Goal: Task Accomplishment & Management: Manage account settings

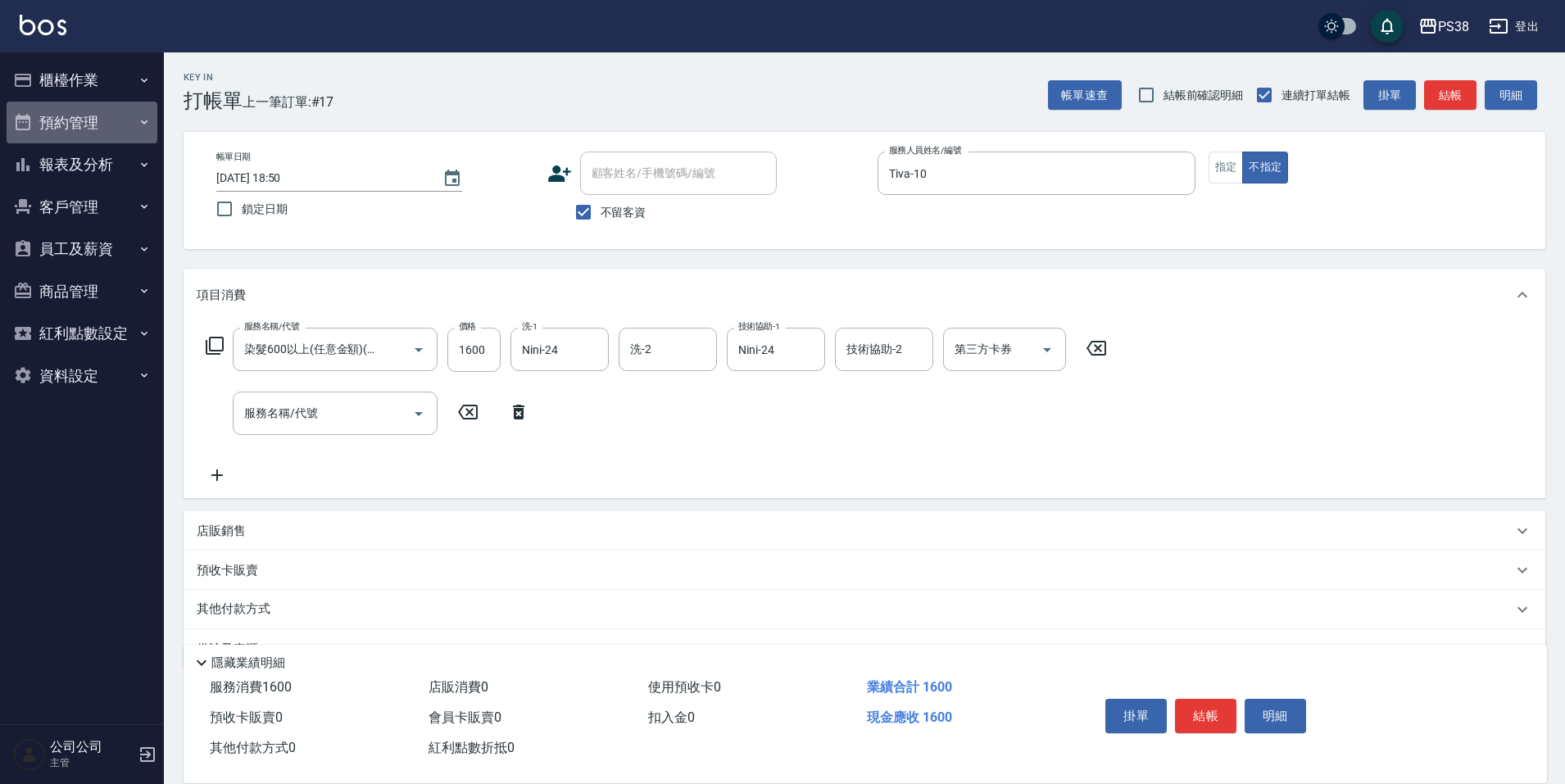
click at [141, 123] on icon "button" at bounding box center [144, 121] width 13 height 13
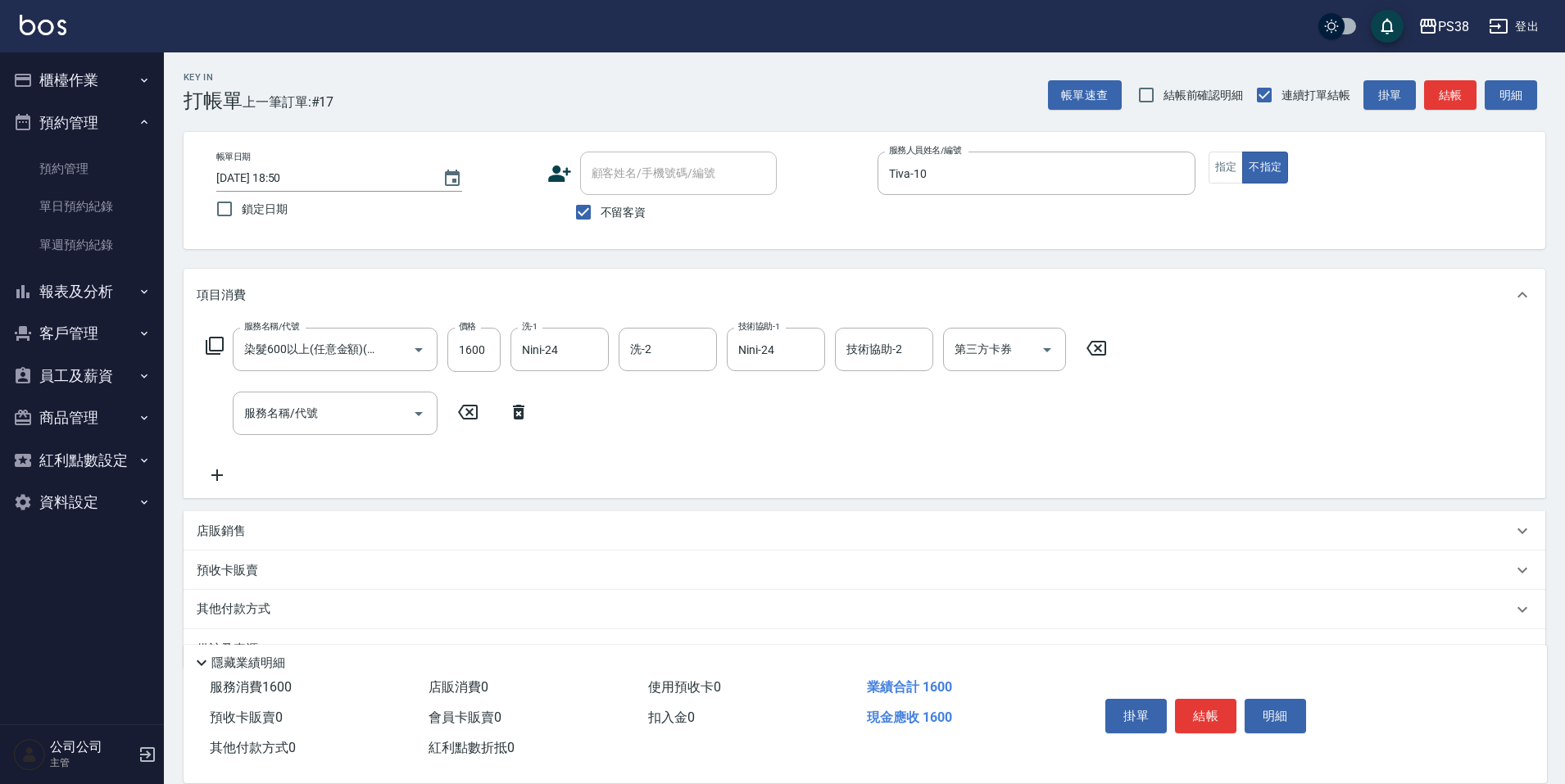
click at [141, 121] on icon "button" at bounding box center [144, 121] width 13 height 13
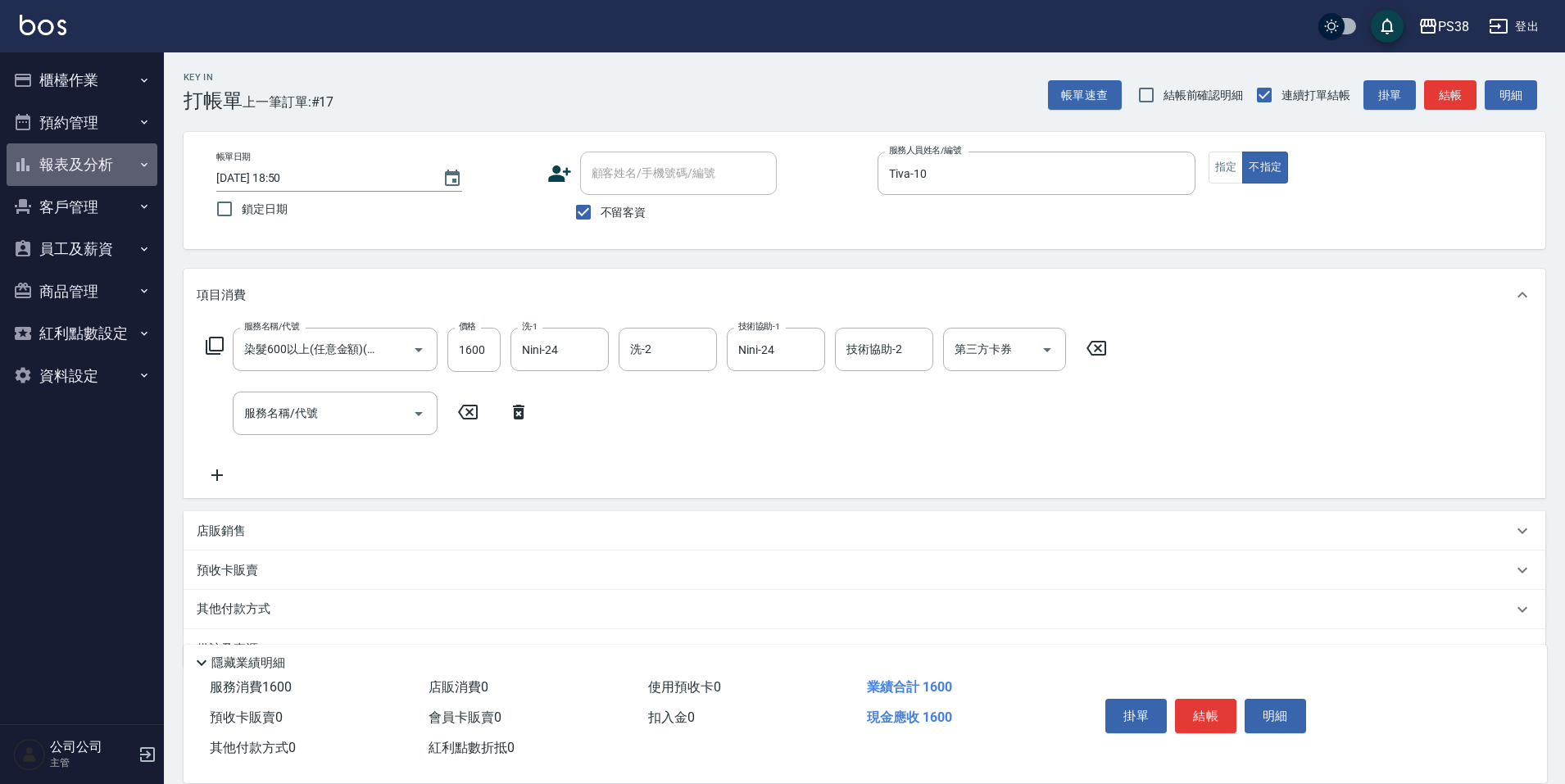
click at [97, 164] on button "報表及分析" at bounding box center [82, 164] width 151 height 43
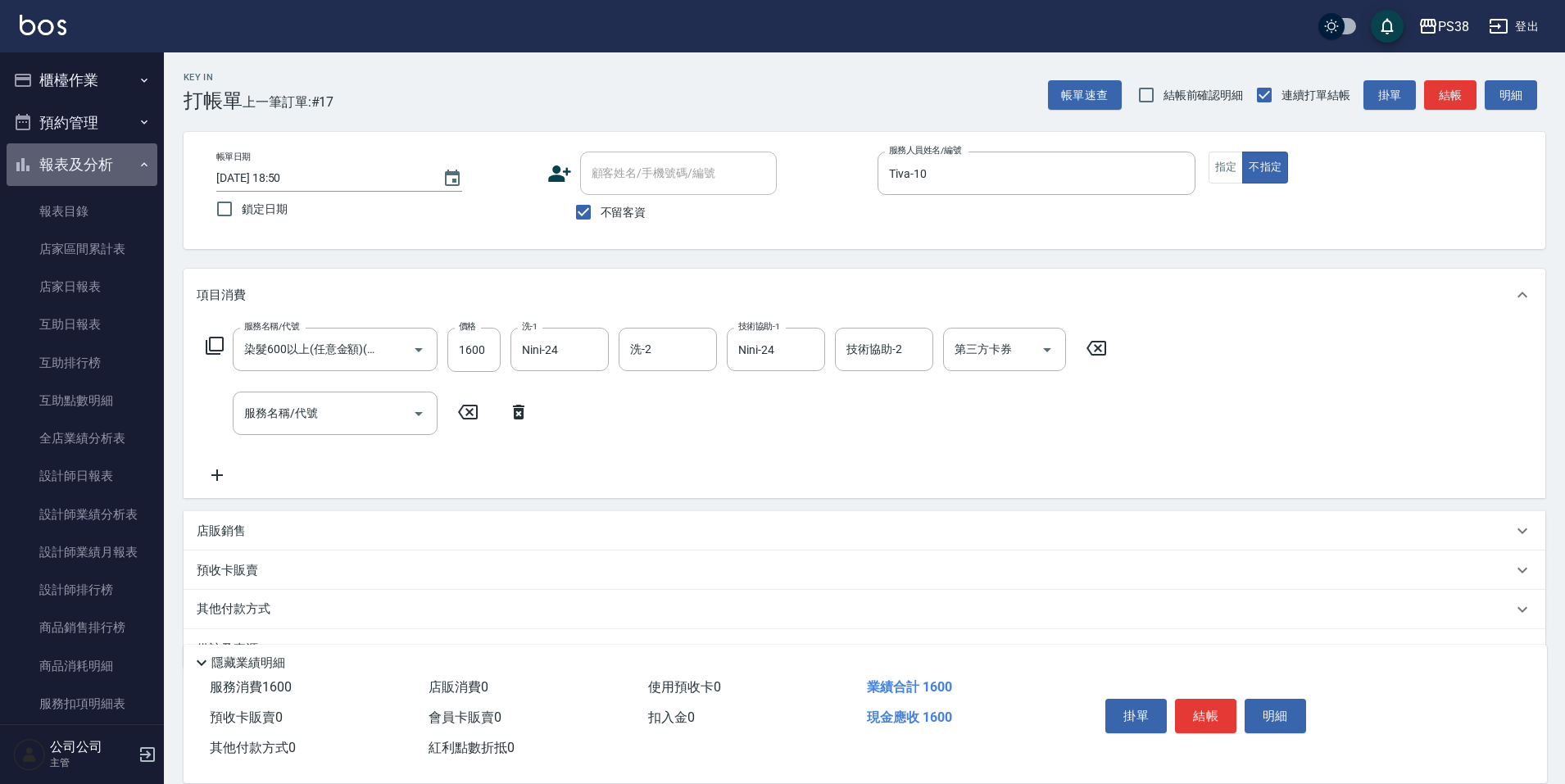
click at [97, 164] on button "報表及分析" at bounding box center [82, 164] width 151 height 43
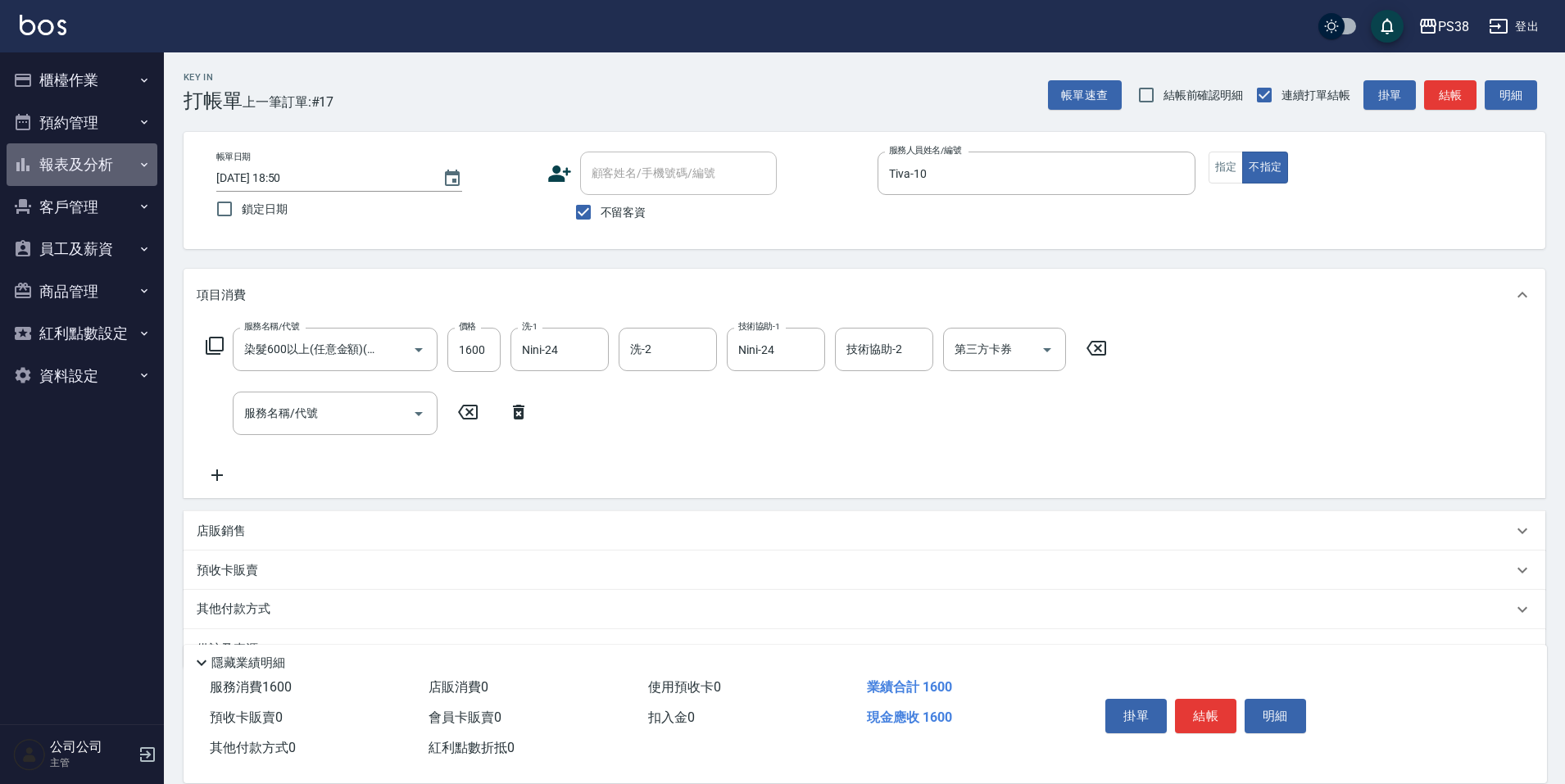
click at [97, 164] on button "報表及分析" at bounding box center [82, 164] width 151 height 43
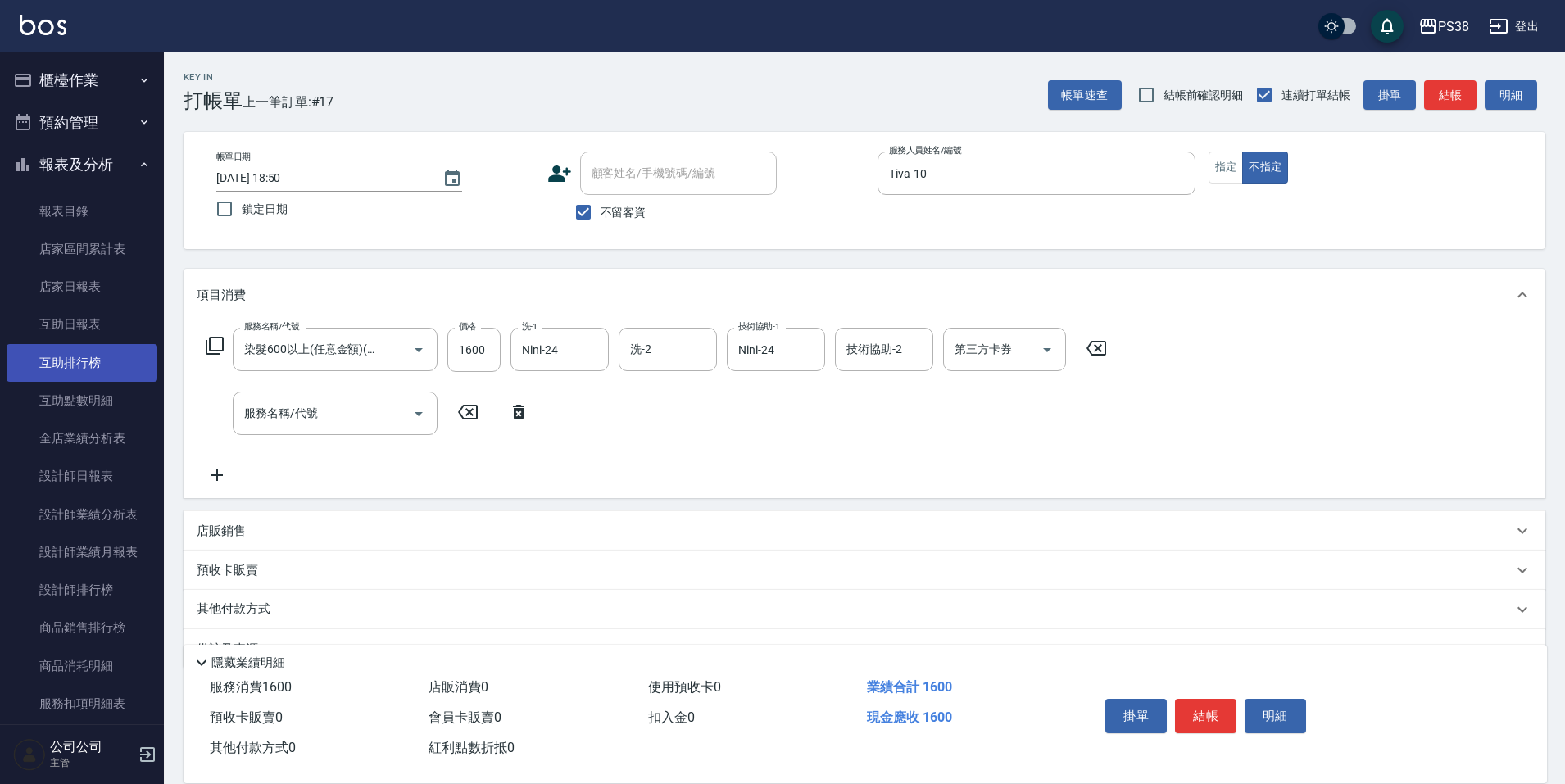
click at [122, 362] on link "互助排行榜" at bounding box center [82, 363] width 151 height 38
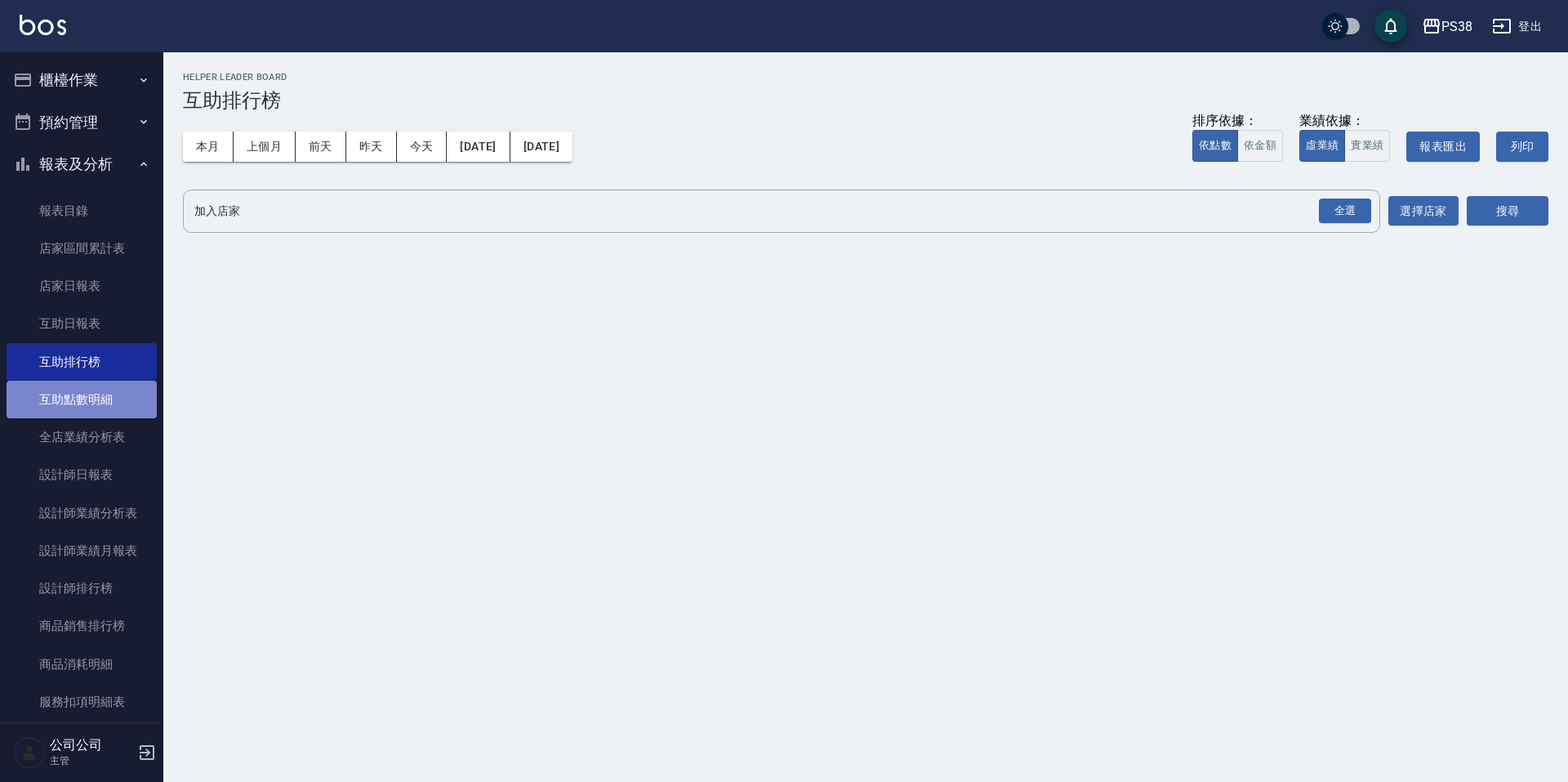
click at [107, 392] on link "互助點數明細" at bounding box center [81, 400] width 150 height 38
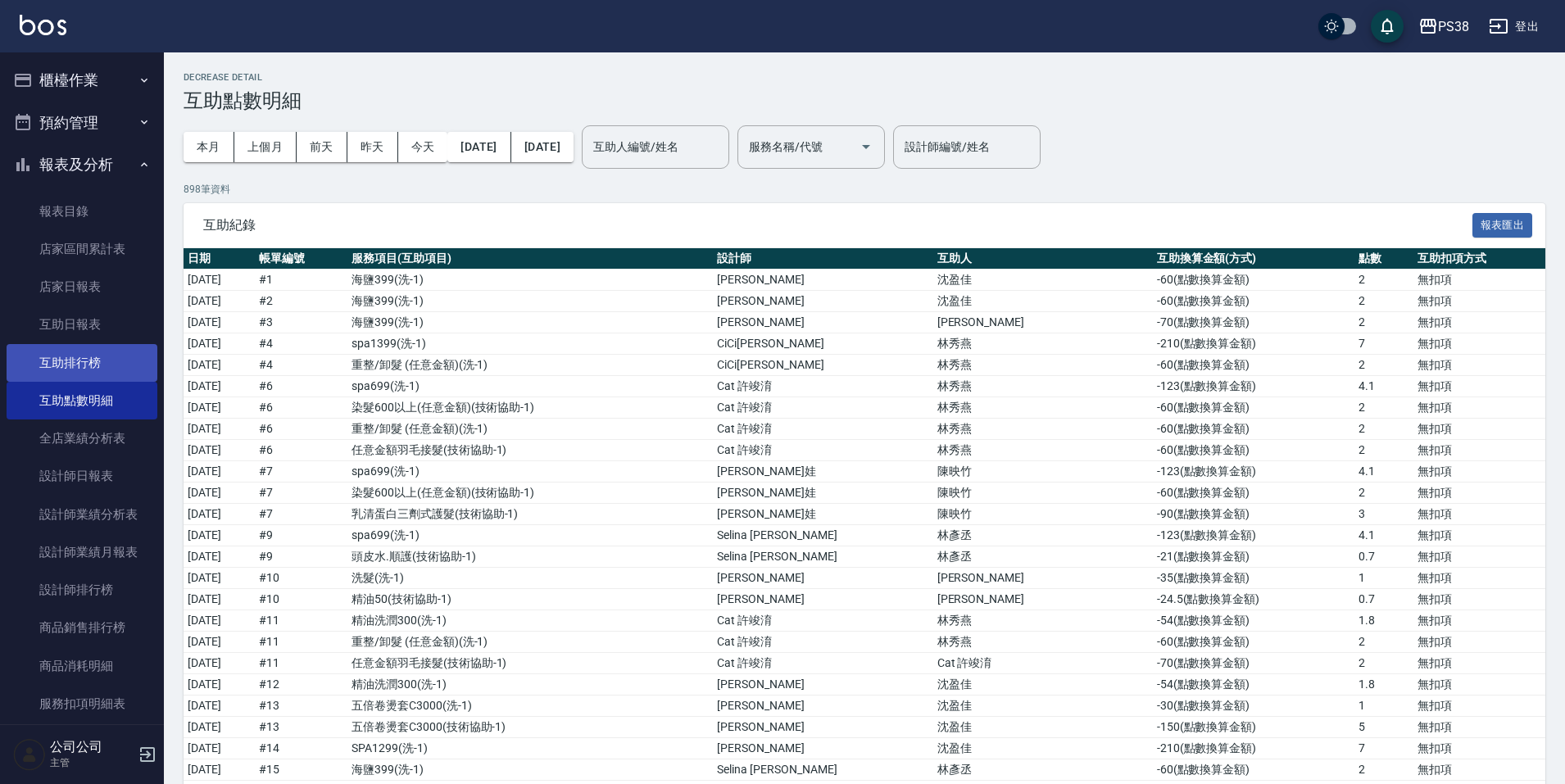
click at [81, 371] on link "互助排行榜" at bounding box center [82, 363] width 151 height 38
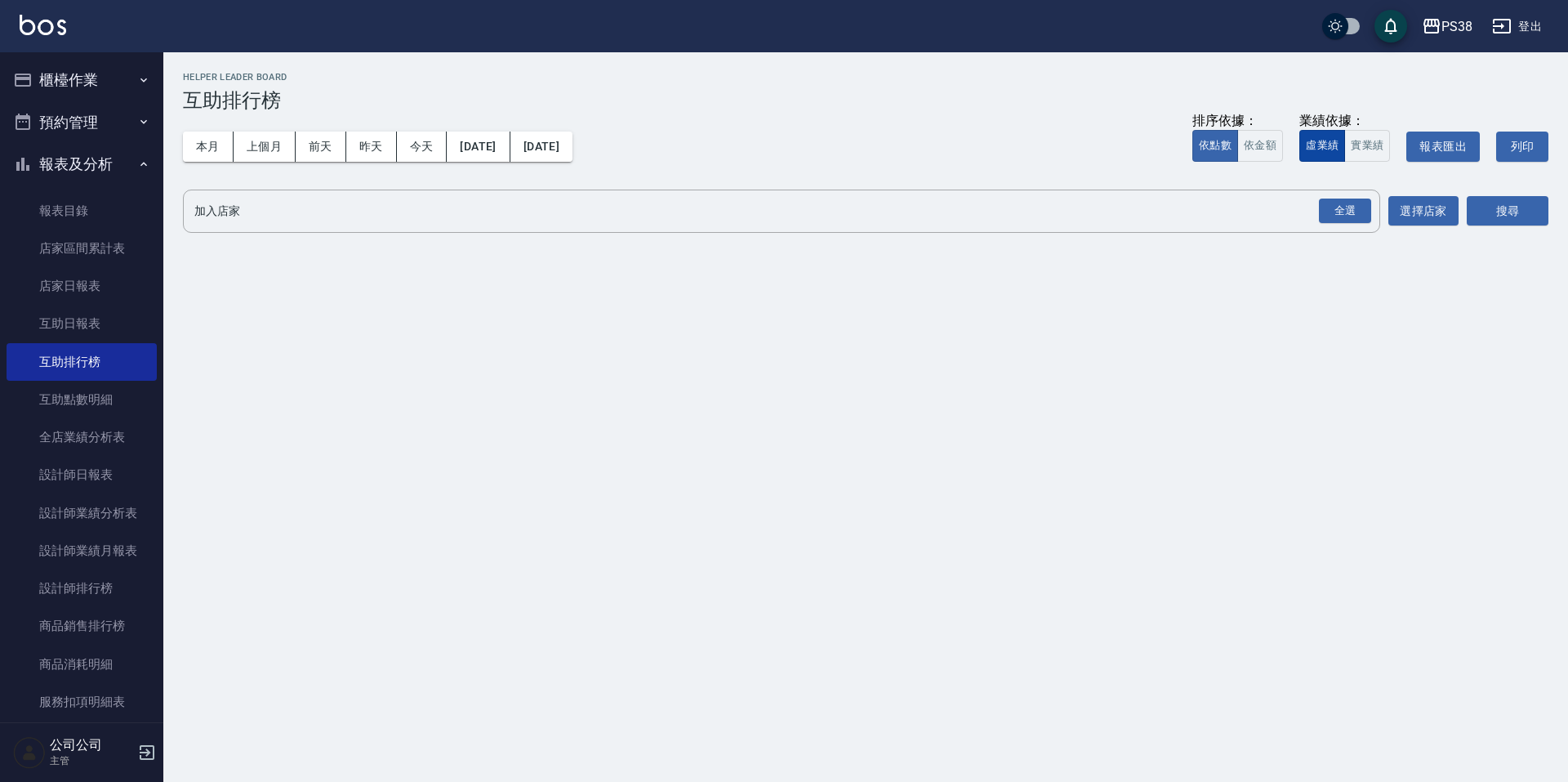
drag, startPoint x: 1263, startPoint y: 154, endPoint x: 1304, endPoint y: 161, distance: 41.6
click at [1263, 154] on button "依金額" at bounding box center [1260, 146] width 46 height 32
click at [1370, 143] on button "實業績" at bounding box center [1367, 146] width 46 height 32
click at [1235, 146] on button "依點數" at bounding box center [1216, 146] width 46 height 32
click at [1352, 217] on div "全選" at bounding box center [1346, 212] width 52 height 25
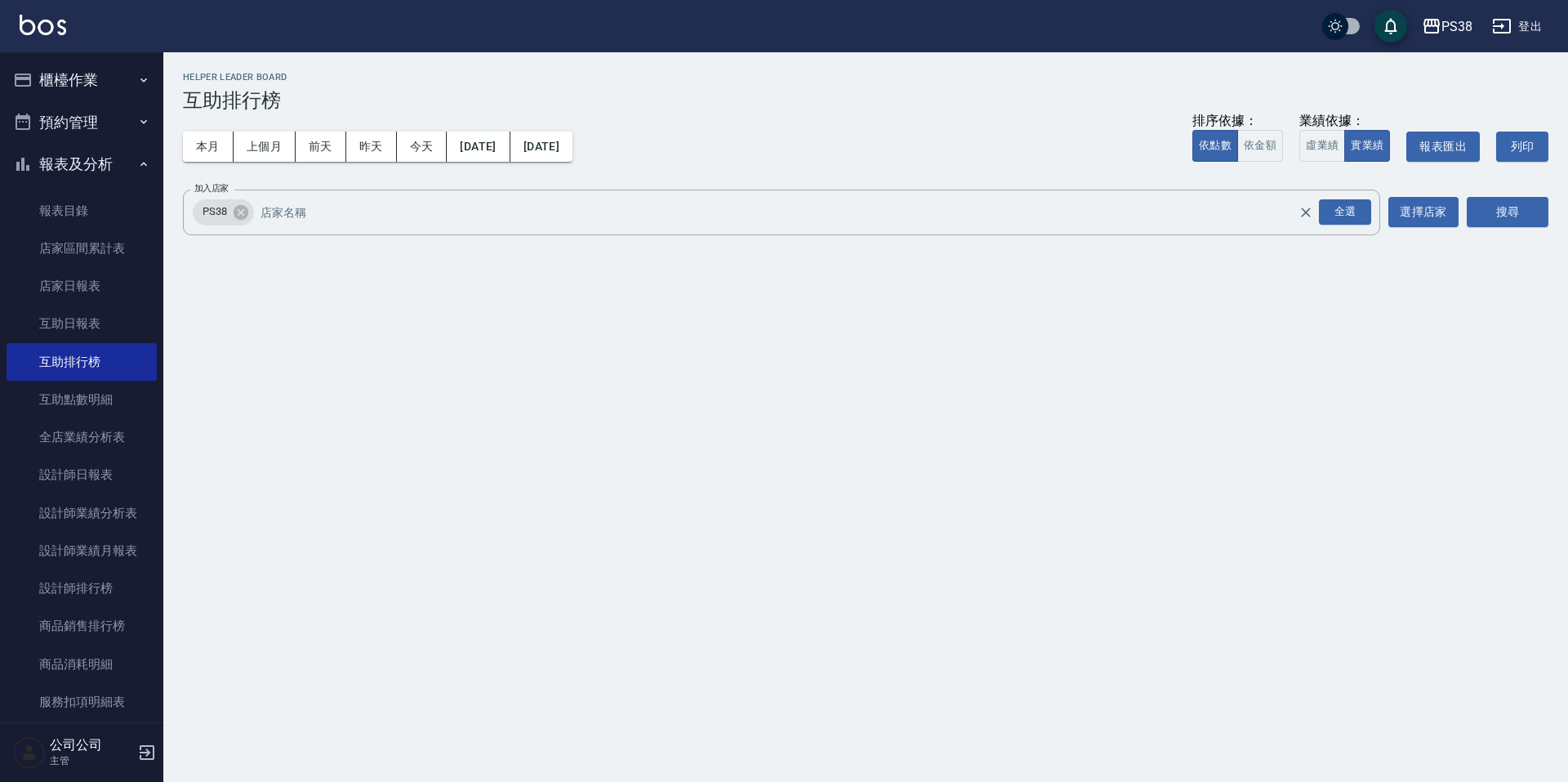
click at [1553, 231] on div "PS38 2025-08-01 - 2025-08-18 互助排行榜 列印時間： 2025-08-18-20:04 Helper Leader Board 互…" at bounding box center [866, 157] width 1405 height 211
click at [1516, 207] on button "搜尋" at bounding box center [1507, 212] width 81 height 30
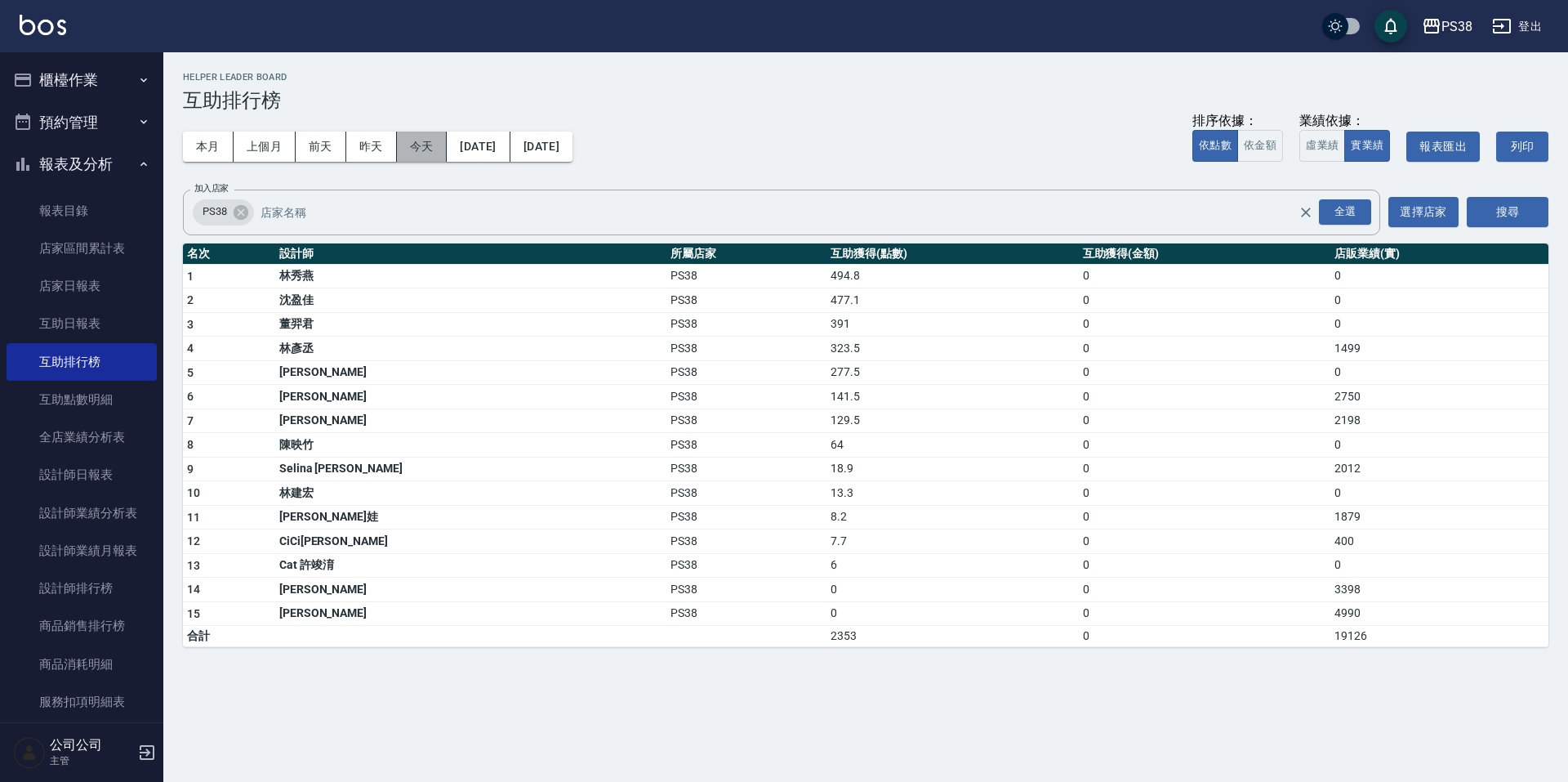
click at [414, 133] on button "今天" at bounding box center [422, 146] width 51 height 30
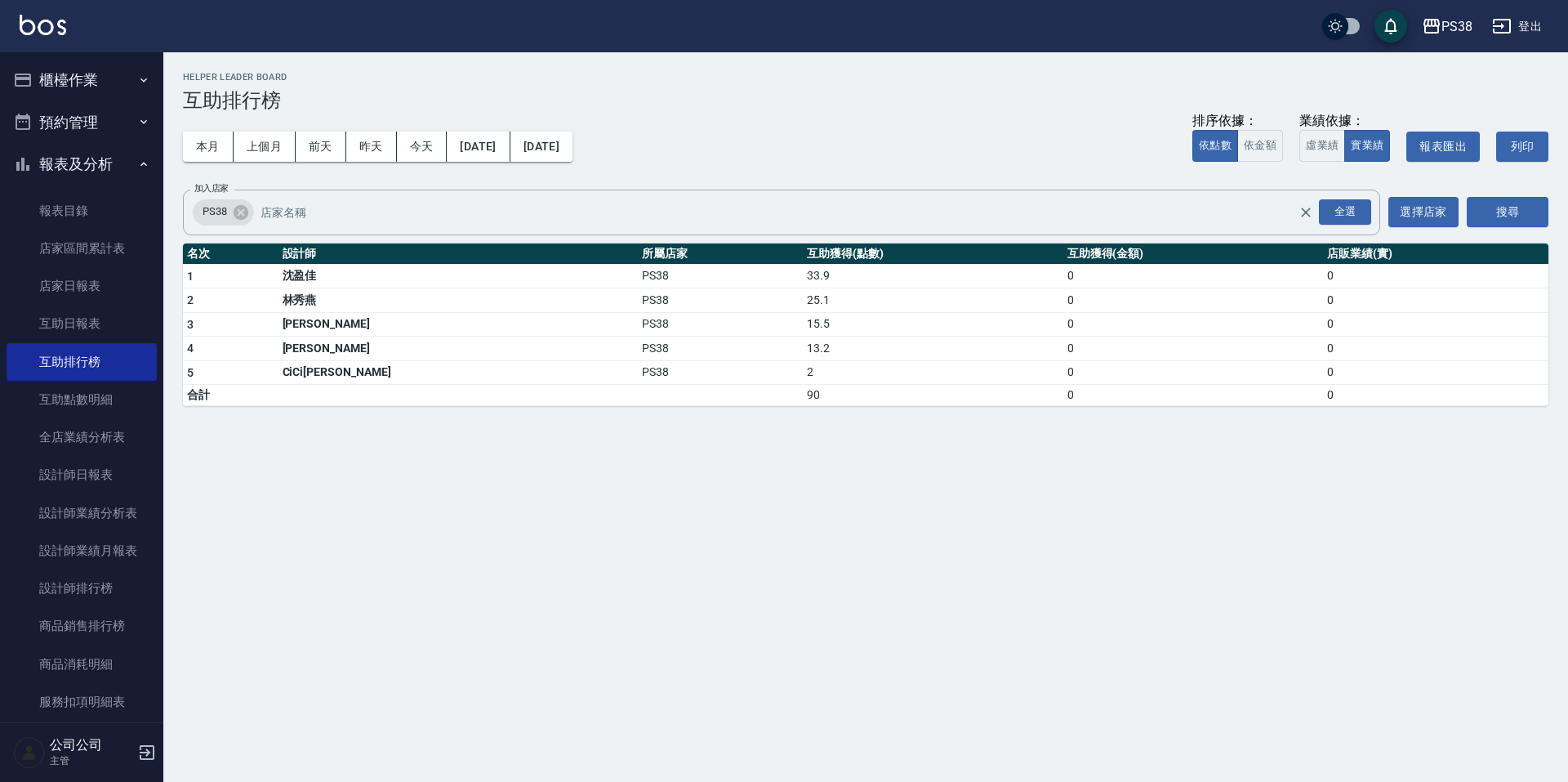
click at [103, 72] on button "櫃檯作業" at bounding box center [81, 80] width 150 height 42
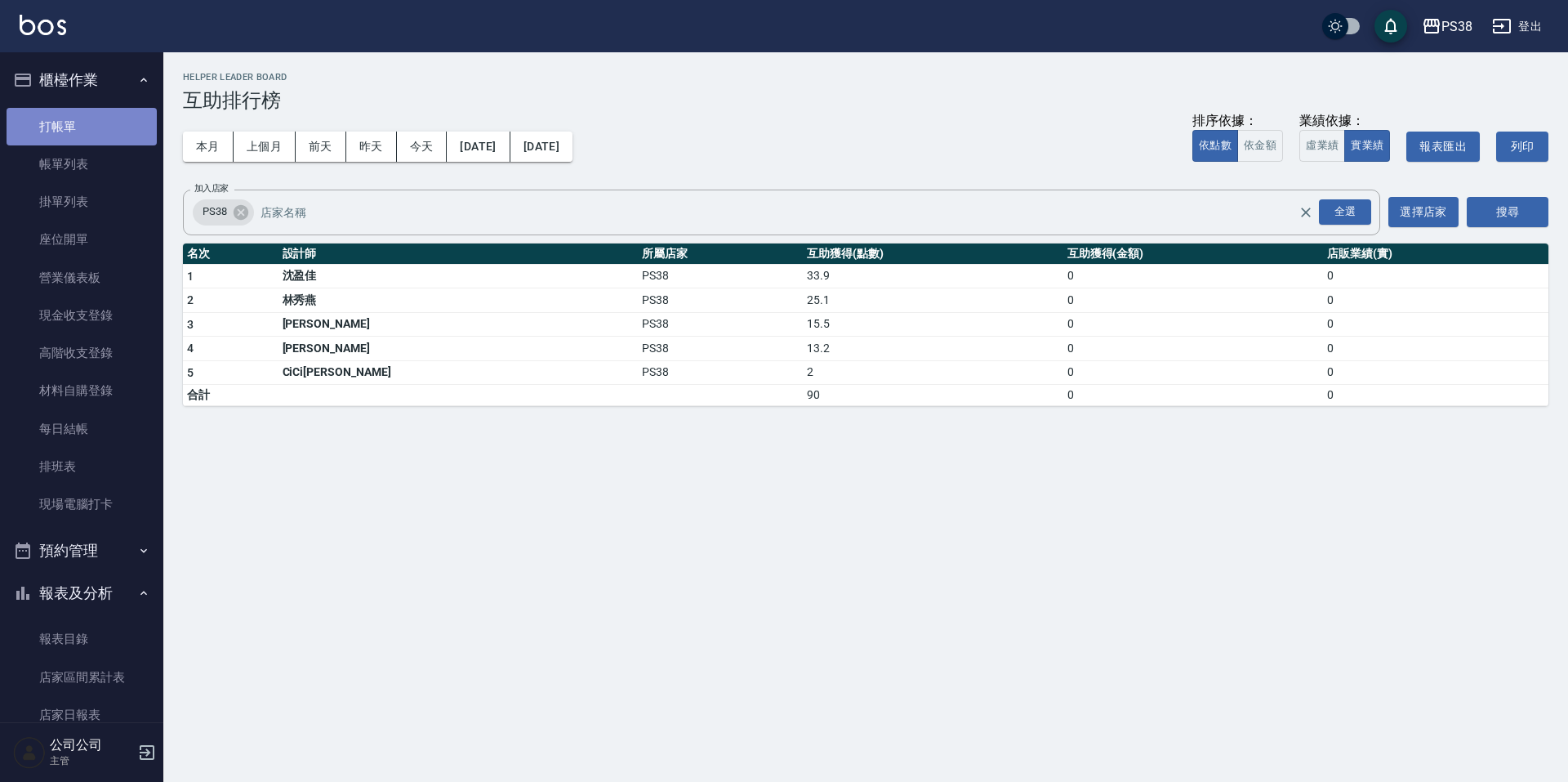
click at [99, 141] on link "打帳單" at bounding box center [81, 127] width 150 height 38
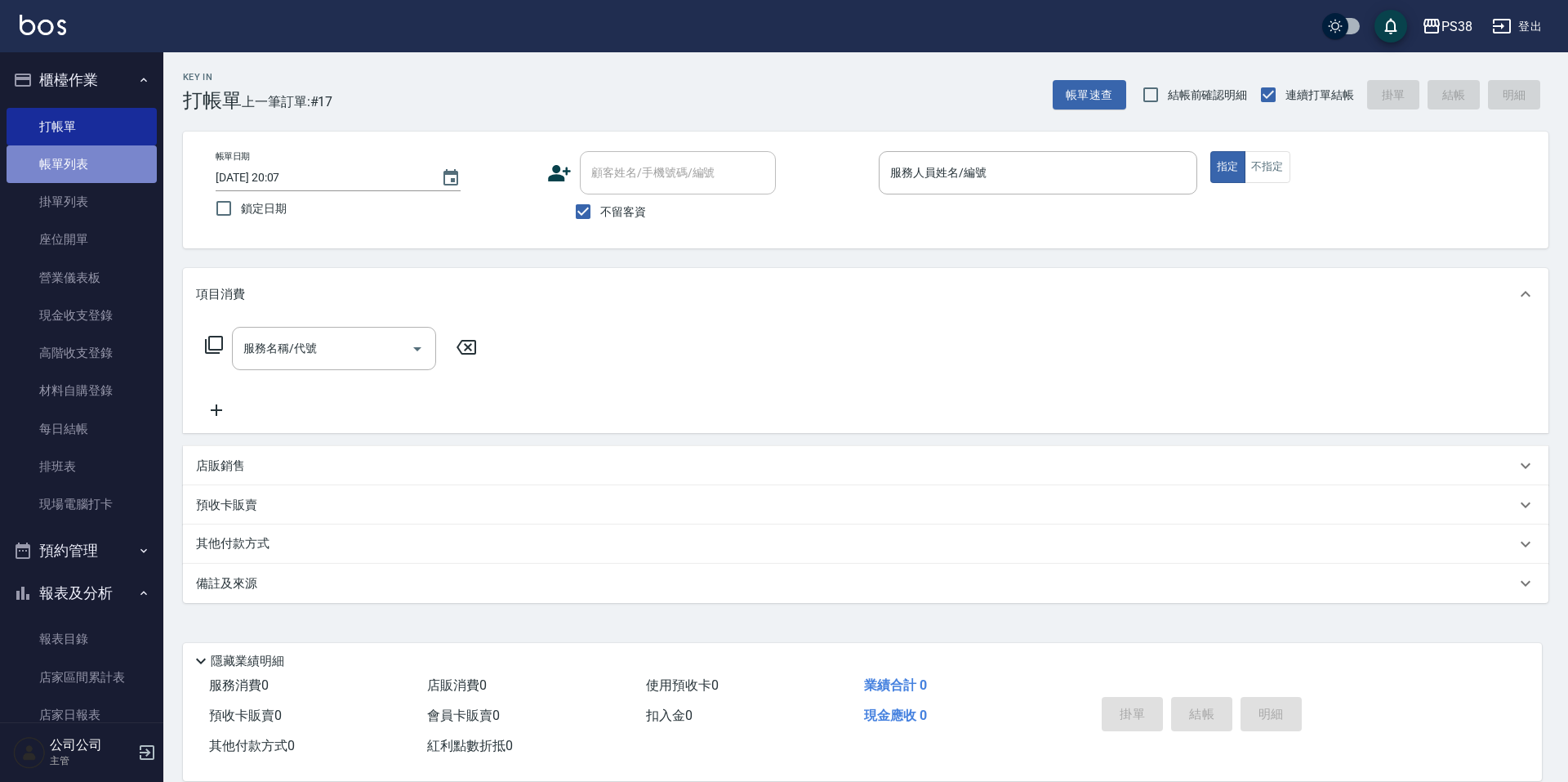
click at [82, 174] on link "帳單列表" at bounding box center [81, 165] width 150 height 38
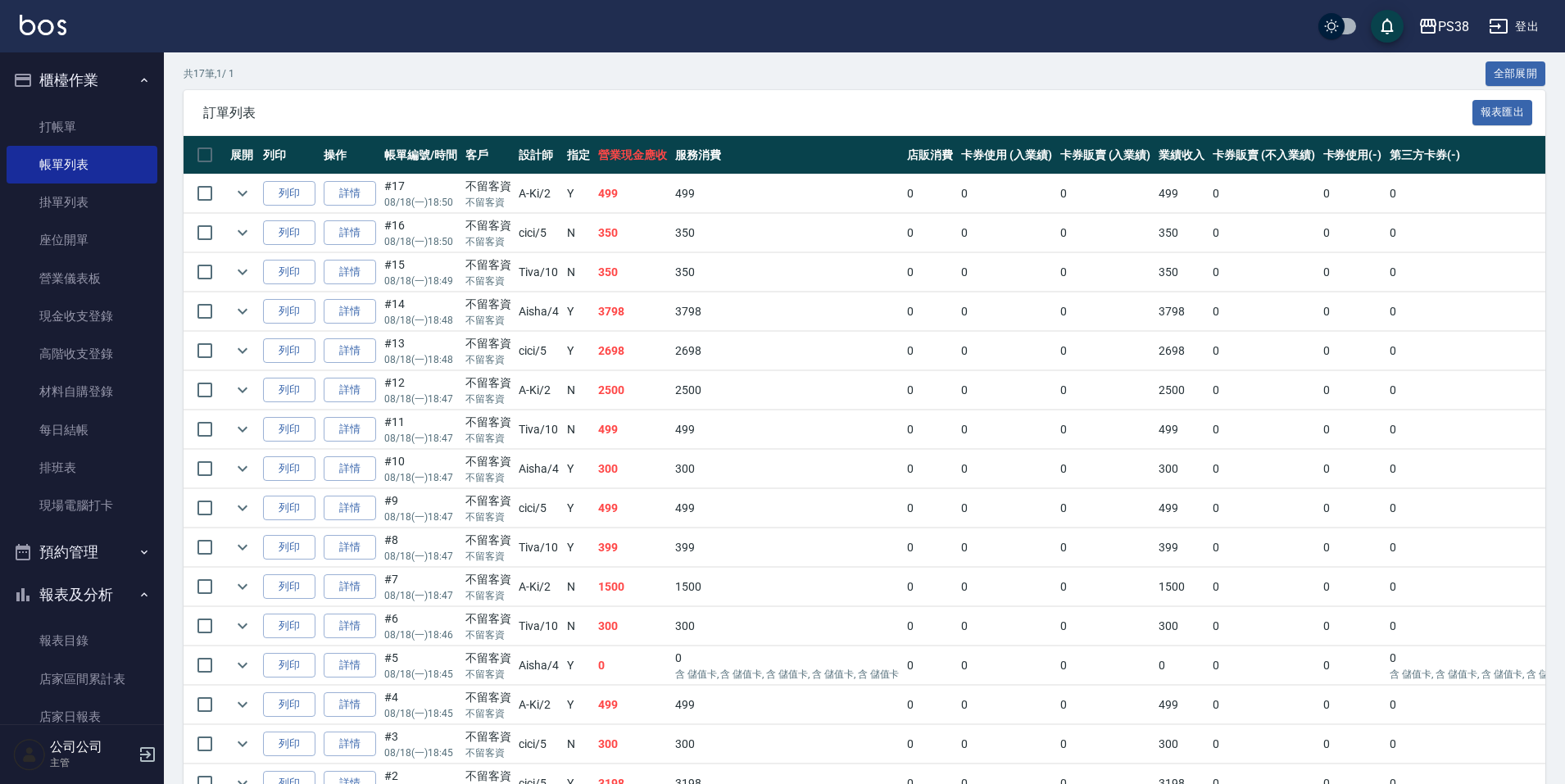
scroll to position [454, 0]
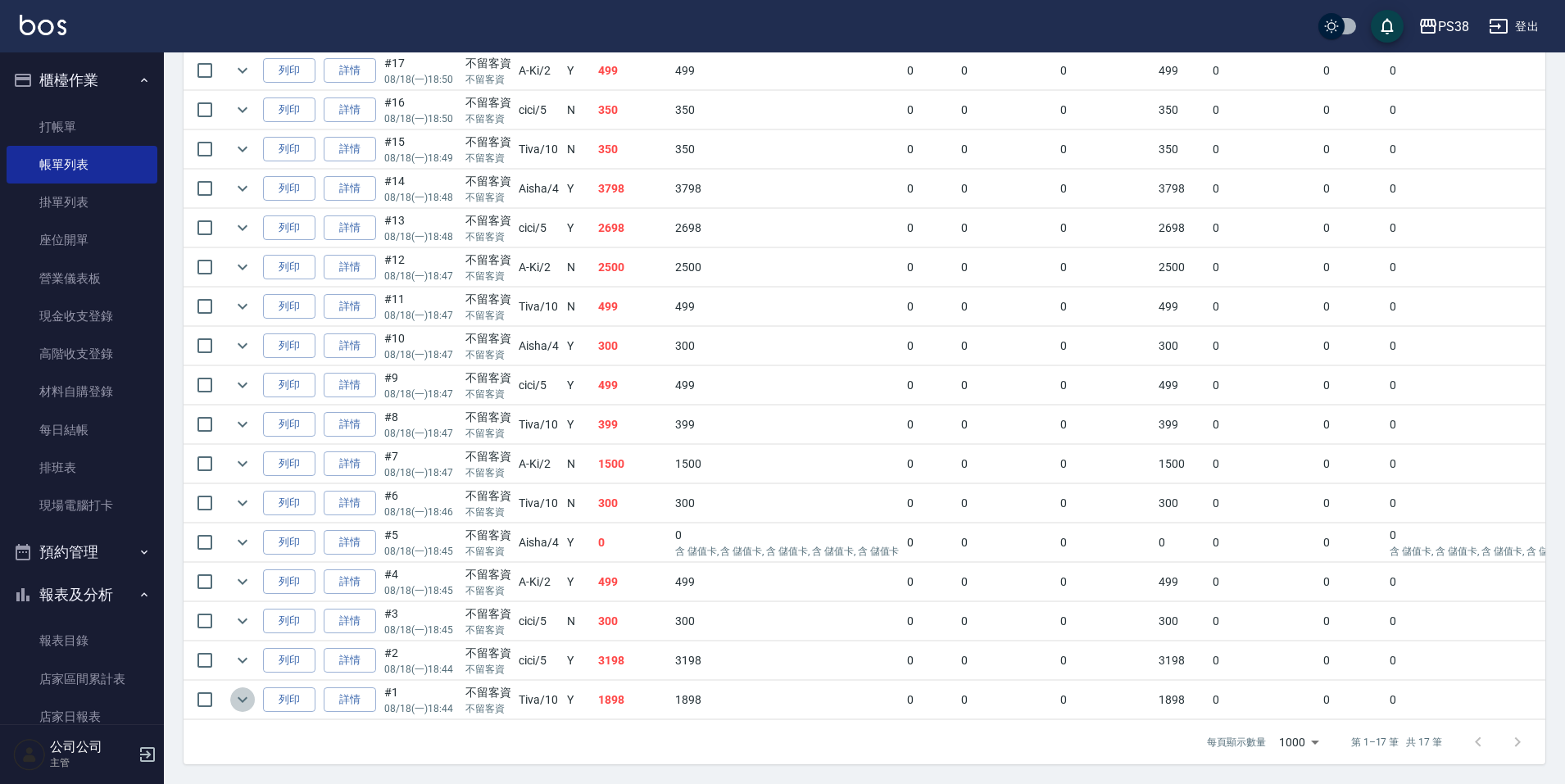
click at [243, 691] on icon "expand row" at bounding box center [243, 700] width 20 height 20
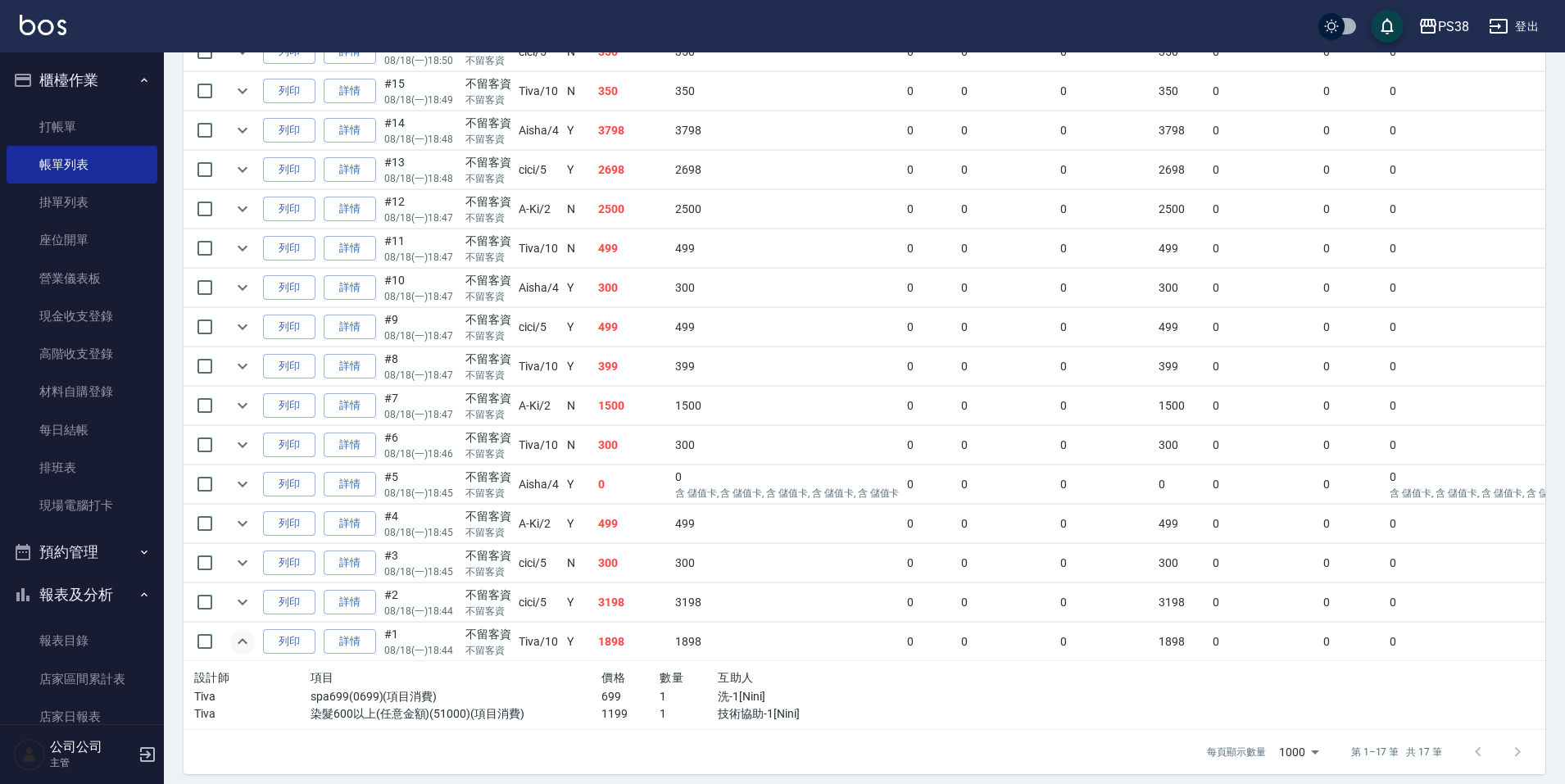
scroll to position [522, 0]
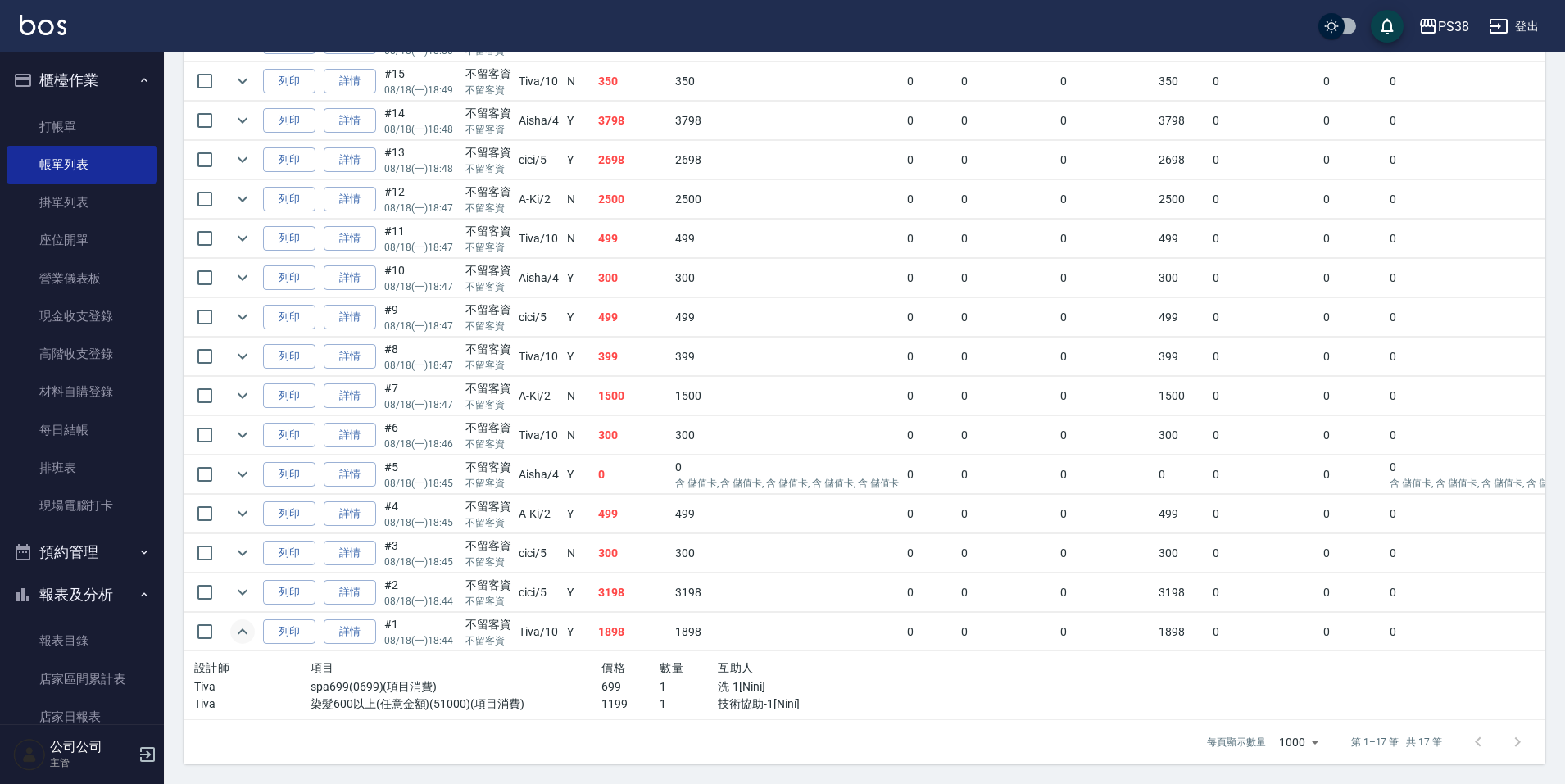
click at [633, 574] on td "3198" at bounding box center [632, 593] width 77 height 38
click at [237, 583] on icon "expand row" at bounding box center [243, 593] width 20 height 20
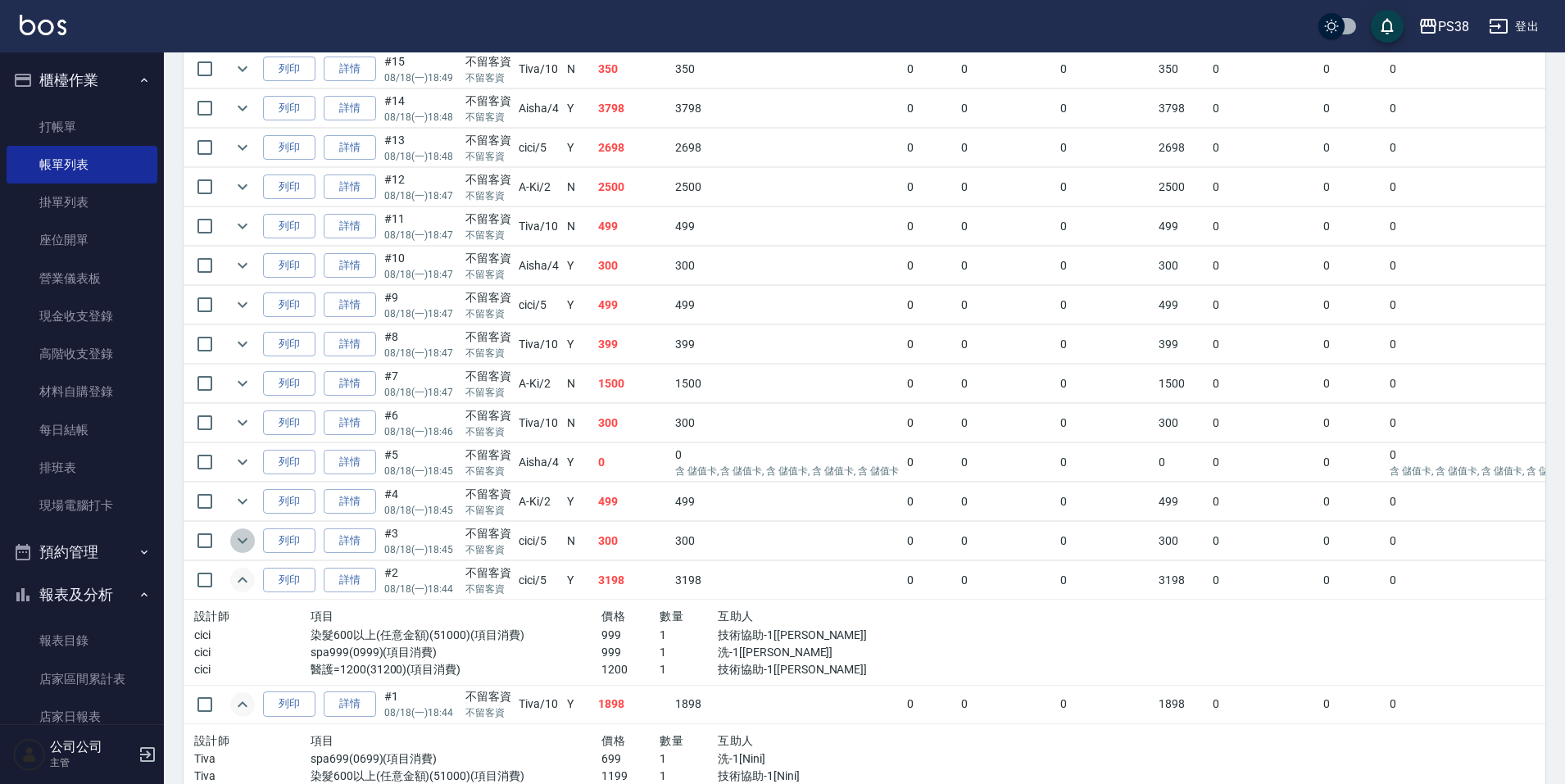
click at [249, 541] on icon "expand row" at bounding box center [243, 541] width 20 height 20
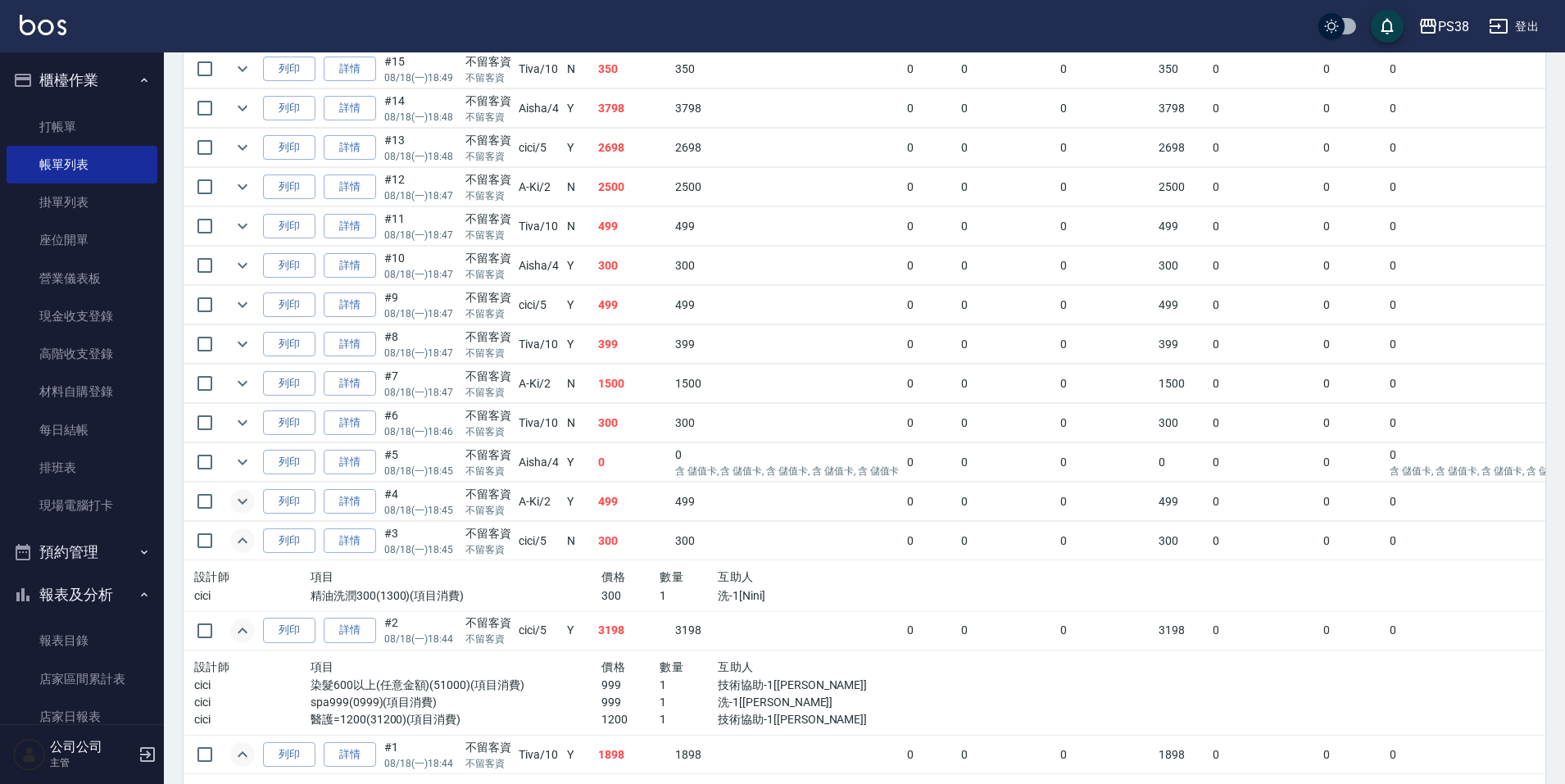
click at [239, 507] on icon "expand row" at bounding box center [243, 501] width 20 height 20
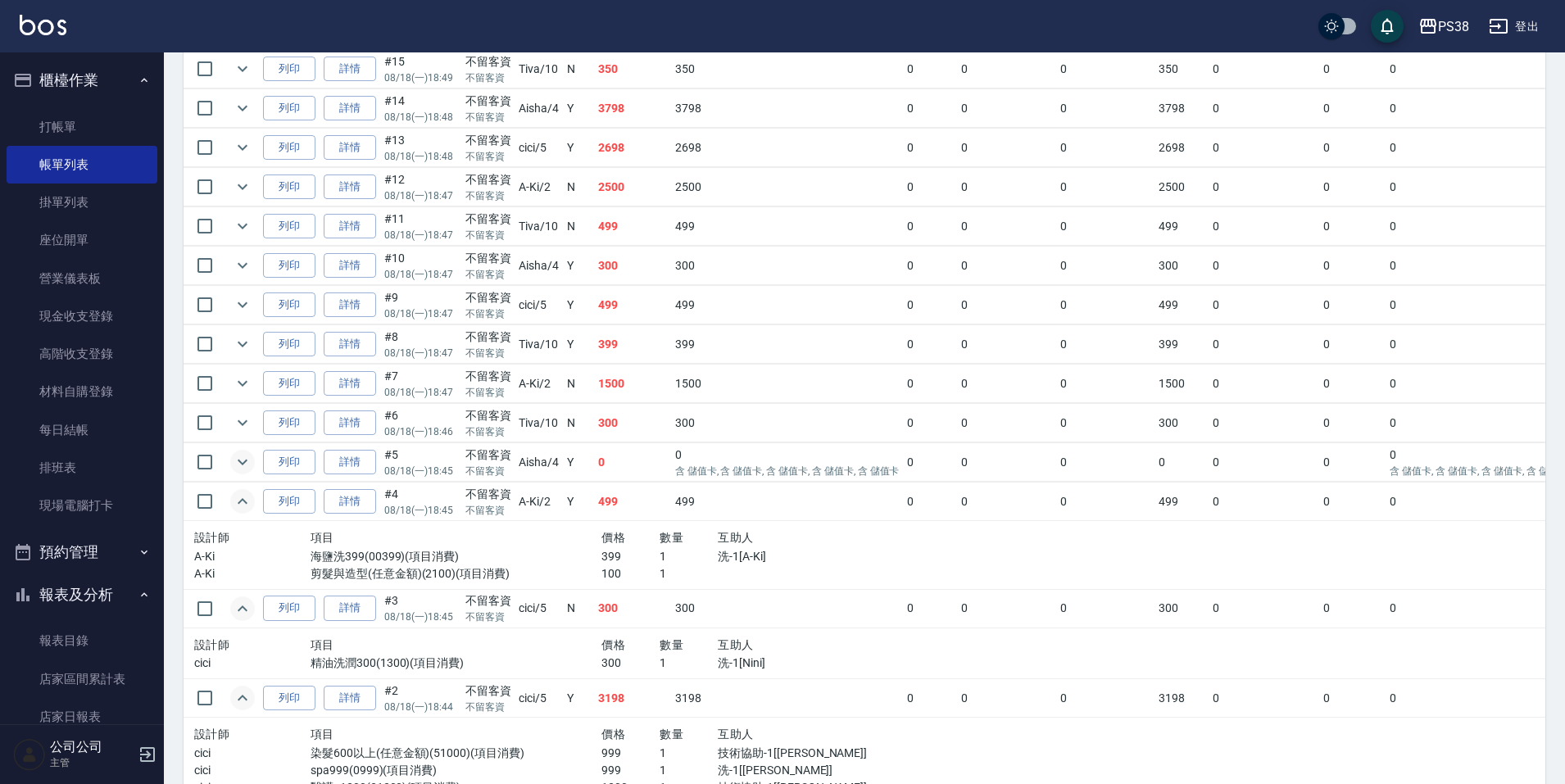
click at [237, 465] on icon "expand row" at bounding box center [243, 462] width 20 height 20
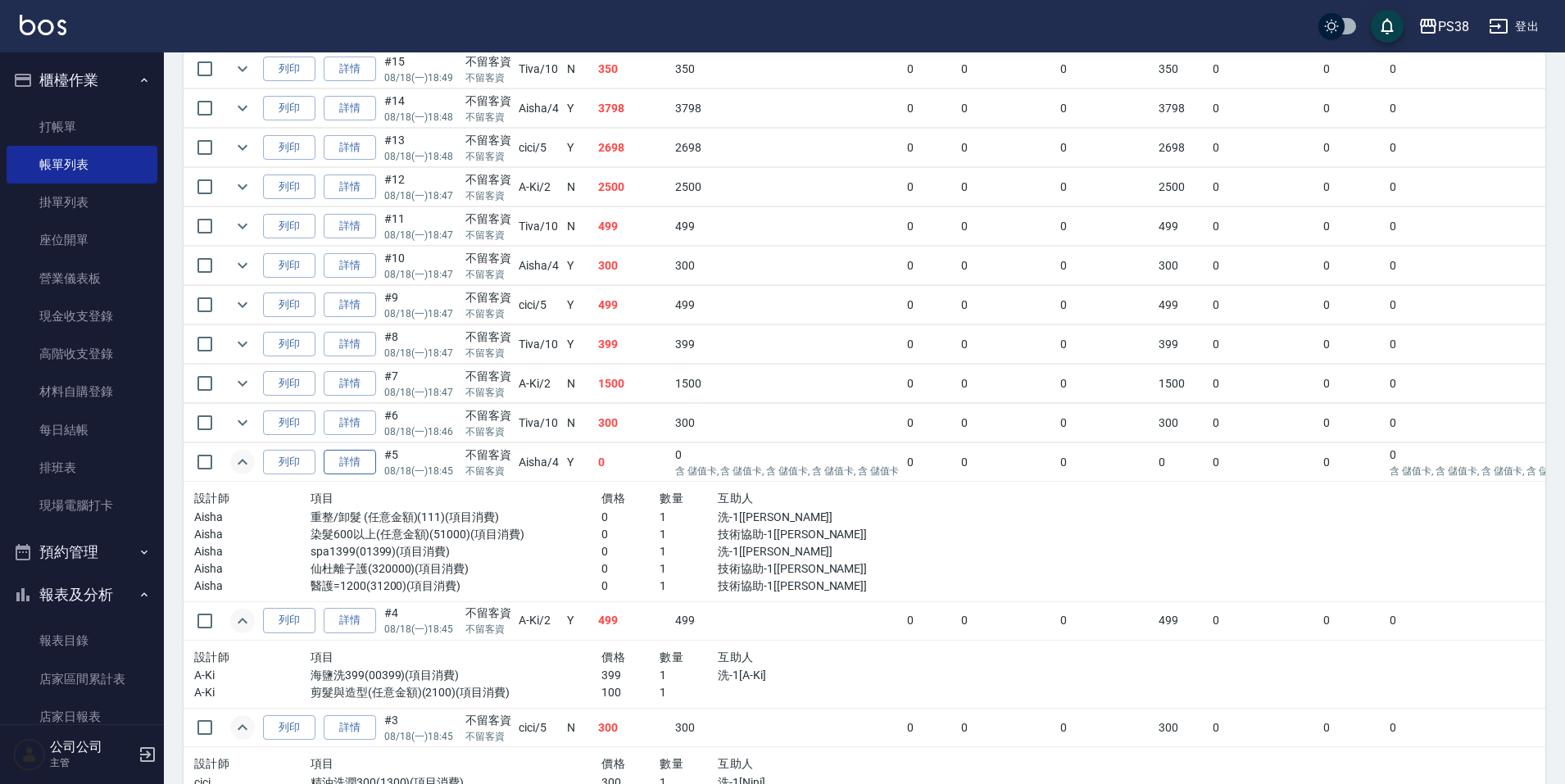
click at [348, 466] on link "詳情" at bounding box center [350, 462] width 53 height 25
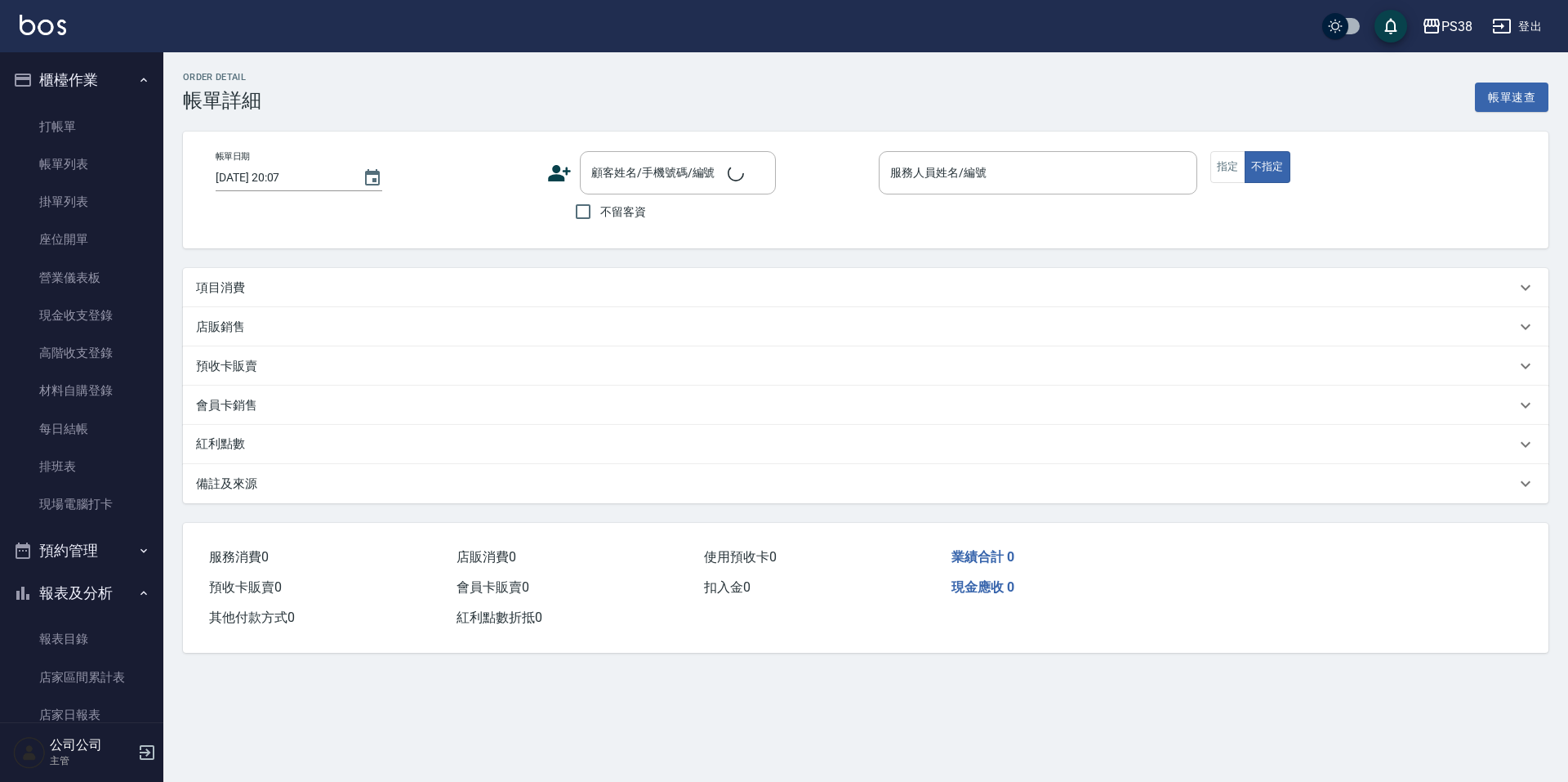
type input "2025/08/18 18:45"
checkbox input "true"
type input "Aisha-4"
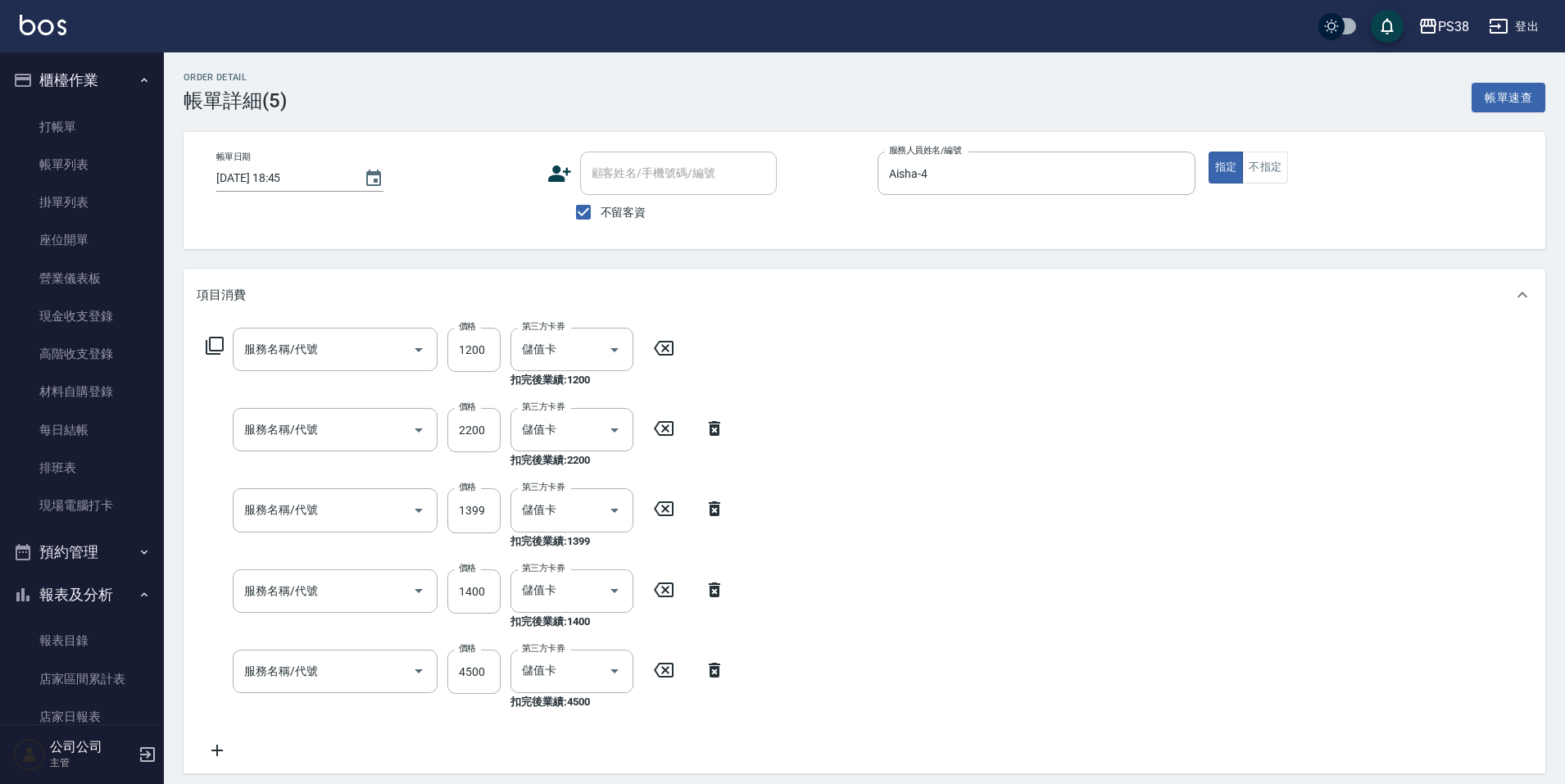
type input "醫護=1200(31200)"
type input "仙杜離子護(320000)"
type input "spa1399(01399)"
type input "染髮600以上(任意金額)(51000)"
type input "重整/卸髮 (任意金額)(111)"
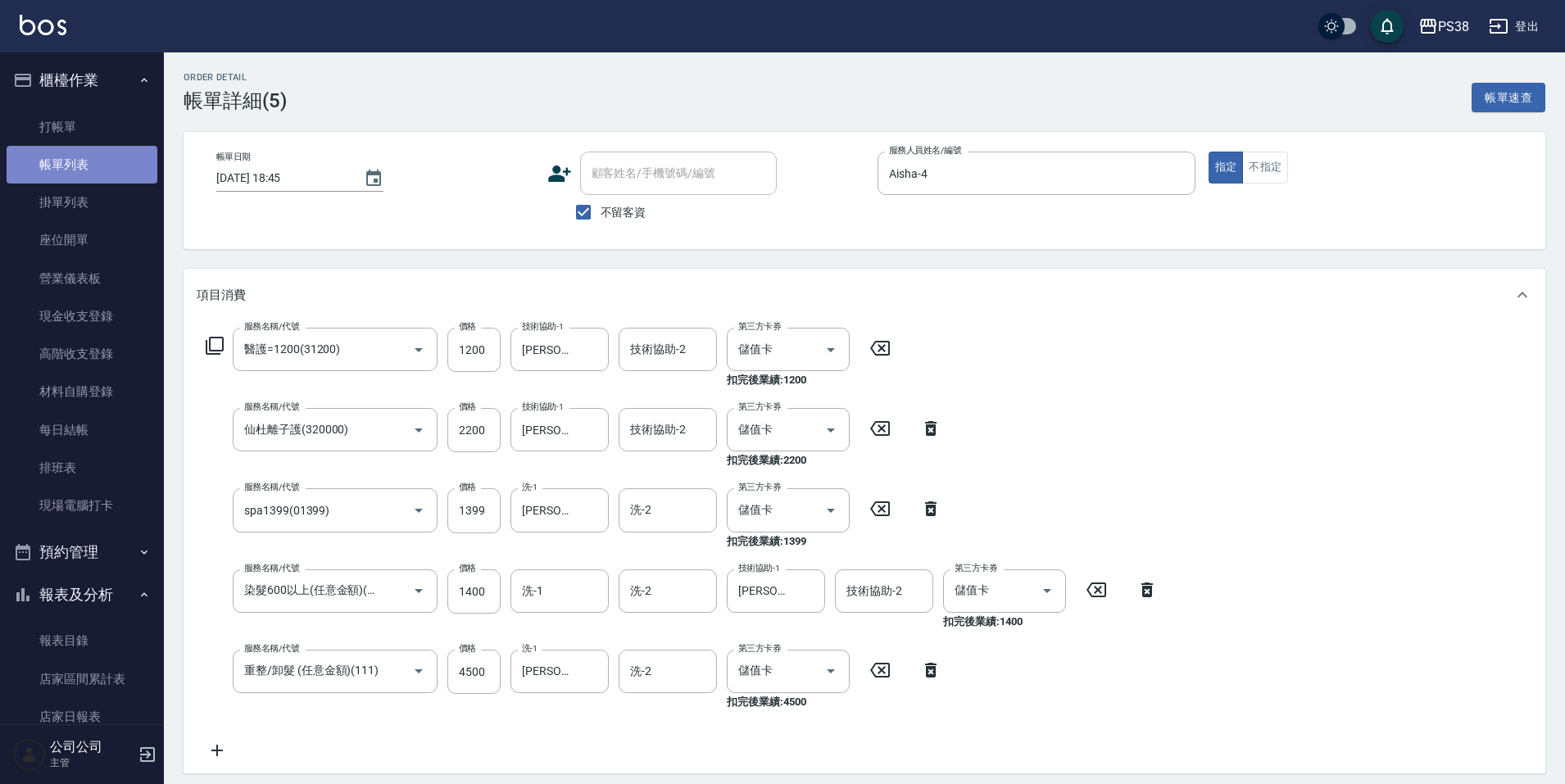
click at [123, 152] on link "帳單列表" at bounding box center [82, 165] width 151 height 38
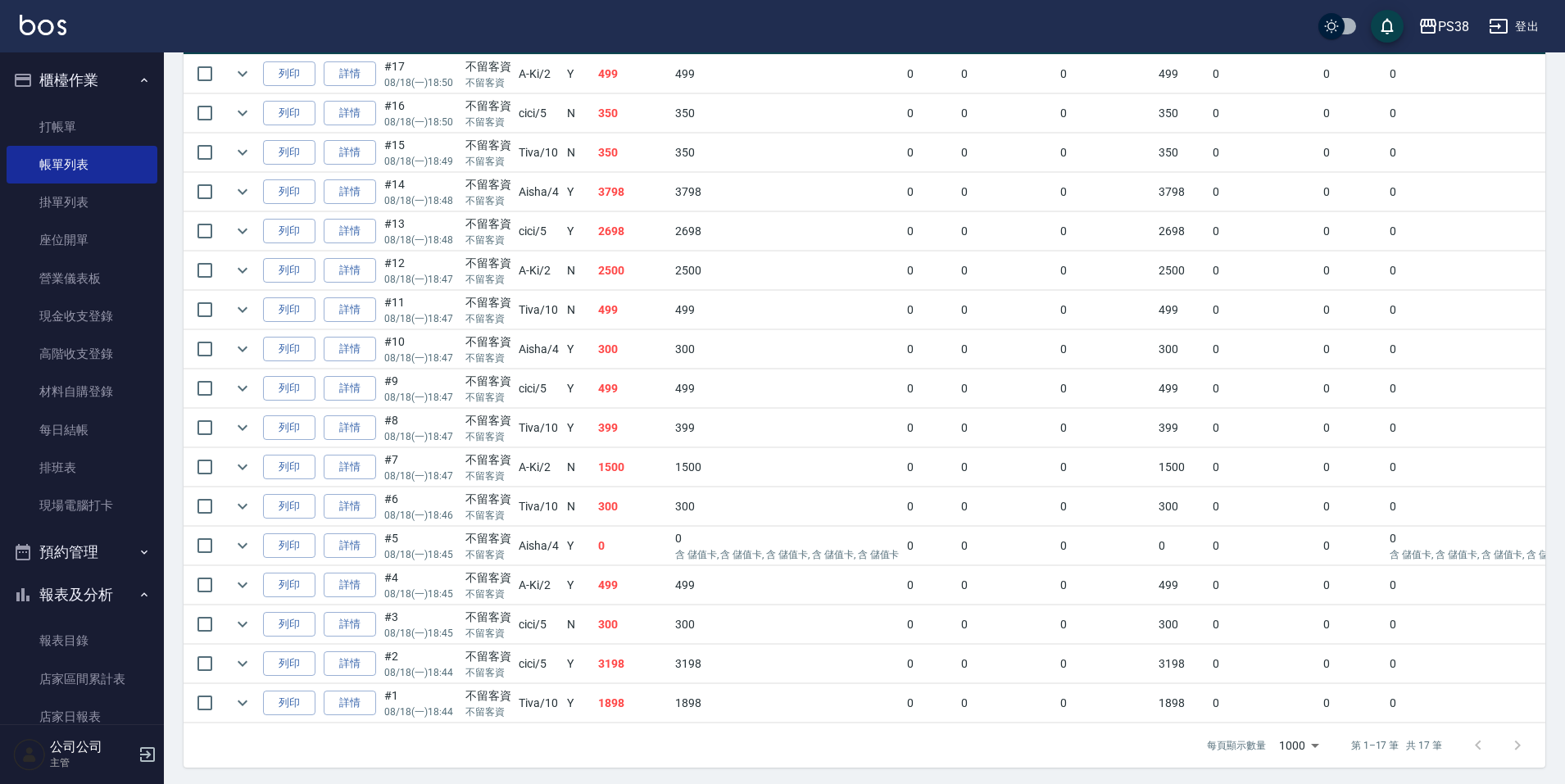
scroll to position [454, 0]
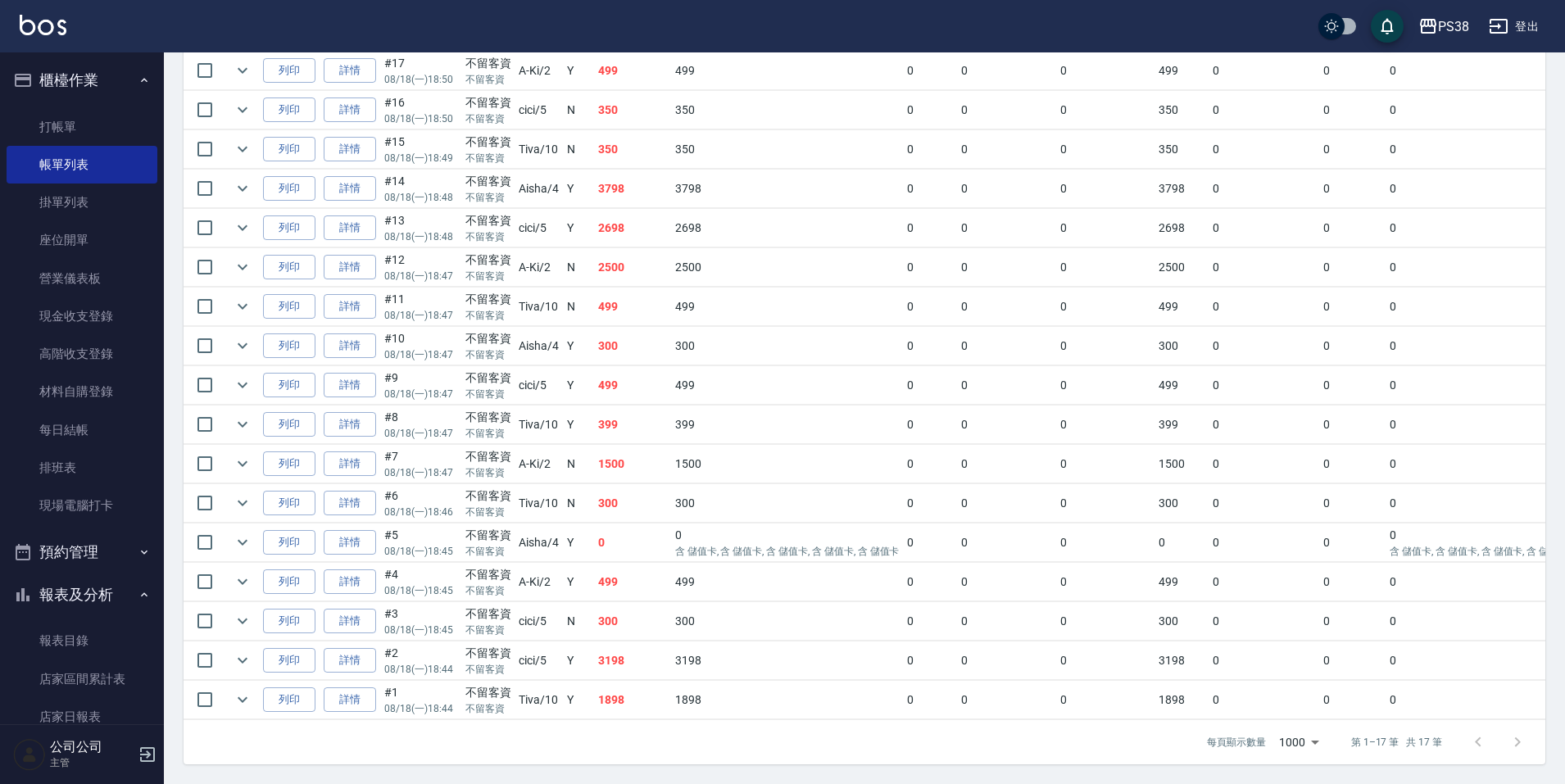
click at [627, 569] on td "499" at bounding box center [632, 582] width 77 height 38
click at [642, 531] on td "0" at bounding box center [632, 543] width 77 height 38
click at [644, 490] on td "300" at bounding box center [632, 503] width 77 height 38
click at [246, 500] on icon "expand row" at bounding box center [242, 503] width 10 height 5
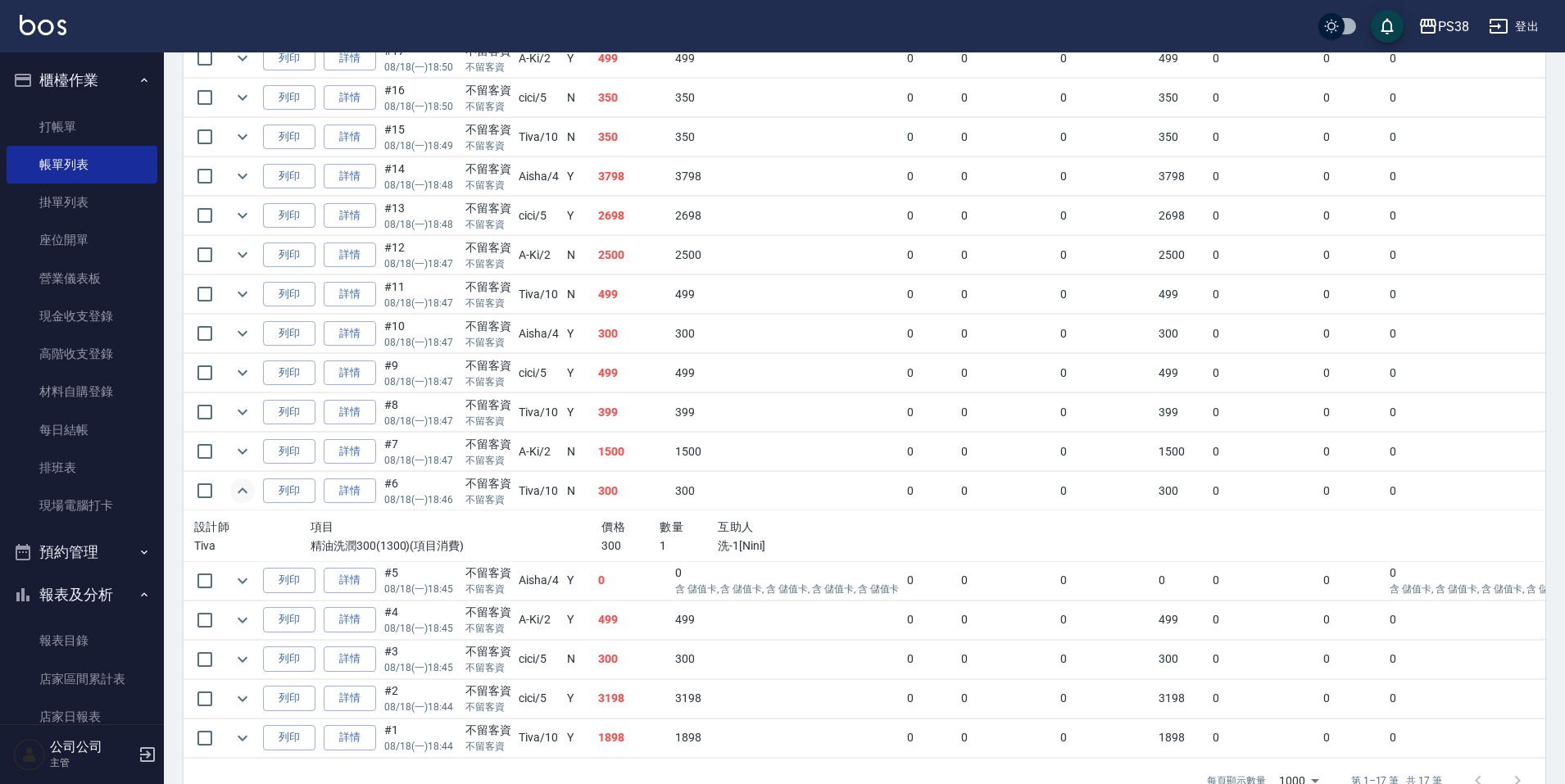
click at [661, 452] on td "1500" at bounding box center [632, 451] width 77 height 38
click at [246, 453] on icon "expand row" at bounding box center [243, 451] width 20 height 20
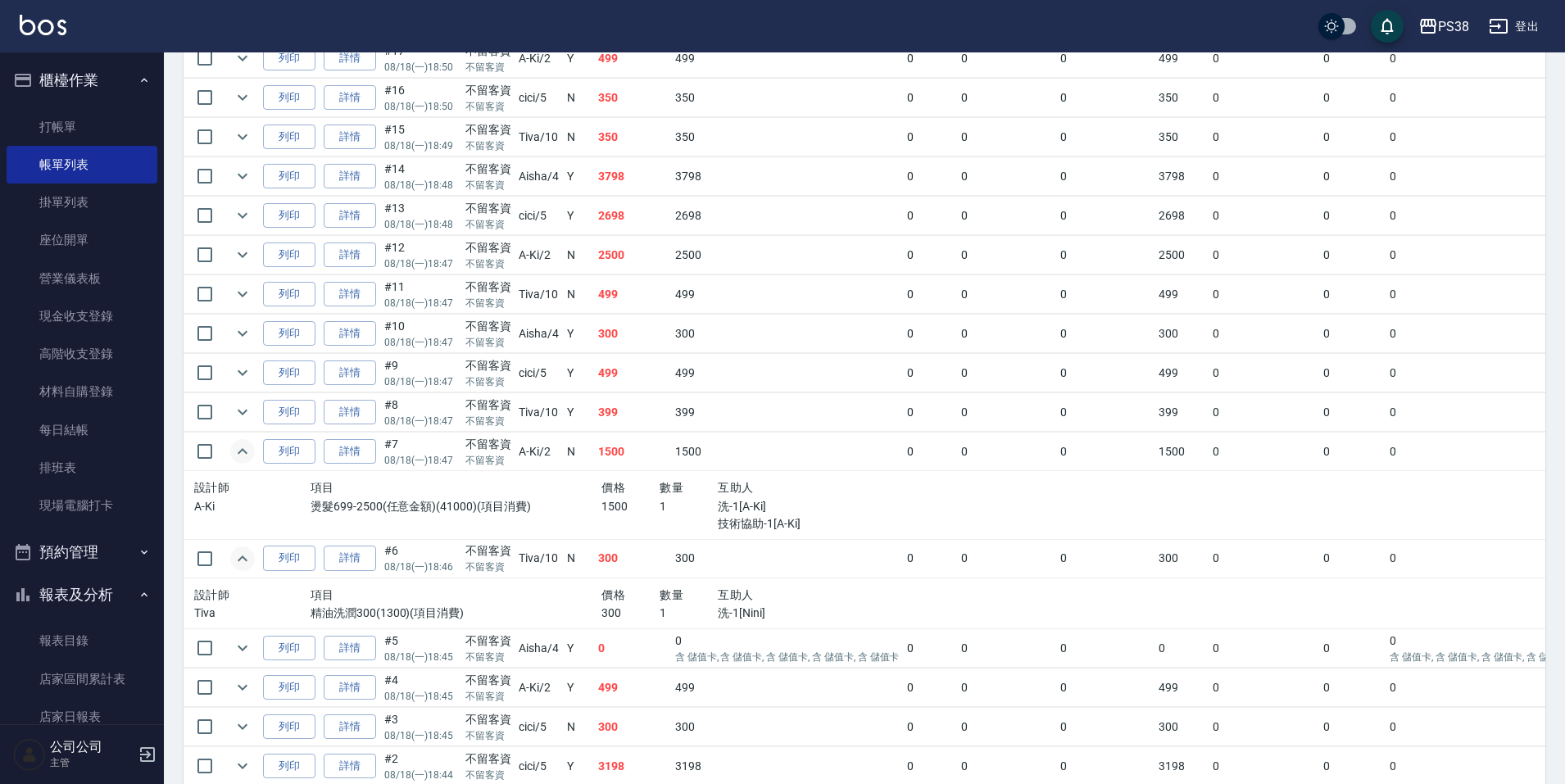
click at [794, 520] on p "技術協助-1[A-Ki]" at bounding box center [805, 524] width 175 height 17
drag, startPoint x: 246, startPoint y: 413, endPoint x: 256, endPoint y: 411, distance: 10.2
click at [245, 411] on icon "expand row" at bounding box center [243, 412] width 20 height 20
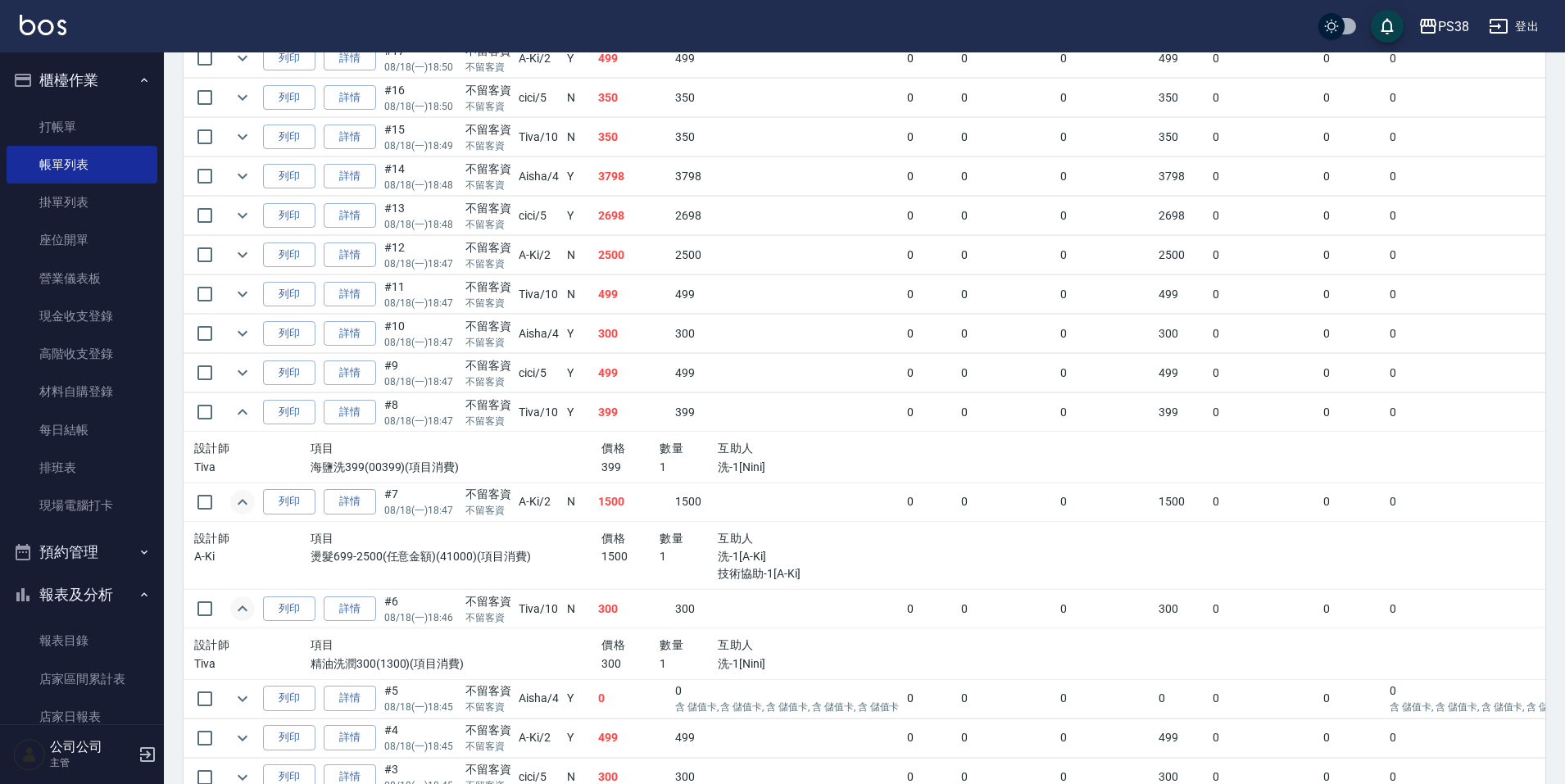
click at [650, 456] on div "價格" at bounding box center [630, 449] width 58 height 21
click at [651, 457] on div "價格" at bounding box center [630, 449] width 58 height 21
click at [245, 377] on icon "expand row" at bounding box center [243, 373] width 20 height 20
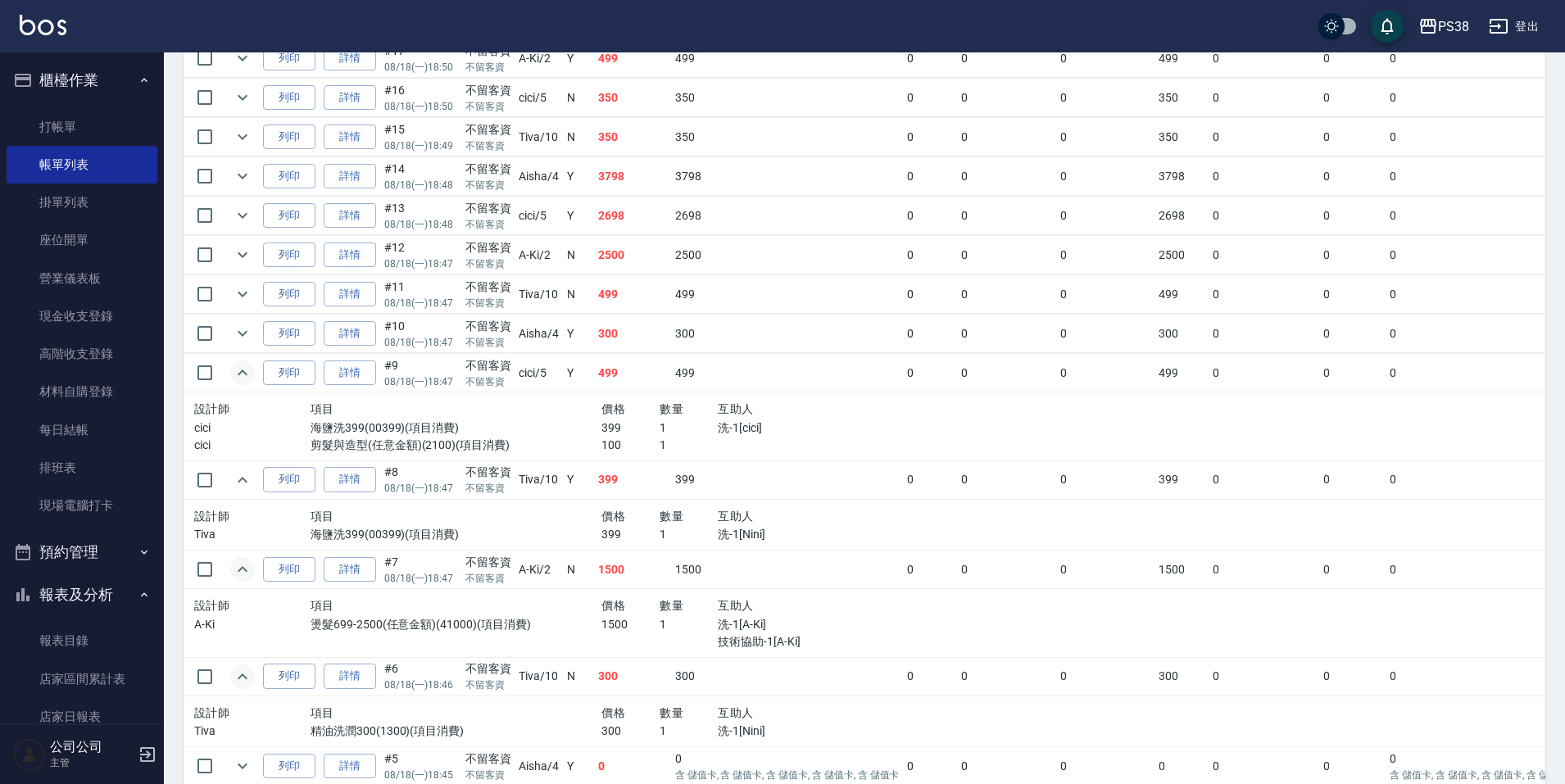
click at [676, 426] on p "1" at bounding box center [689, 428] width 58 height 17
click at [249, 339] on icon "expand row" at bounding box center [243, 334] width 20 height 20
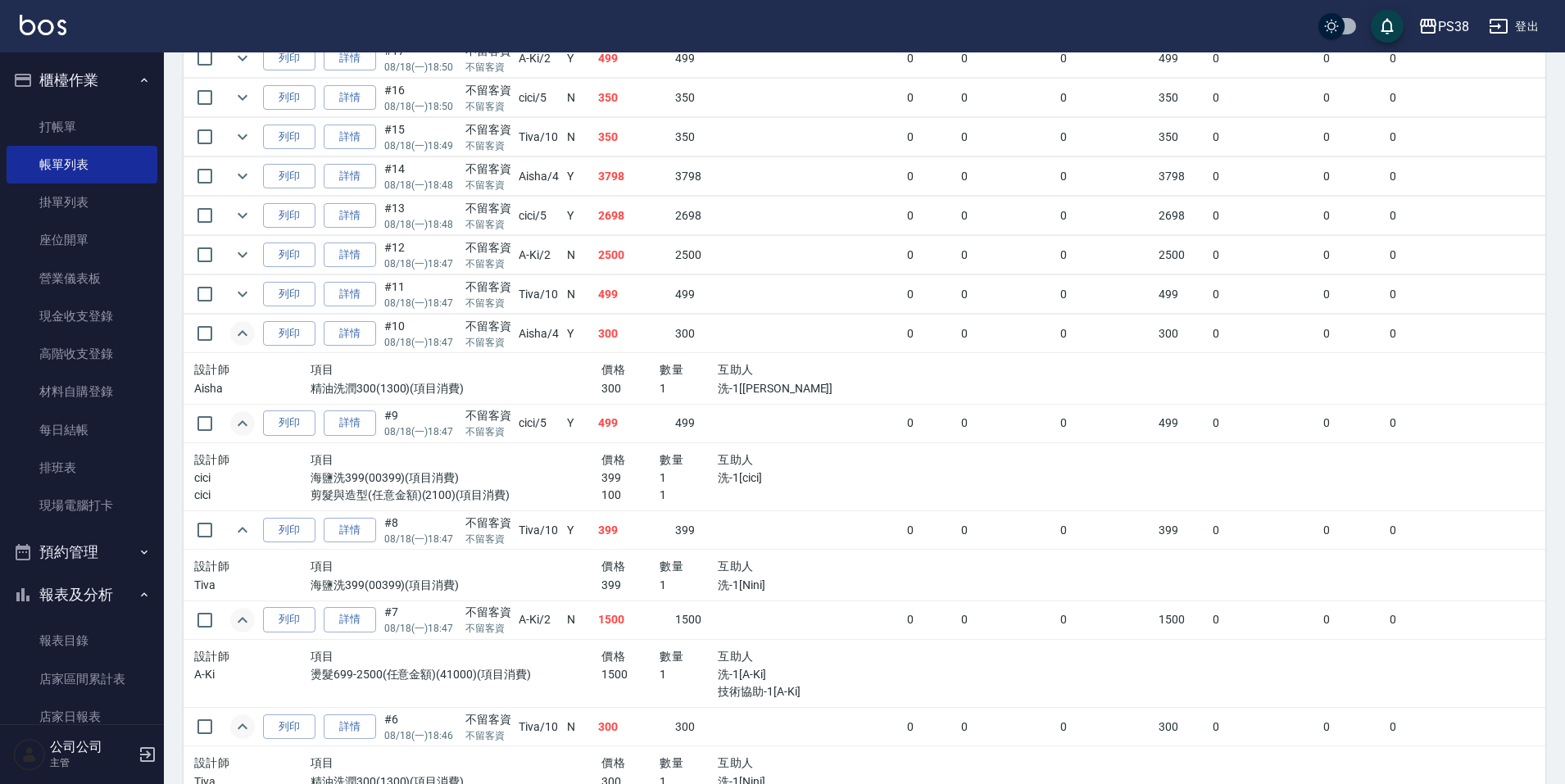
click at [619, 392] on p "300" at bounding box center [630, 388] width 58 height 17
click at [256, 293] on td at bounding box center [242, 295] width 33 height 38
click at [245, 293] on icon "expand row" at bounding box center [243, 295] width 20 height 20
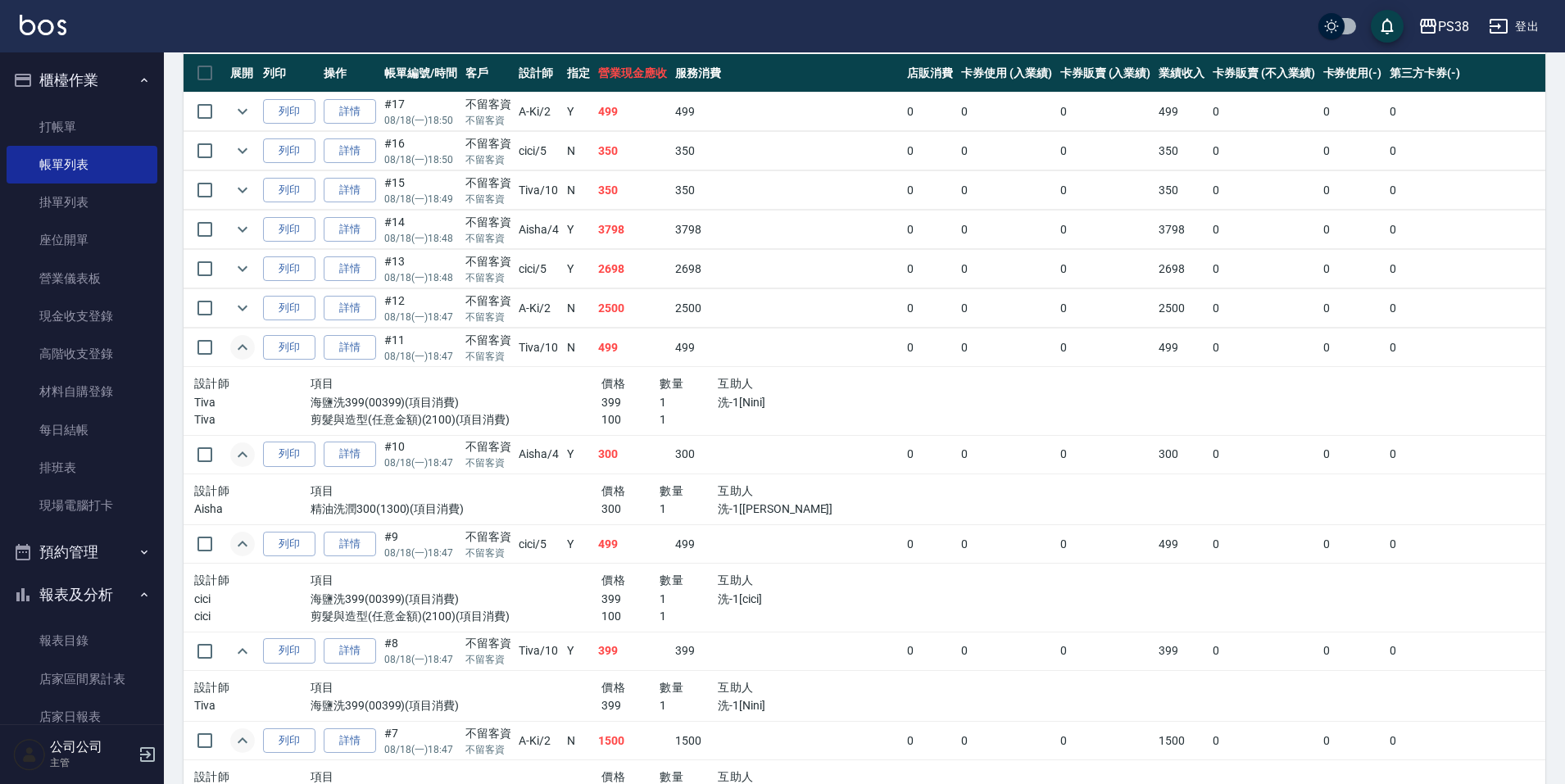
scroll to position [372, 0]
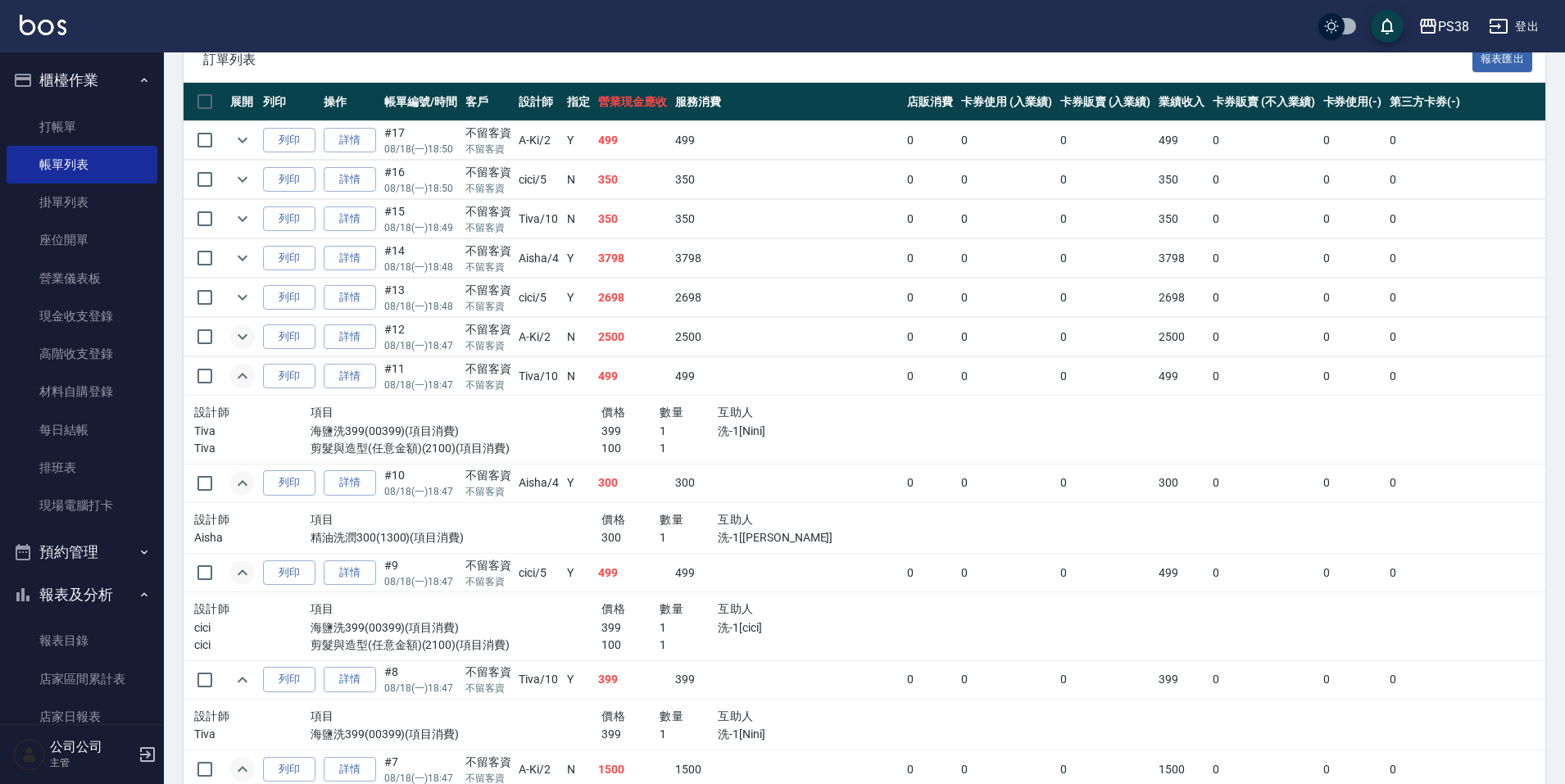
click at [238, 333] on icon "expand row" at bounding box center [243, 337] width 20 height 20
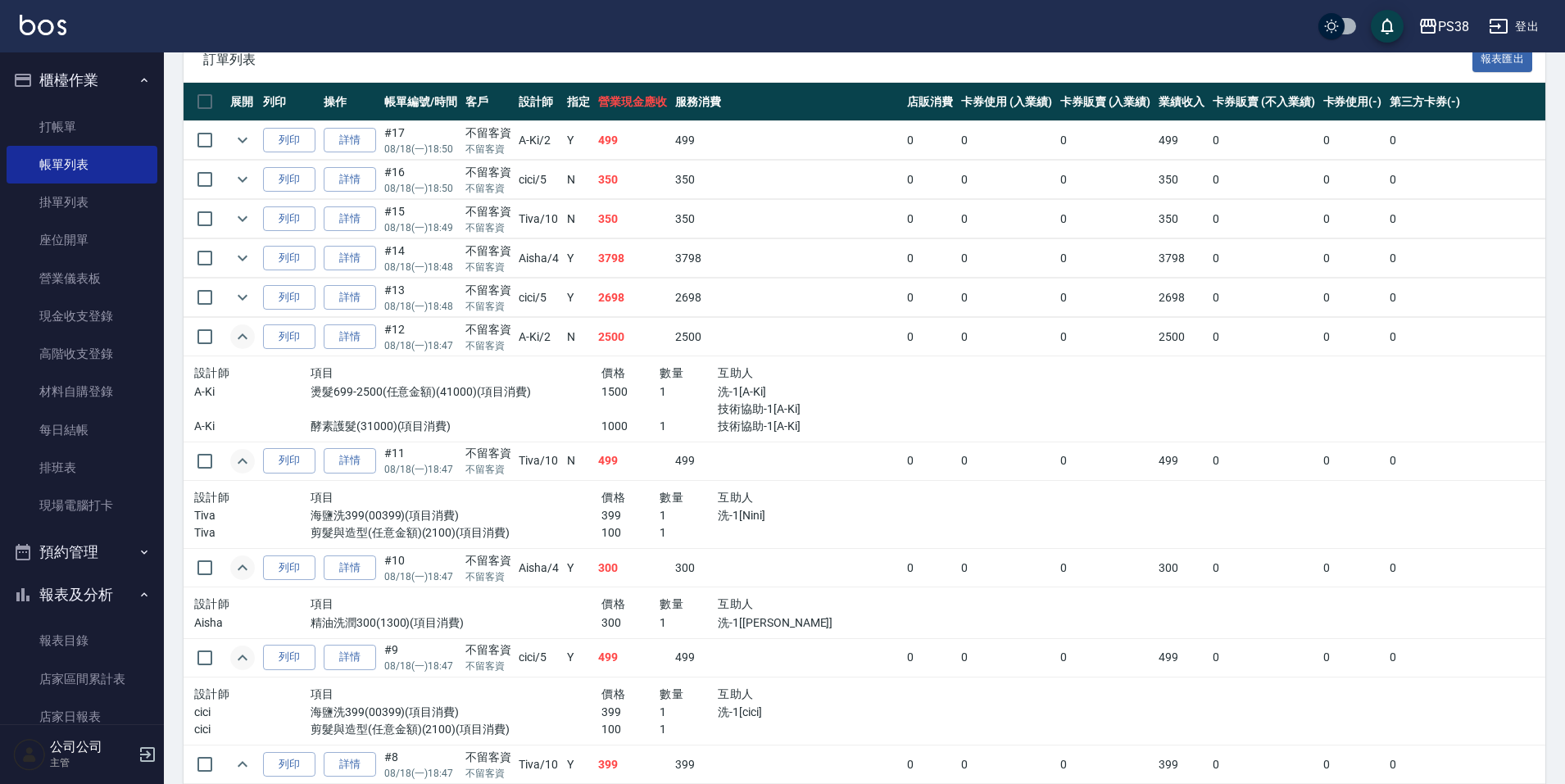
click at [577, 408] on div "燙髮699-2500(任意金額)(41000)(項目消費)" at bounding box center [456, 401] width 291 height 34
click at [246, 292] on icon "expand row" at bounding box center [243, 297] width 20 height 20
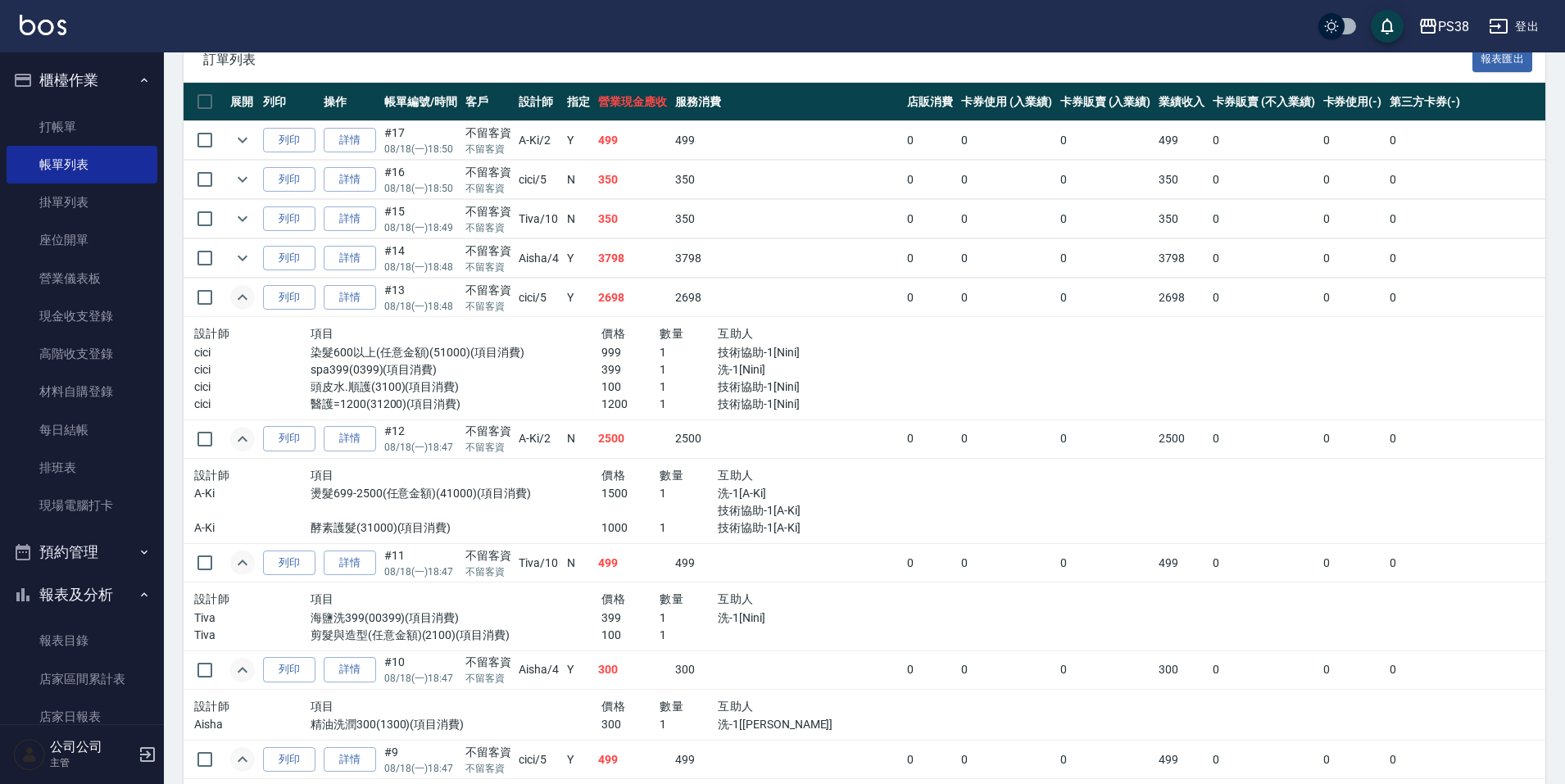
click at [617, 368] on p "399" at bounding box center [630, 370] width 58 height 17
click at [617, 358] on p "999" at bounding box center [630, 353] width 58 height 17
click at [610, 382] on p "100" at bounding box center [630, 387] width 58 height 17
click at [637, 408] on p "1200" at bounding box center [630, 404] width 58 height 17
click at [245, 260] on icon "expand row" at bounding box center [243, 258] width 20 height 20
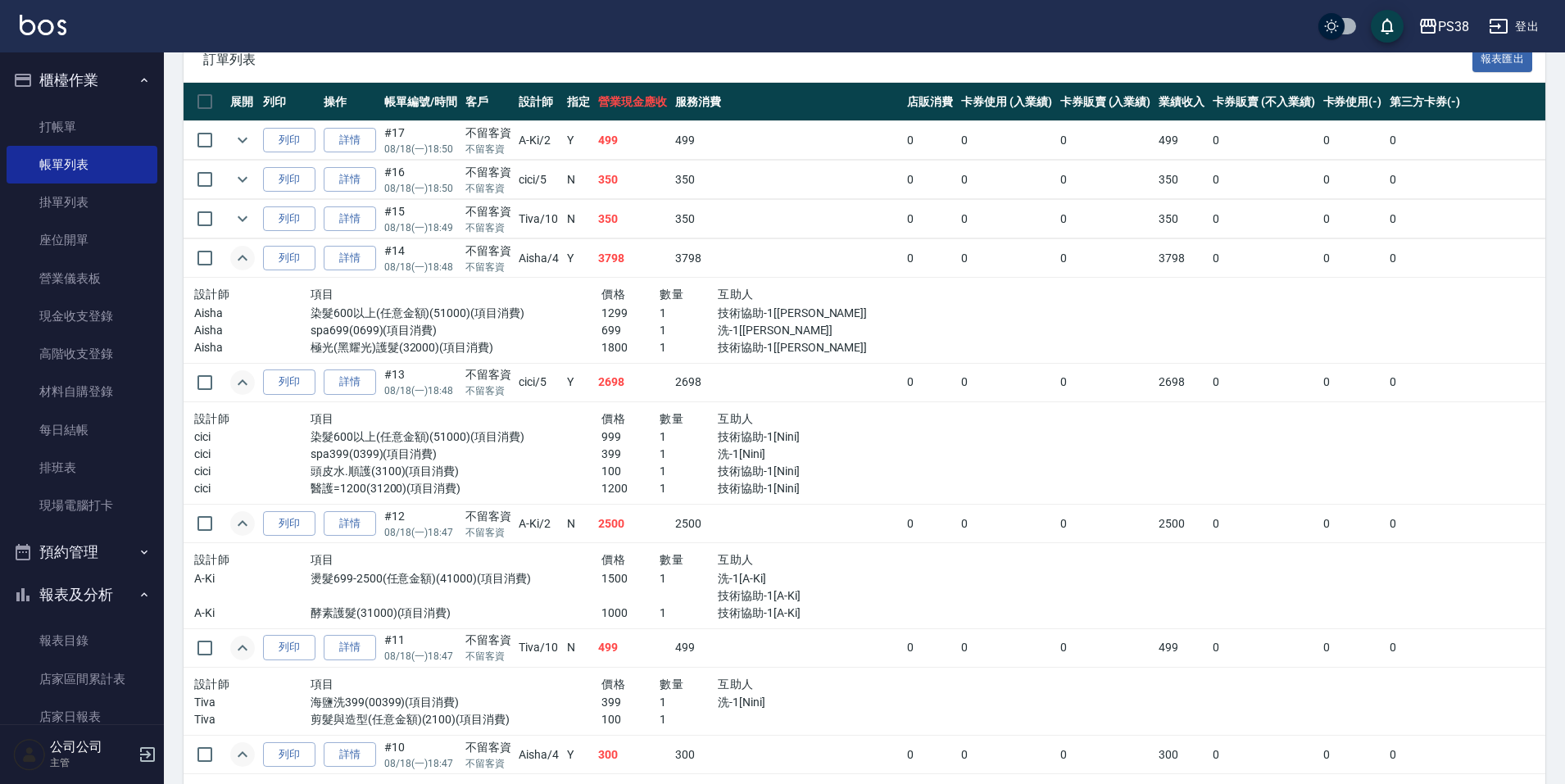
click at [640, 339] on p "1800" at bounding box center [630, 347] width 58 height 17
click at [241, 220] on icon "expand row" at bounding box center [242, 219] width 10 height 5
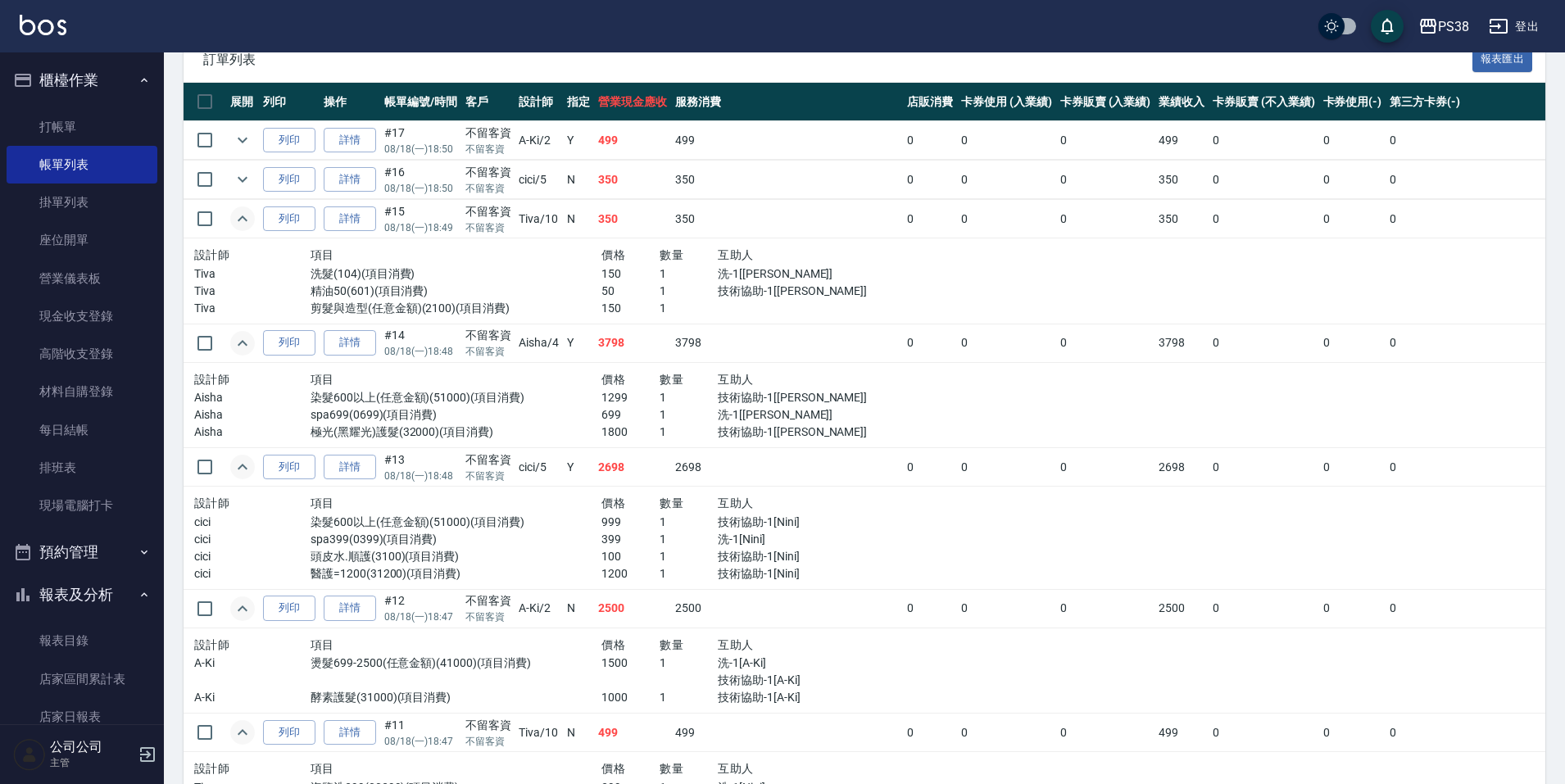
click at [725, 270] on p "洗-1[泰迪]" at bounding box center [805, 274] width 175 height 17
click at [259, 178] on td "列印" at bounding box center [289, 179] width 61 height 38
click at [251, 179] on icon "expand row" at bounding box center [243, 179] width 20 height 20
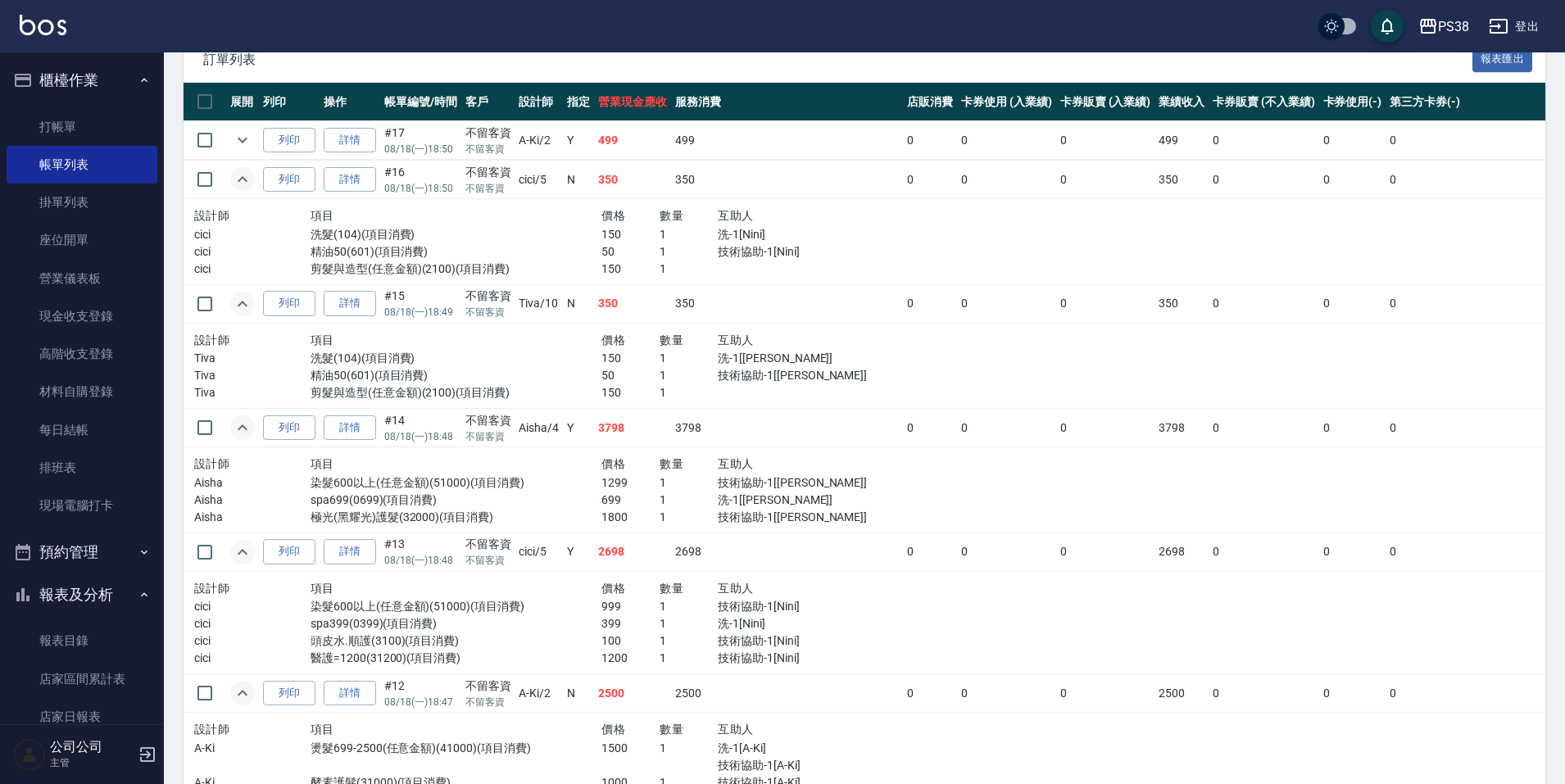
click at [650, 276] on p "150" at bounding box center [630, 268] width 58 height 17
click at [650, 276] on p "150" at bounding box center [630, 268] width 58 height 17
drag, startPoint x: 243, startPoint y: 131, endPoint x: 280, endPoint y: 140, distance: 38.1
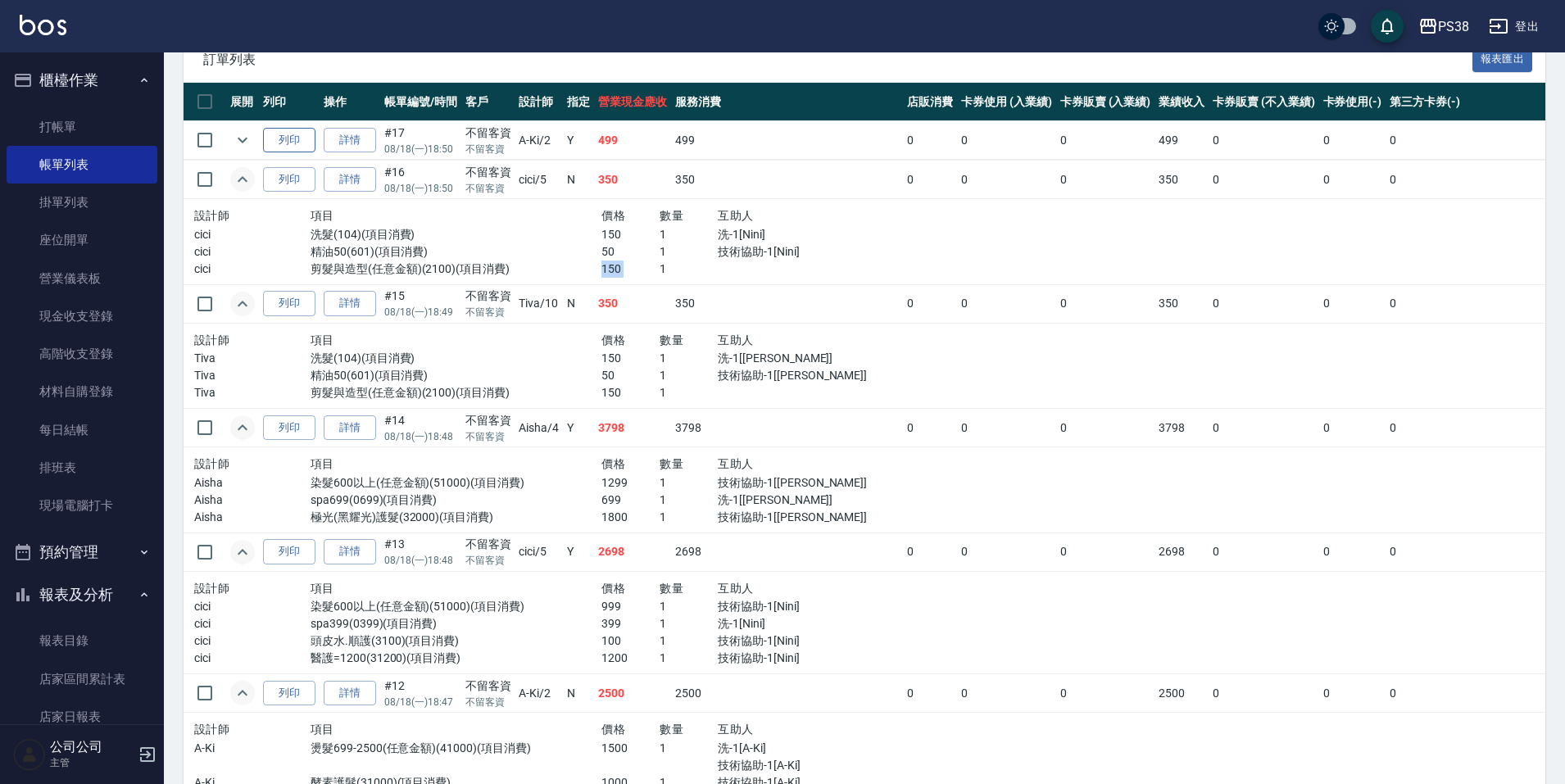
click at [242, 131] on icon "expand row" at bounding box center [243, 140] width 20 height 20
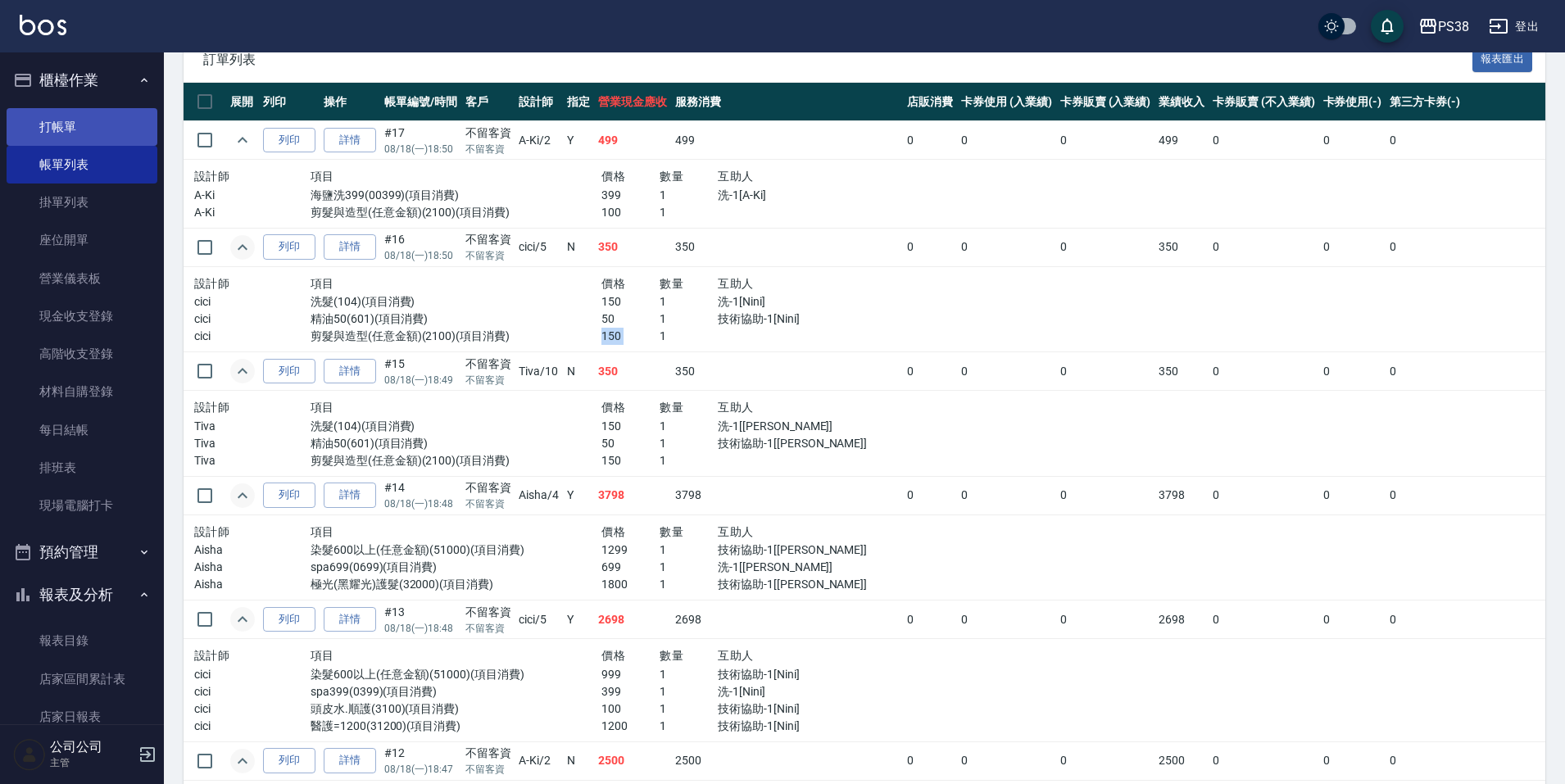
click at [127, 135] on link "打帳單" at bounding box center [82, 127] width 151 height 38
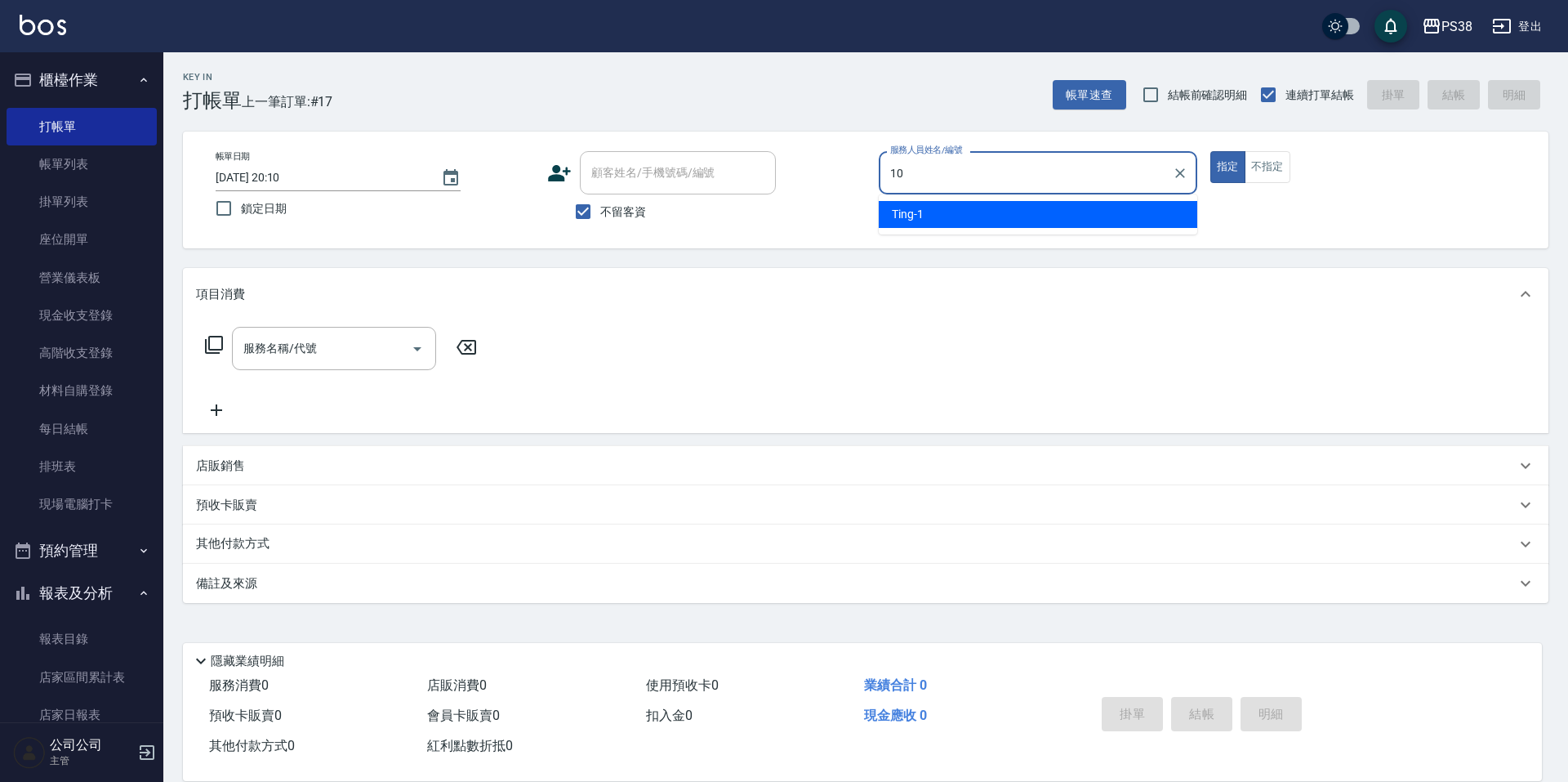
type input "Tiva-10"
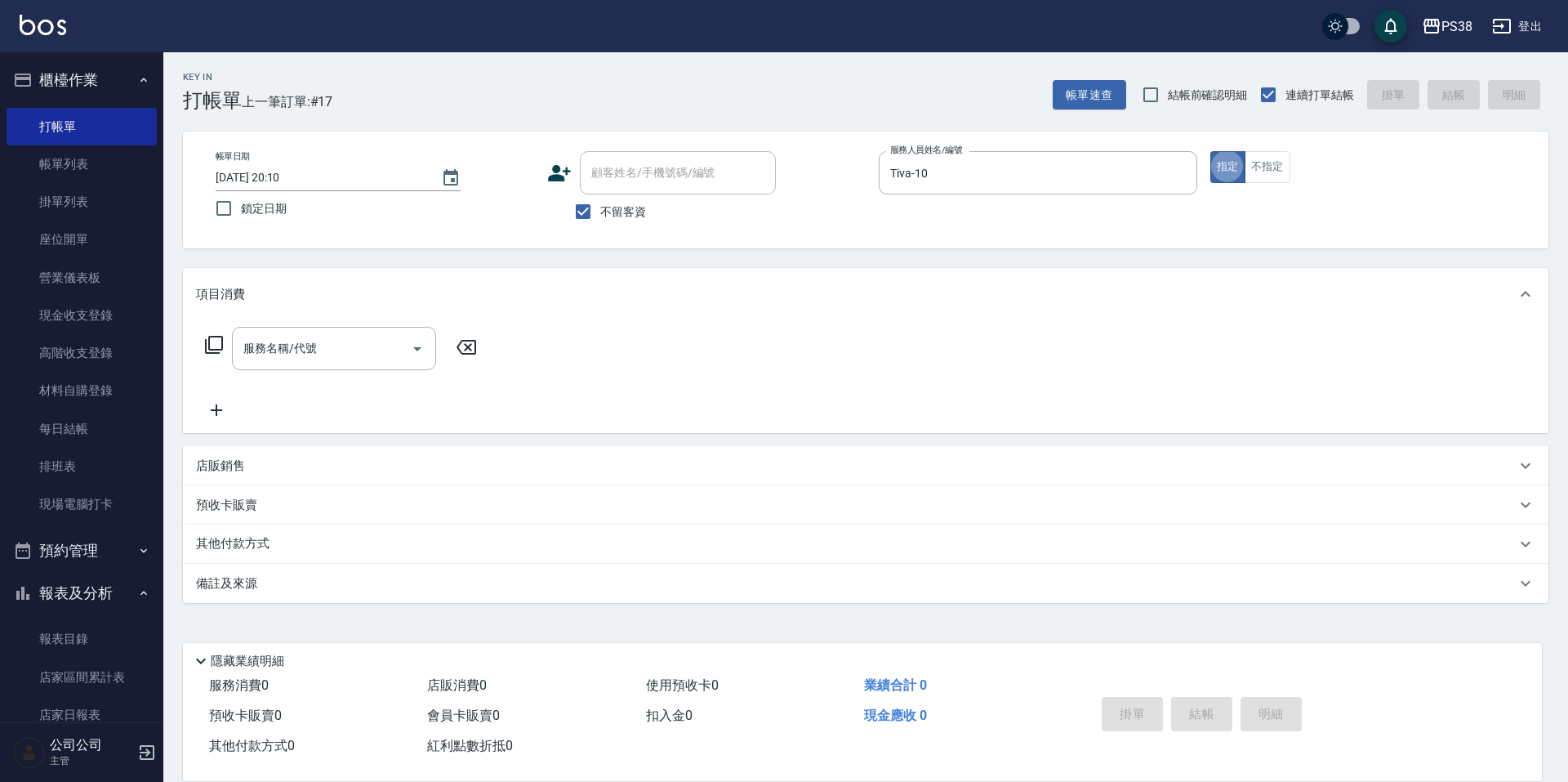
type button "true"
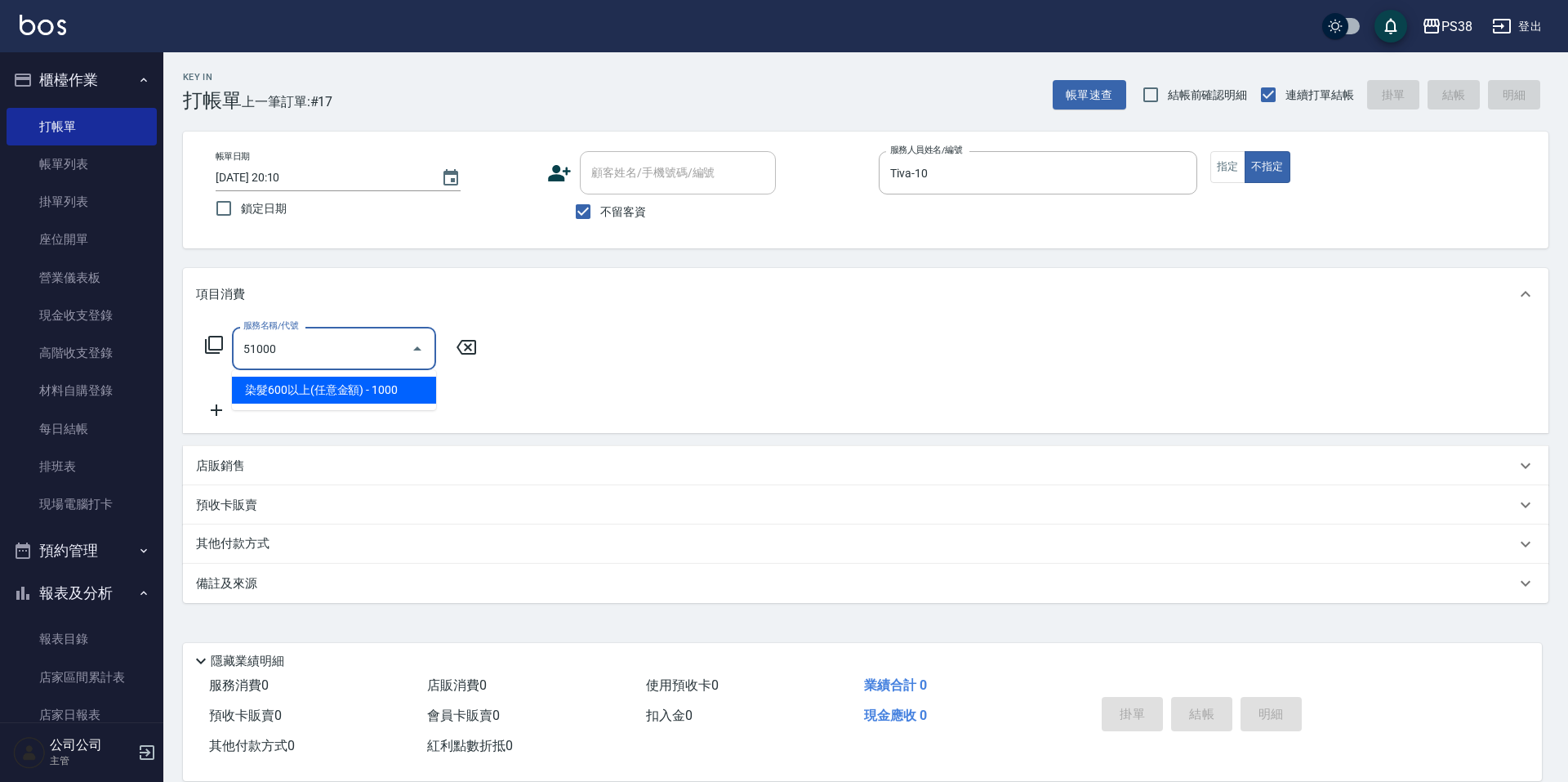
type input "染髮600以上(任意金額)(51000)"
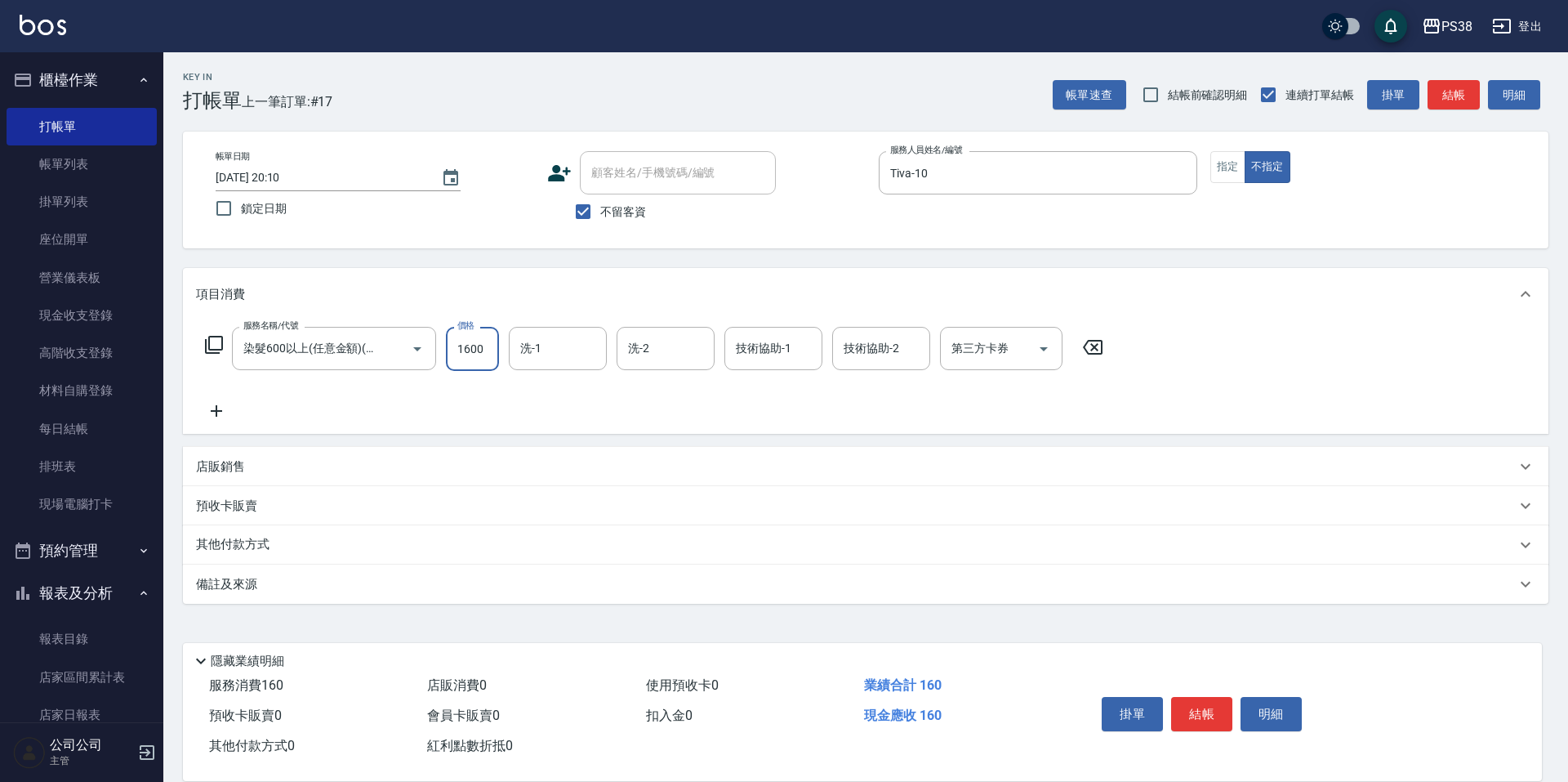
type input "1600"
type input "Nini-24"
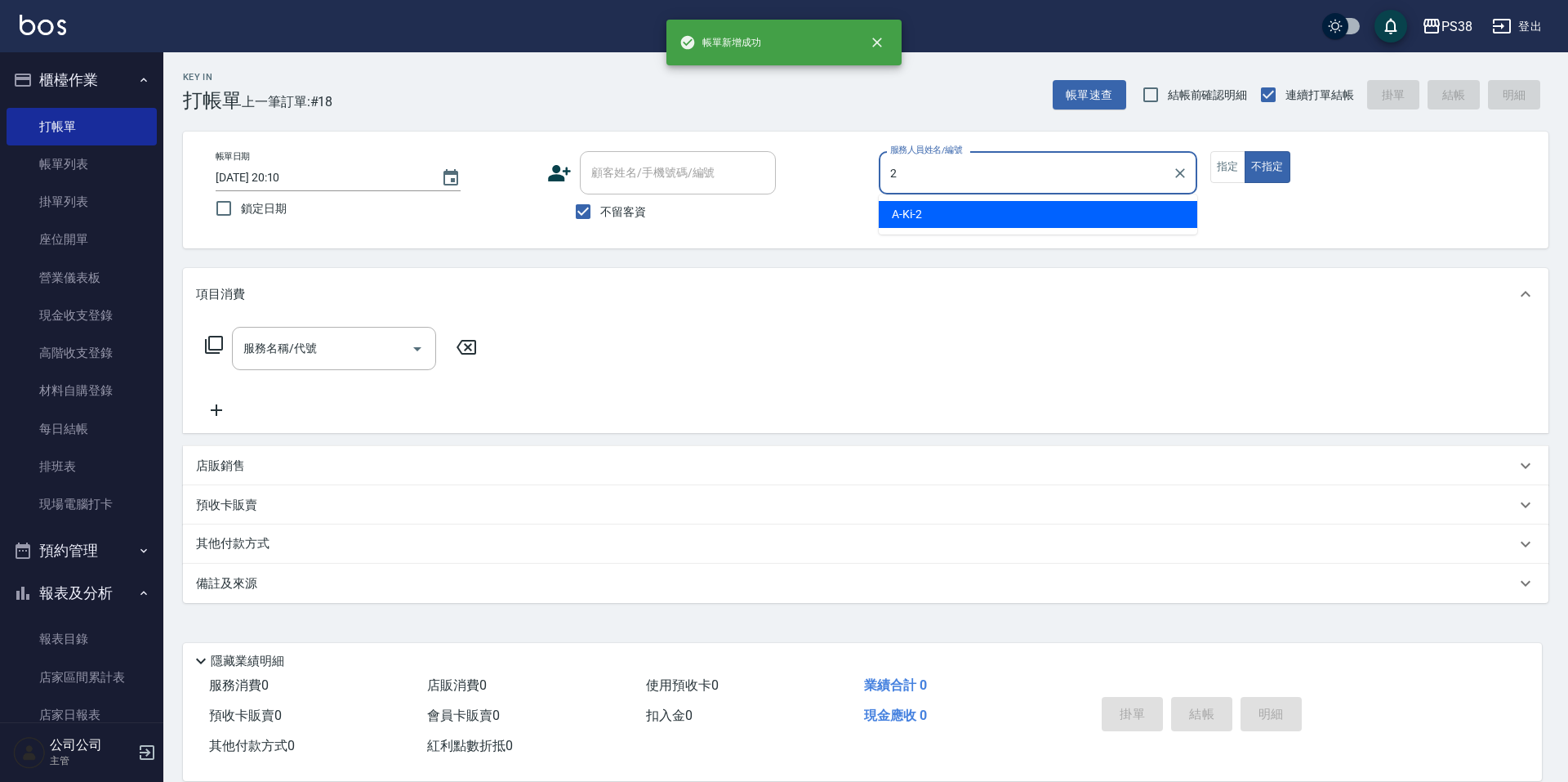
type input "A-Ki-2"
type button "false"
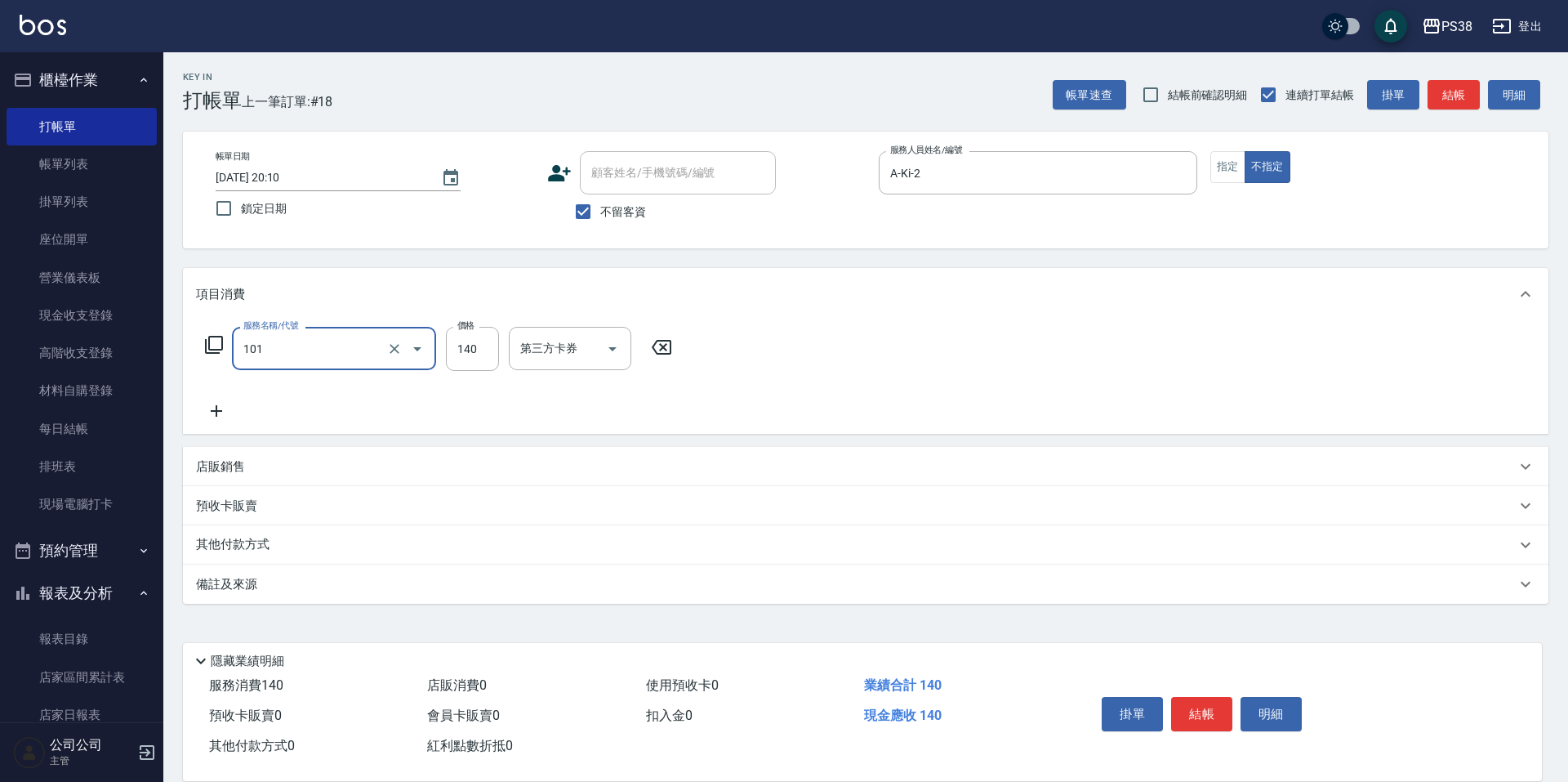
type input "洗髮(101)"
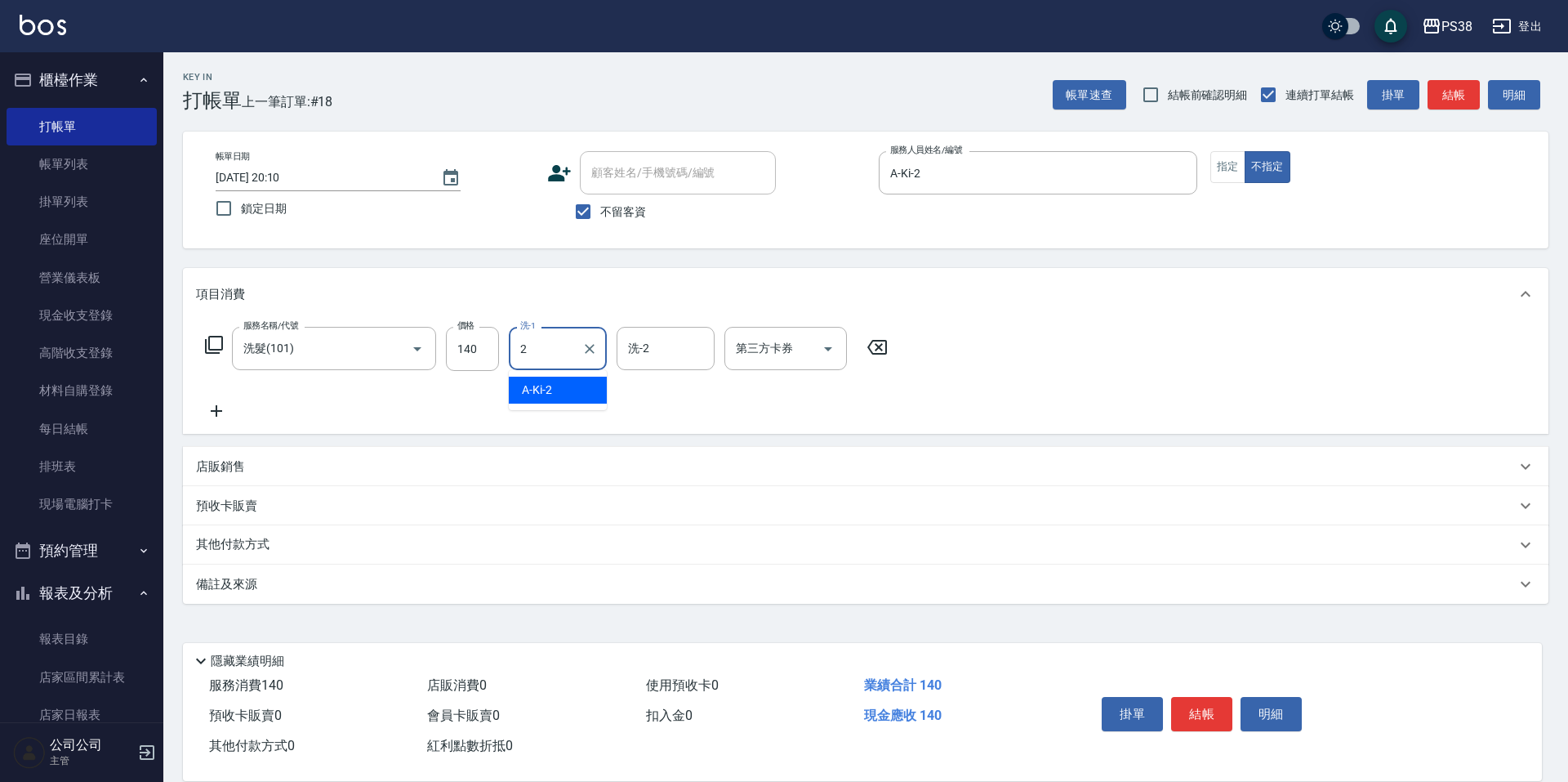
type input "A-Ki-2"
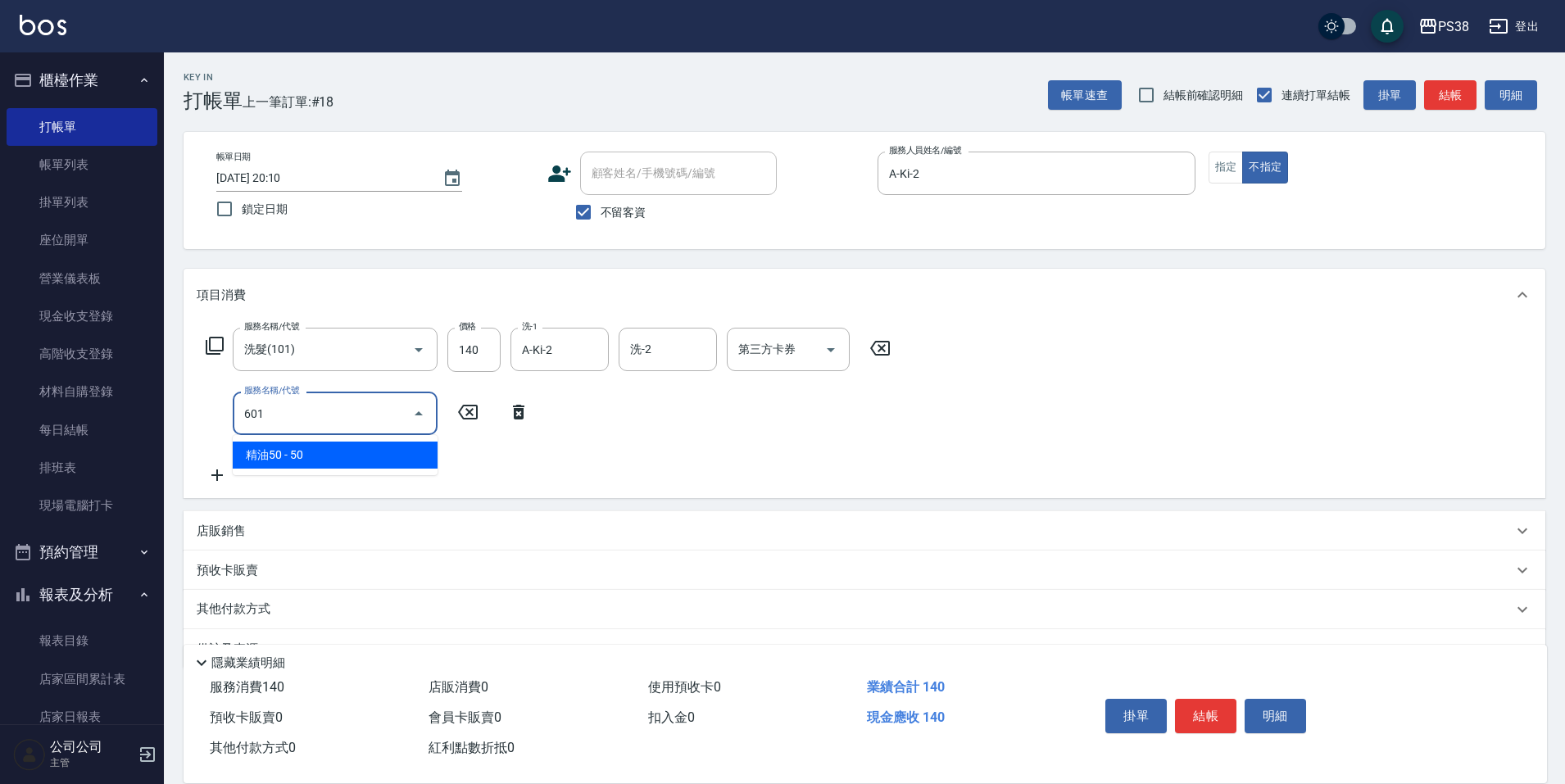
type input "精油50(601)"
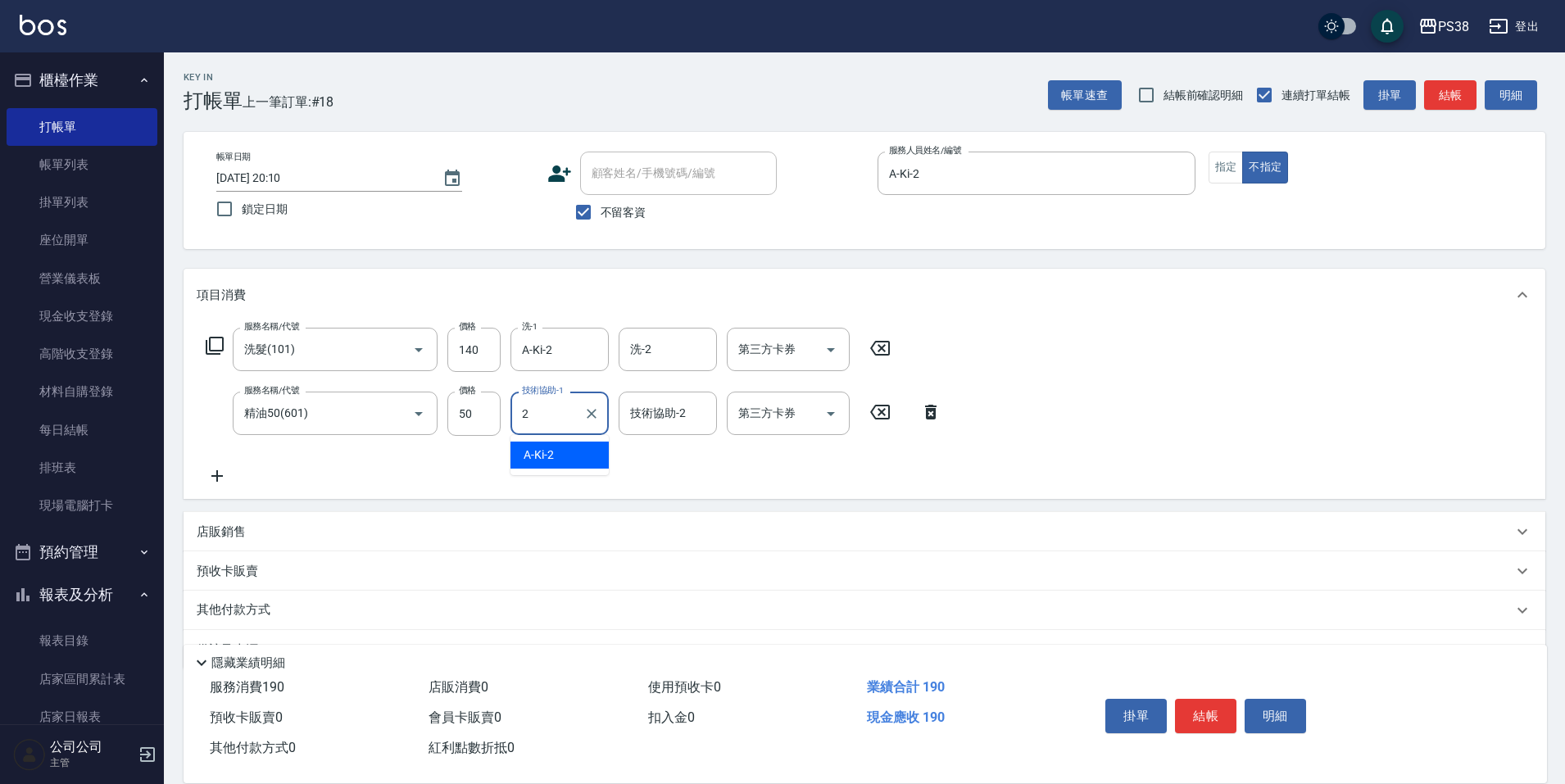
type input "A-Ki-2"
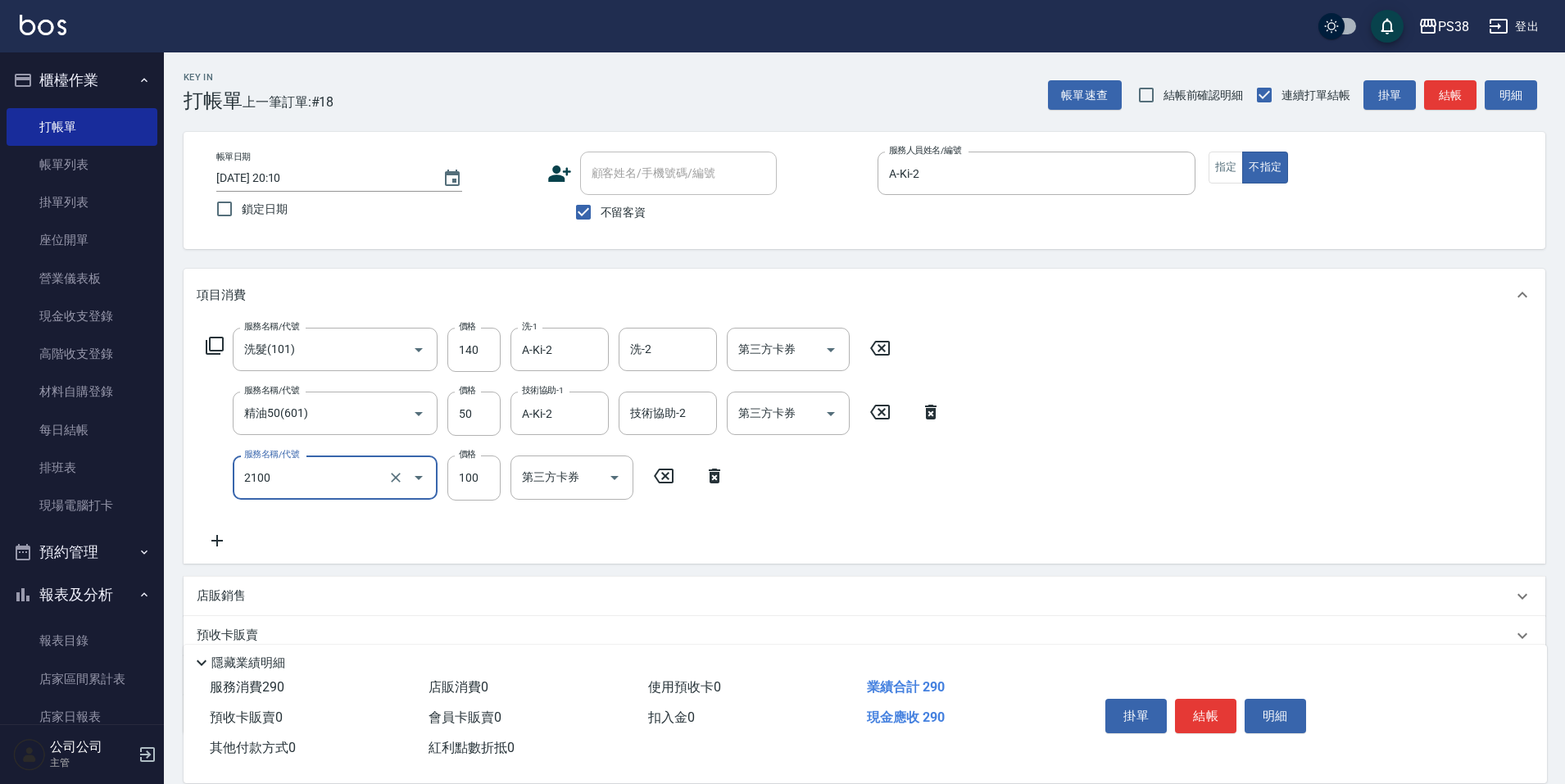
type input "剪髮與造型(任意金額)(2100)"
type input "160"
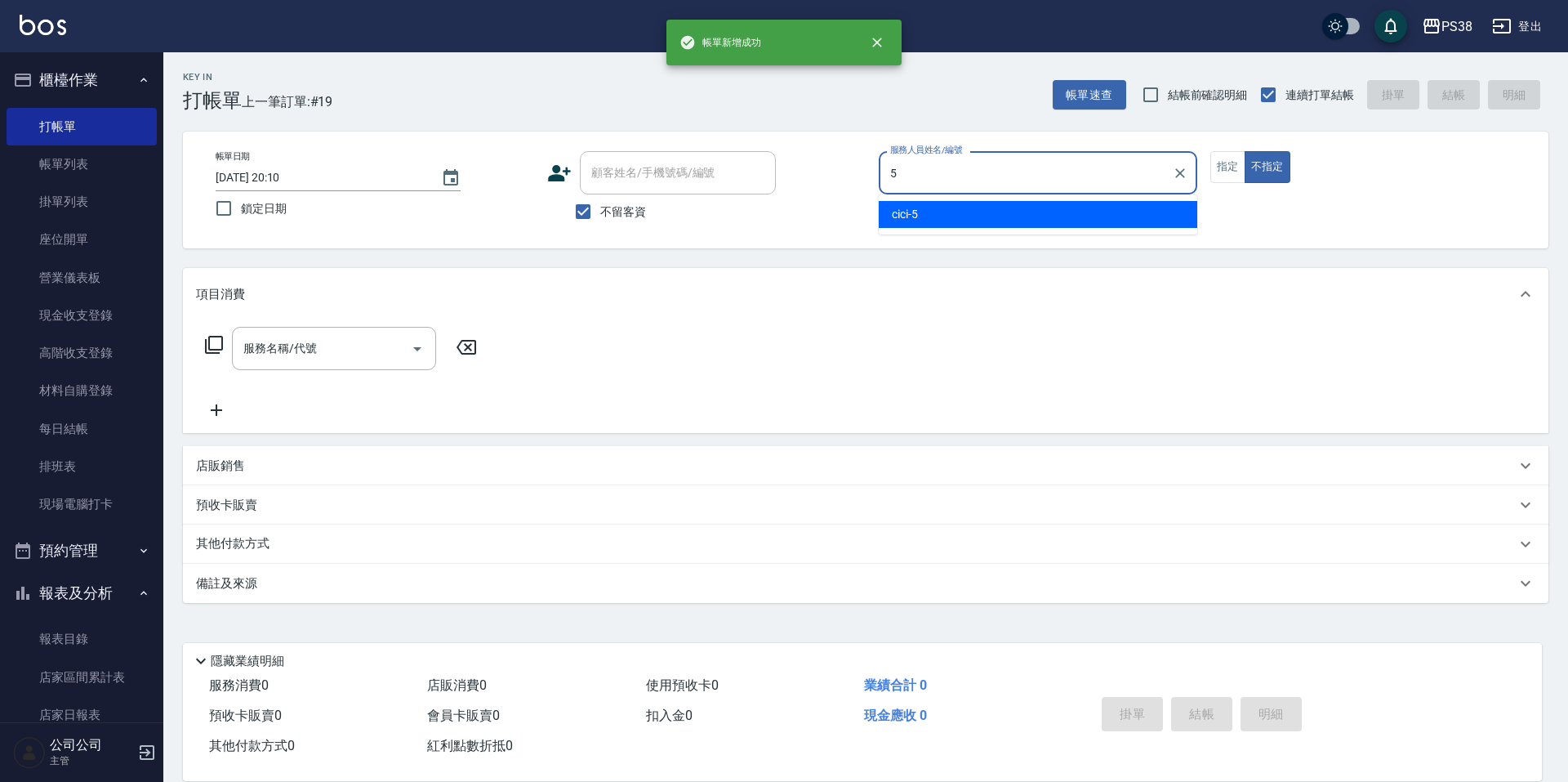
type input "cici-5"
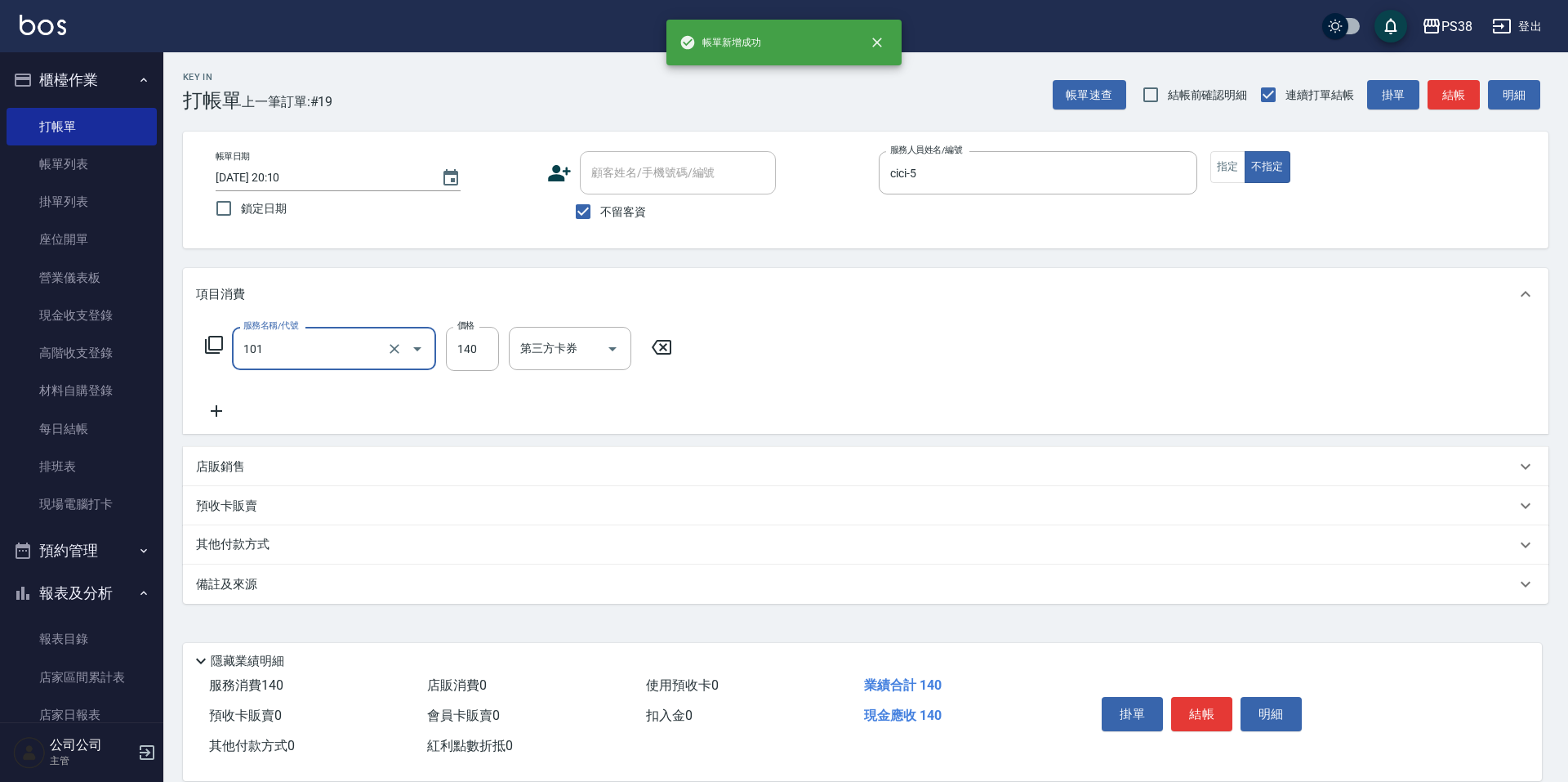
type input "洗髮(101)"
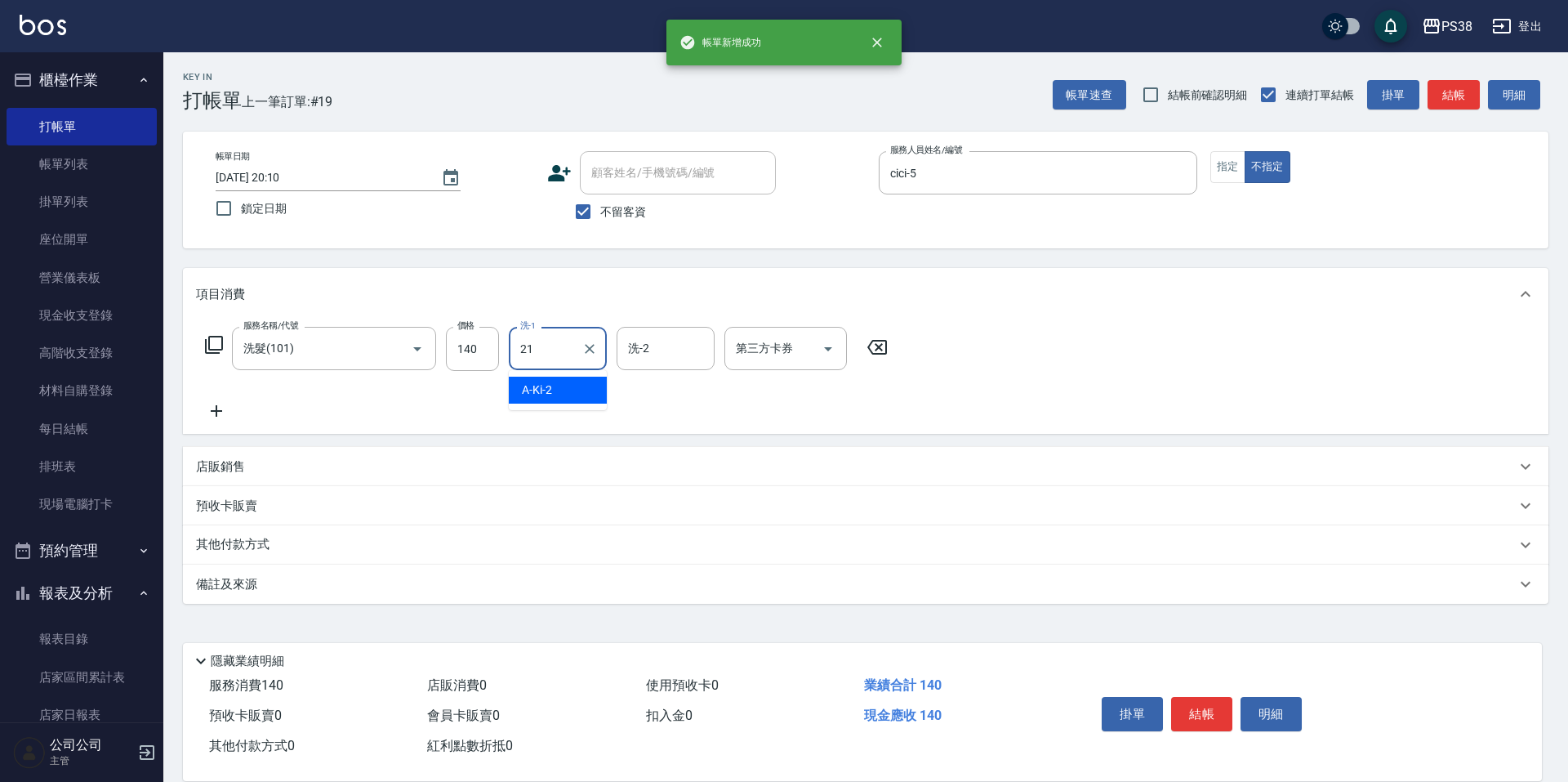
type input "泰迪-21"
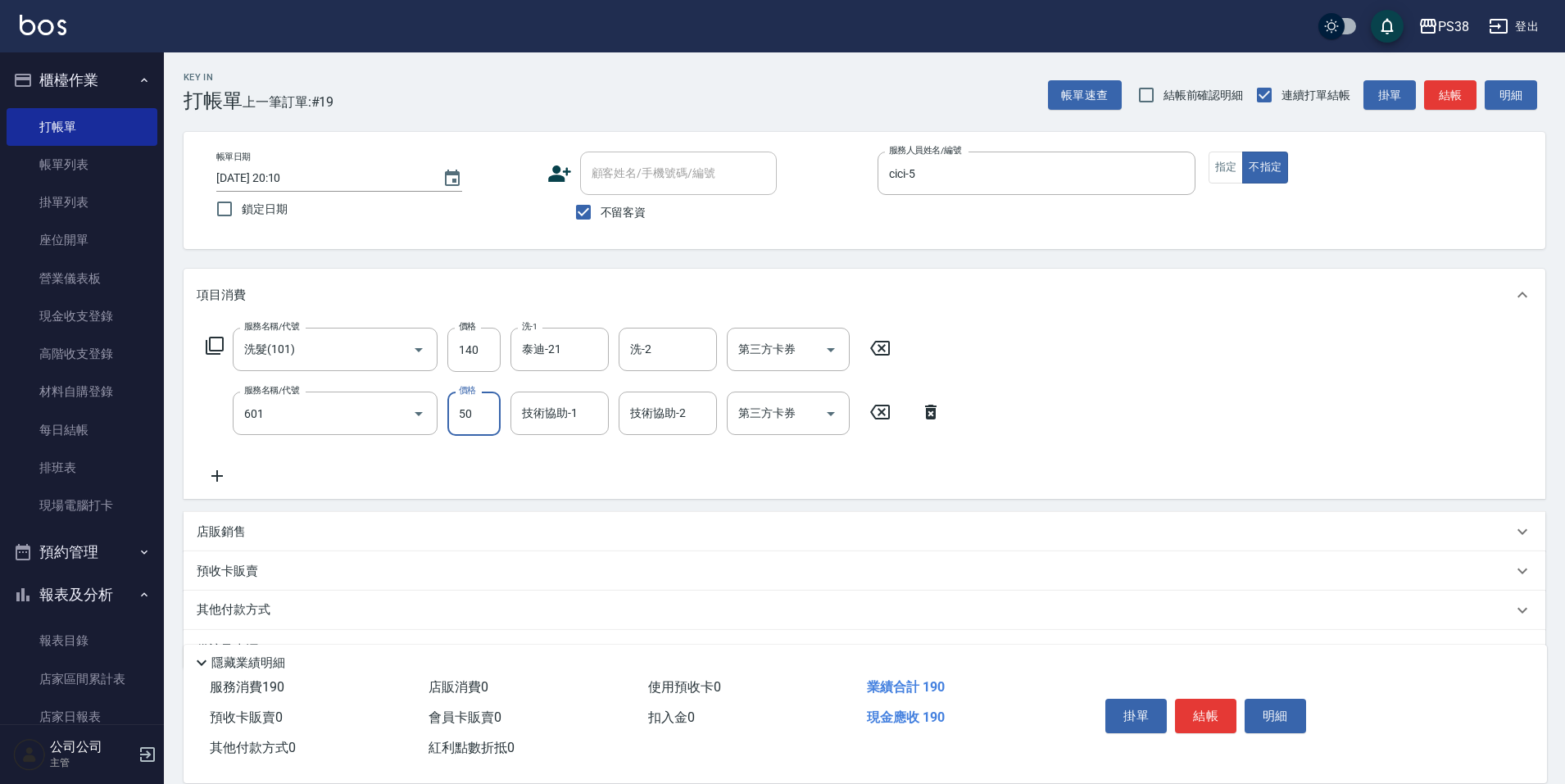
type input "精油50(601)"
type input "泰迪-21"
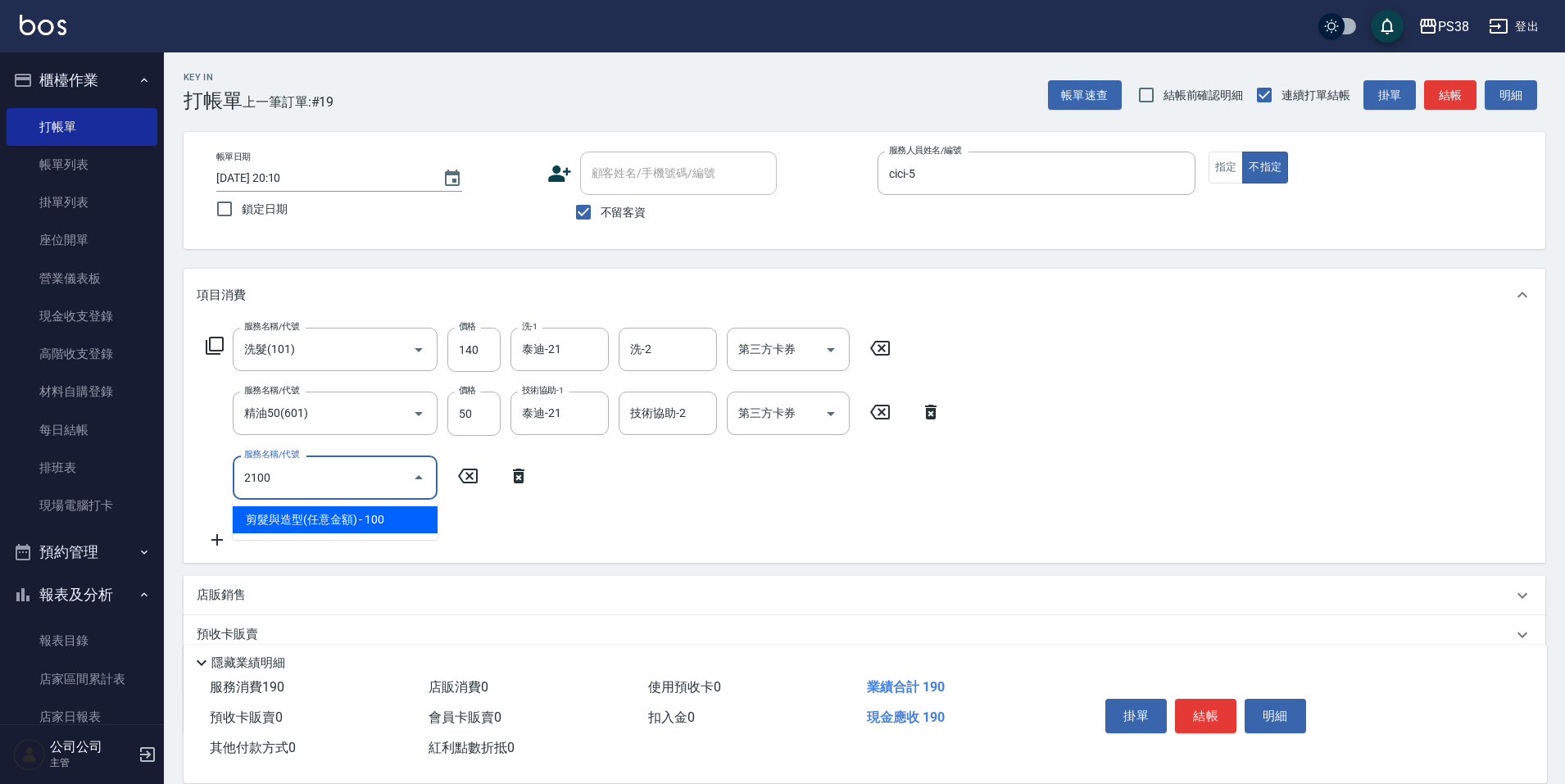
type input "剪髮與造型(任意金額)(2100)"
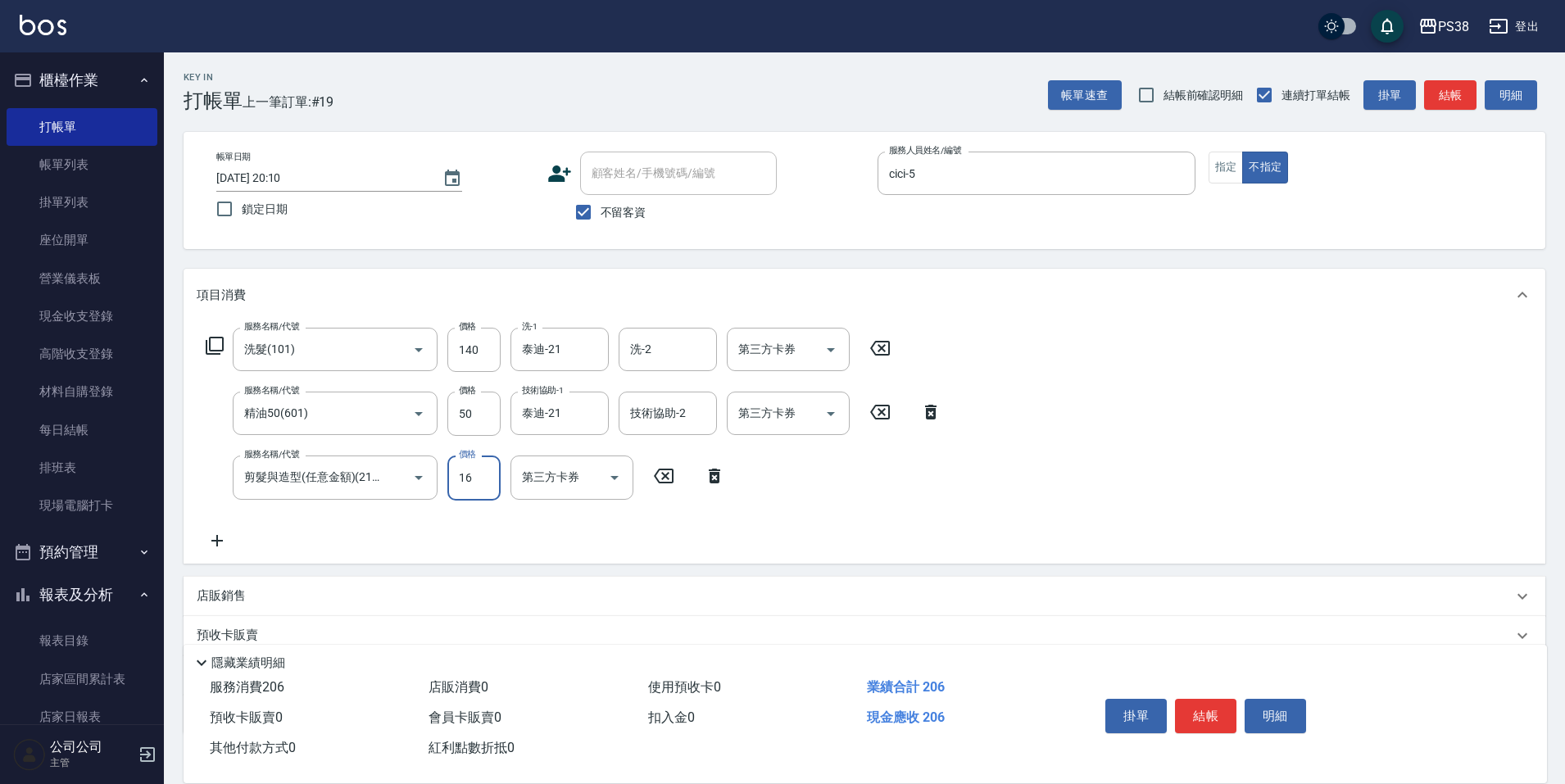
type input "160"
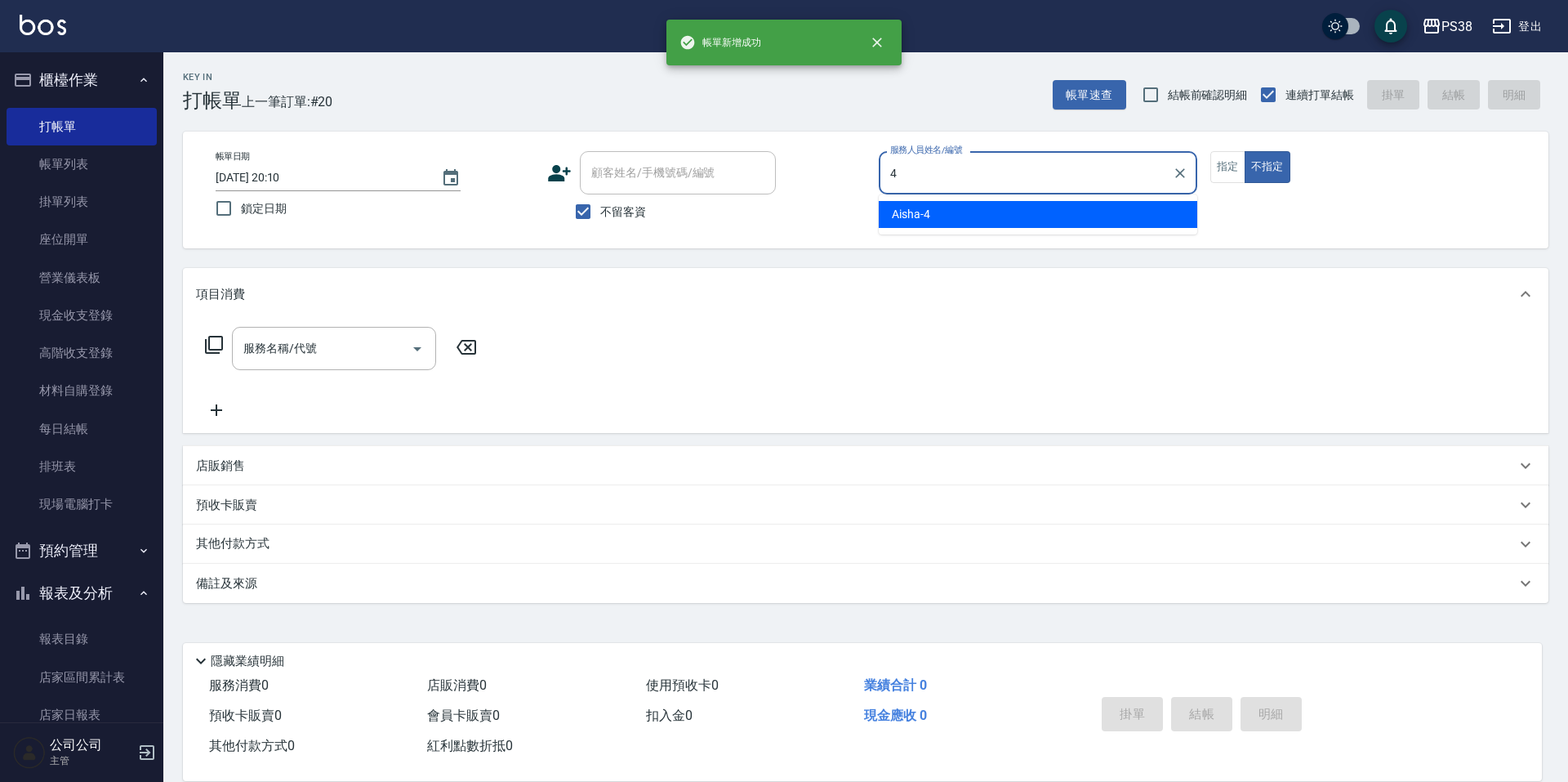
type input "Aisha-4"
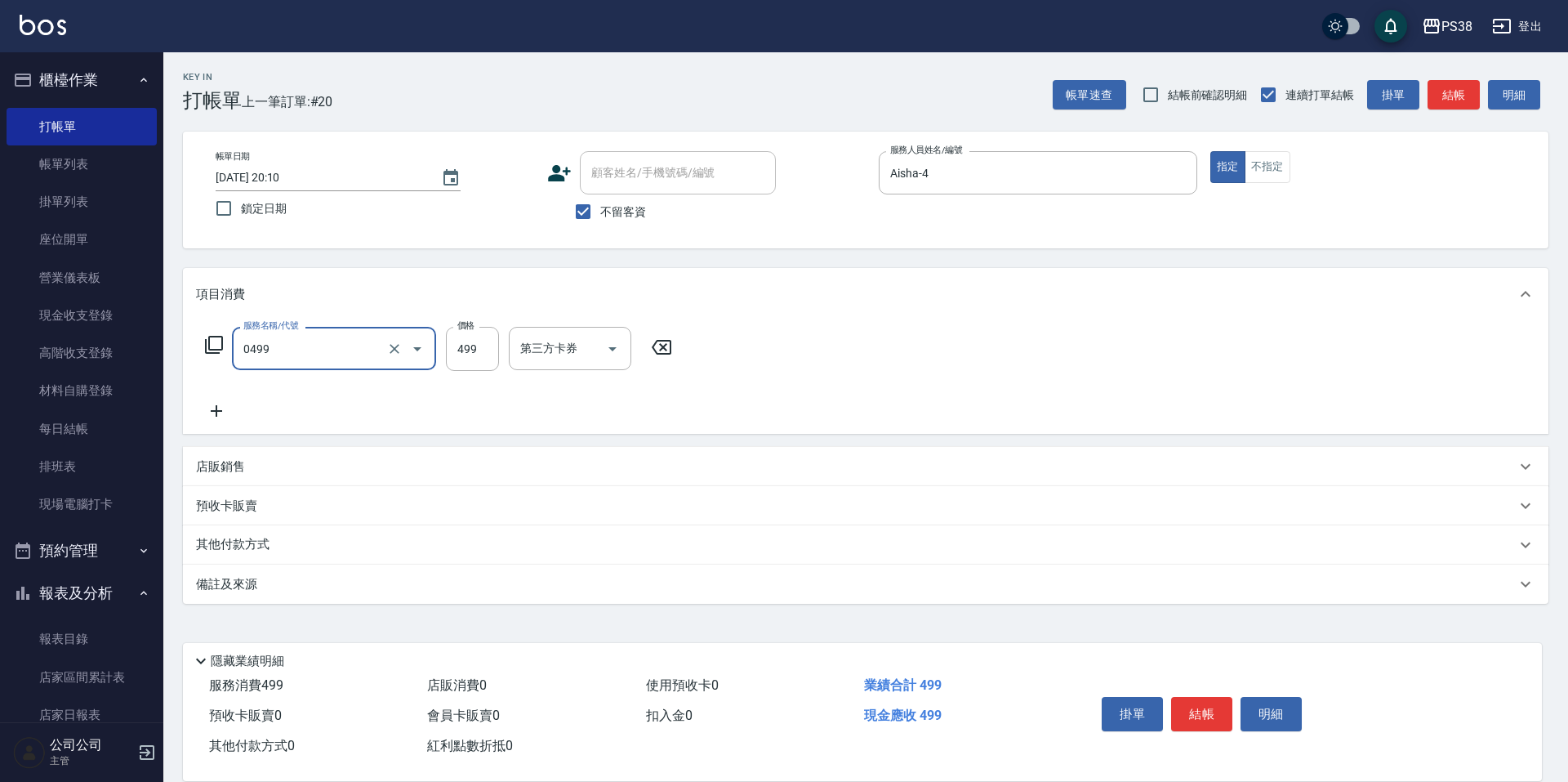
type input "spa499(0499)"
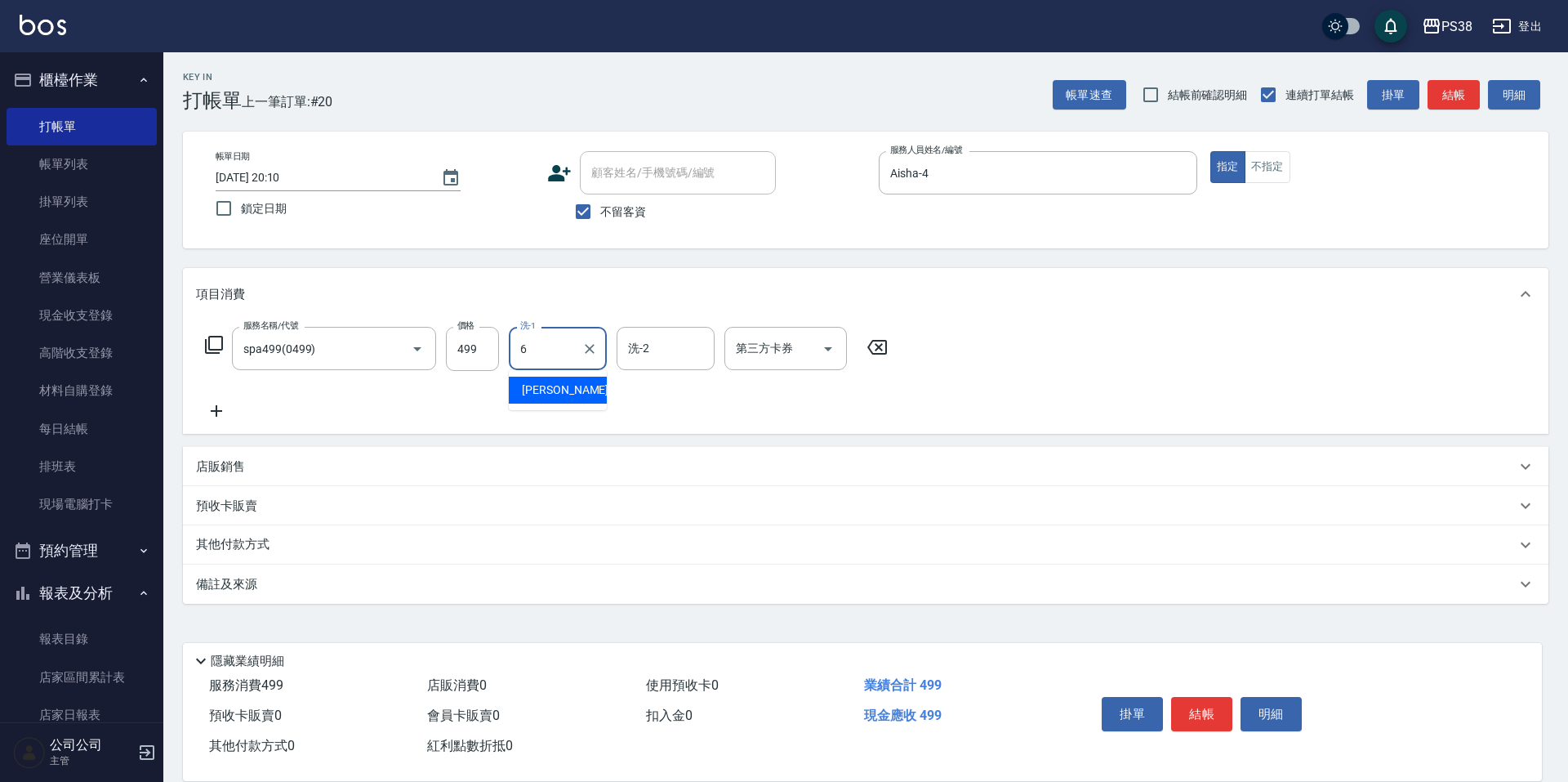
type input "Yuki-6"
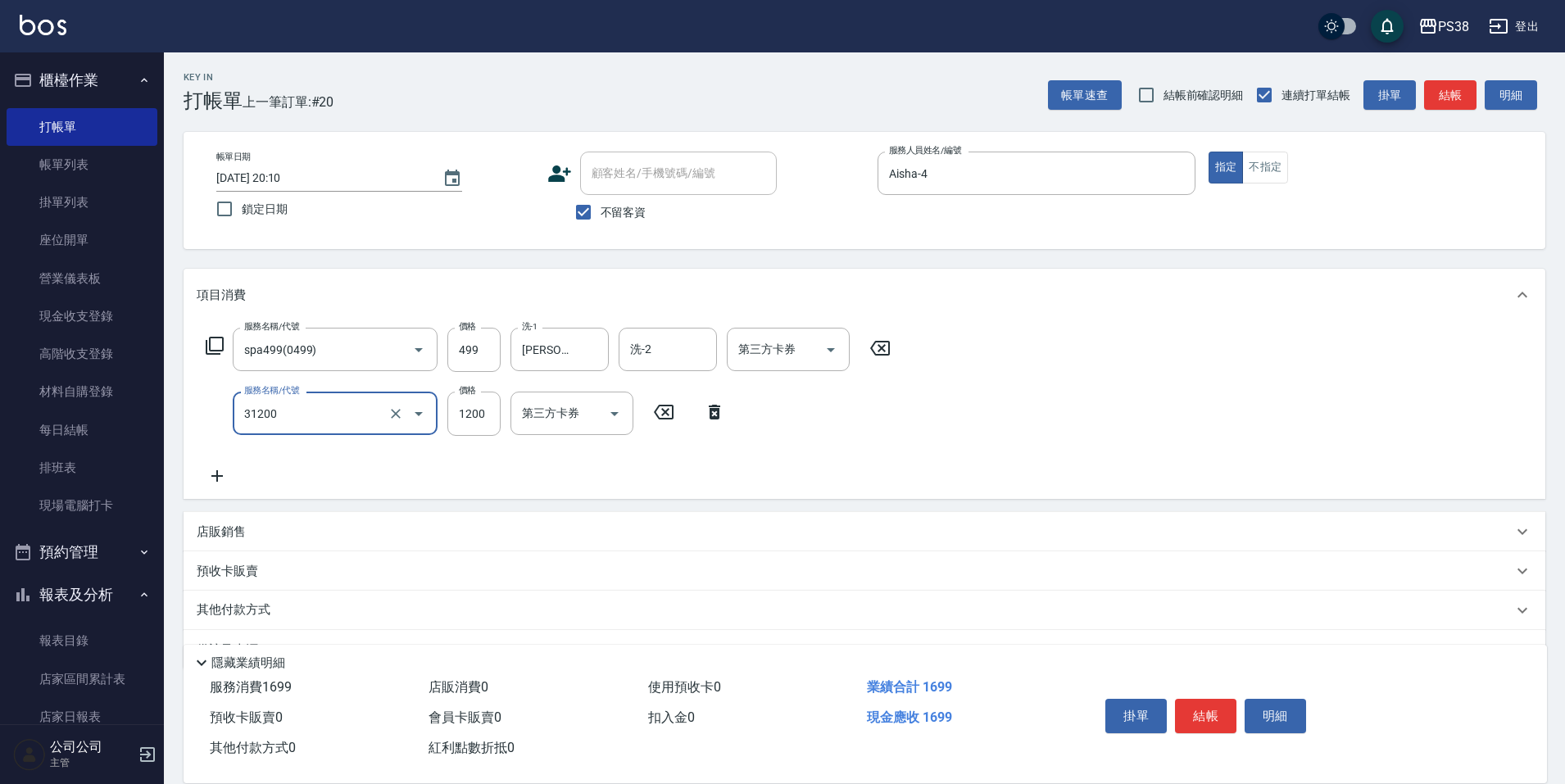
type input "醫護=1200(31200)"
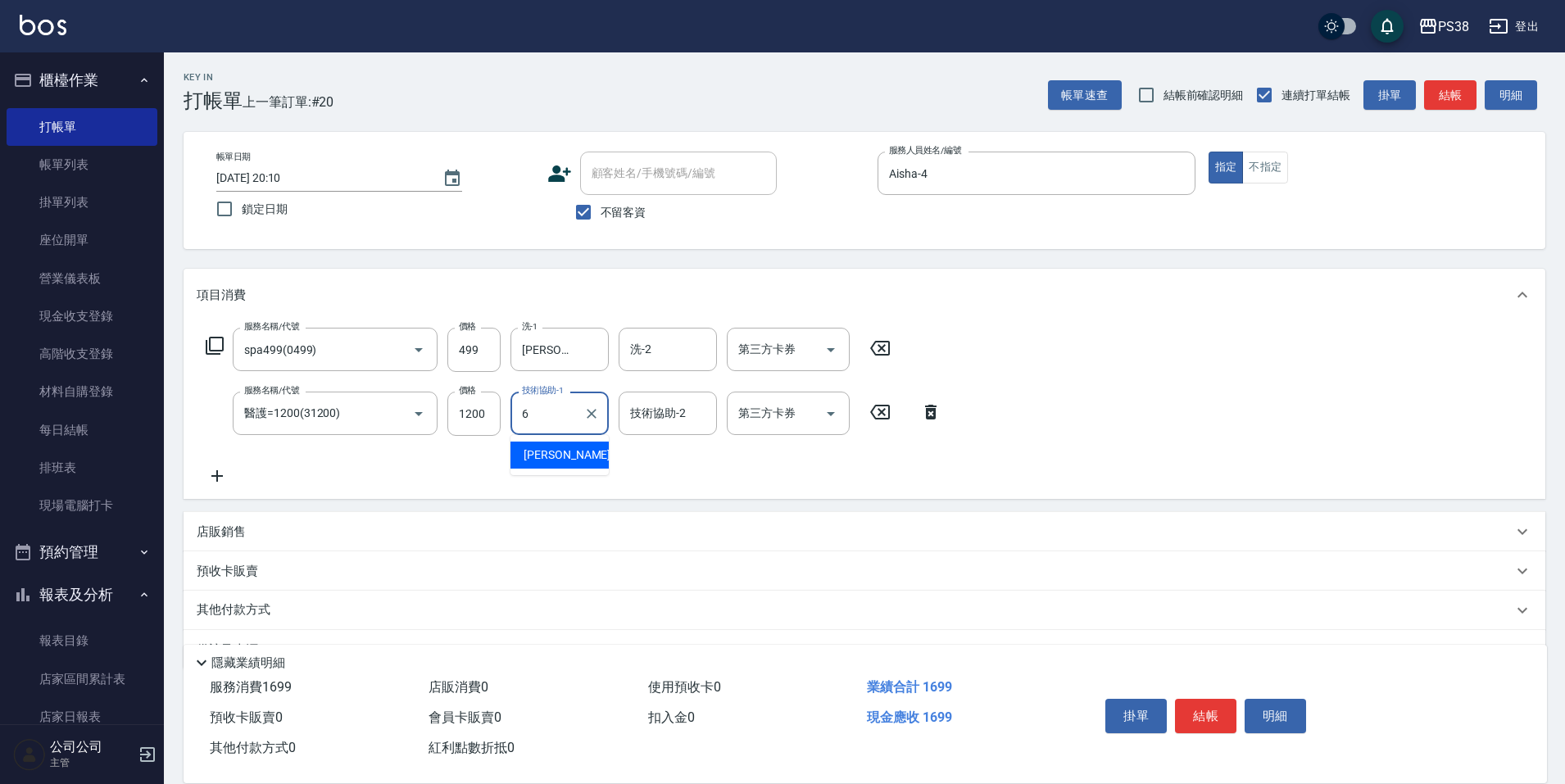
type input "Yuki-6"
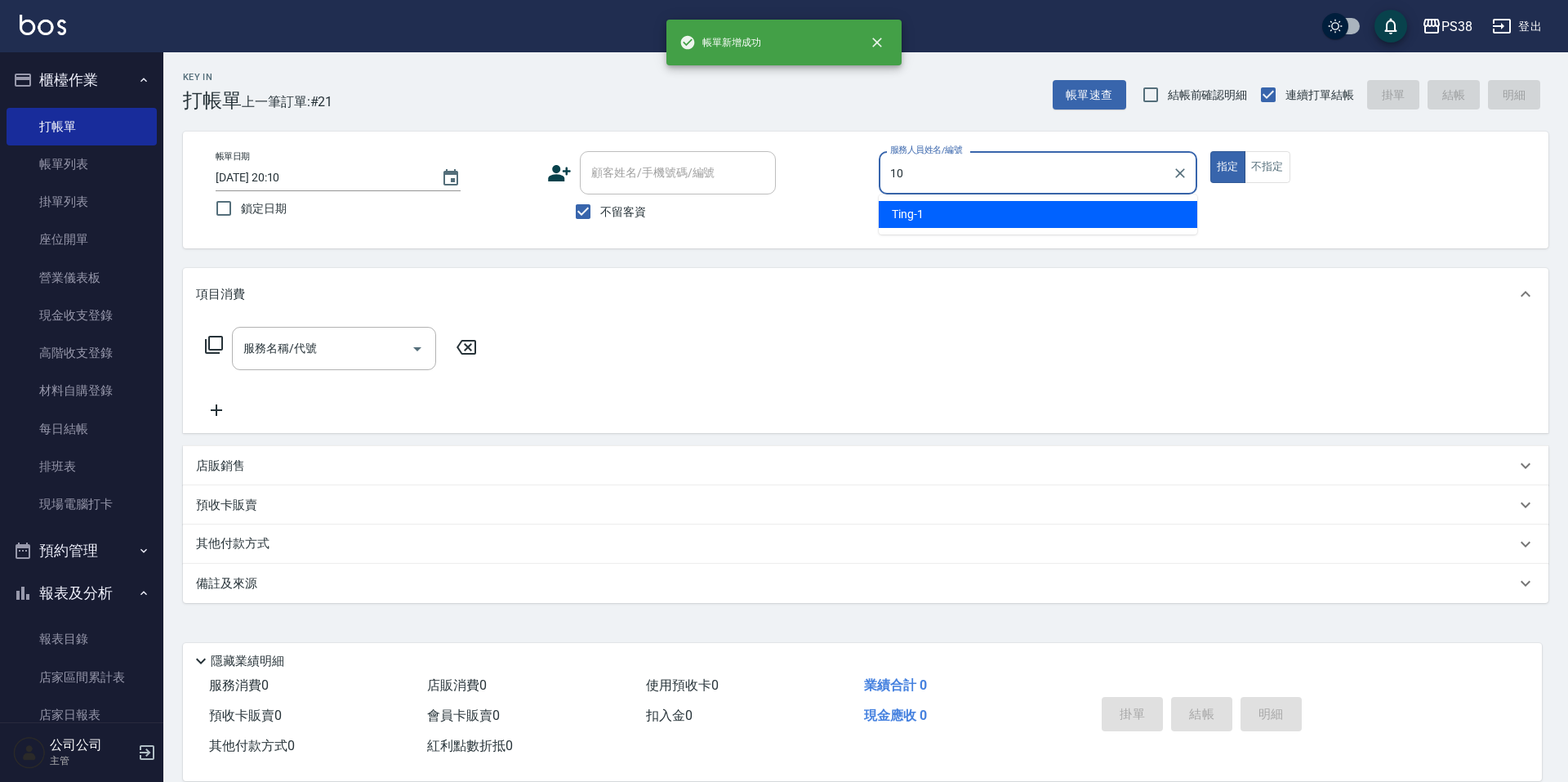
type input "Tiva-10"
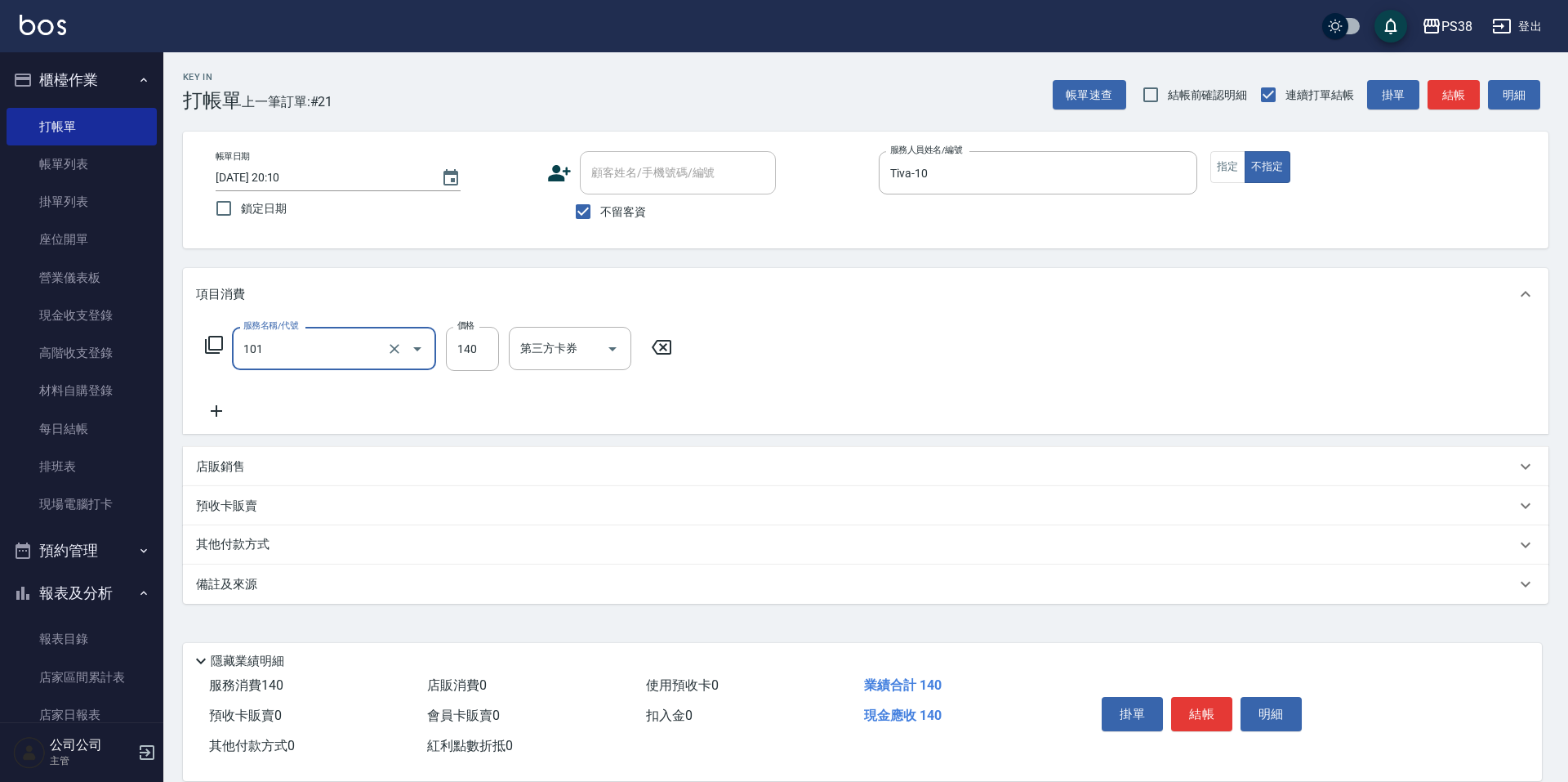
type input "洗髮(101)"
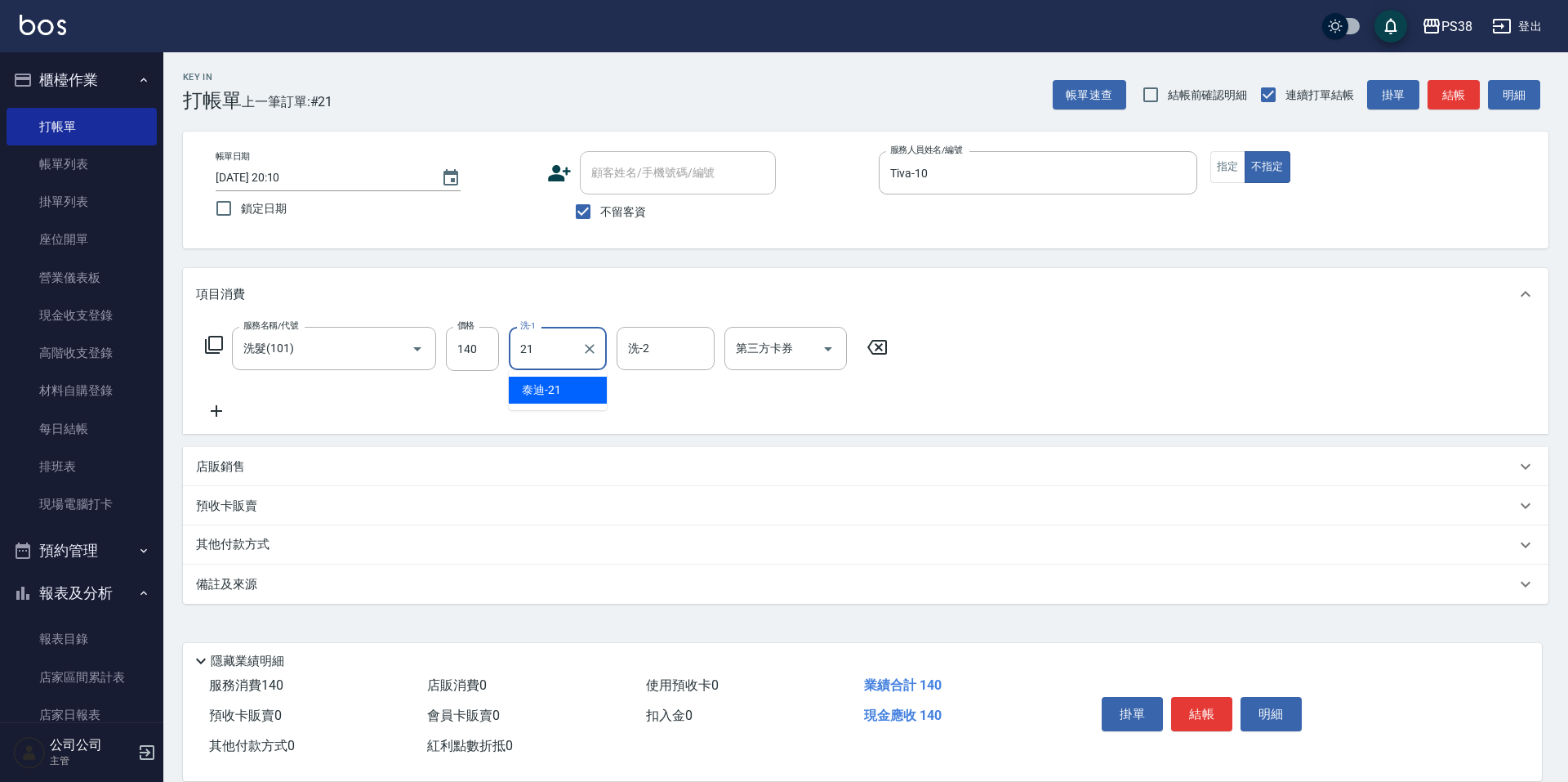
type input "泰迪-21"
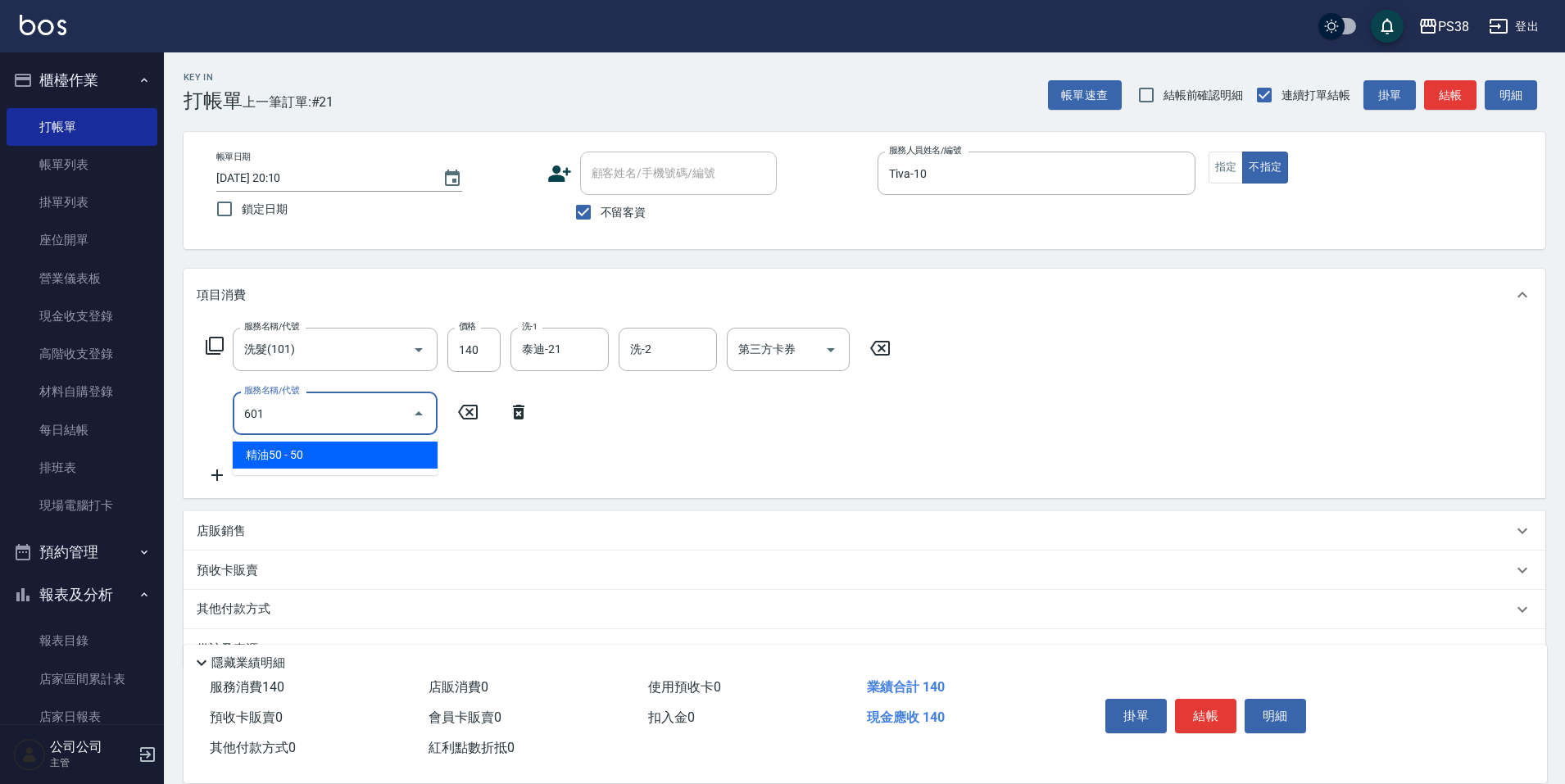
type input "精油50(601)"
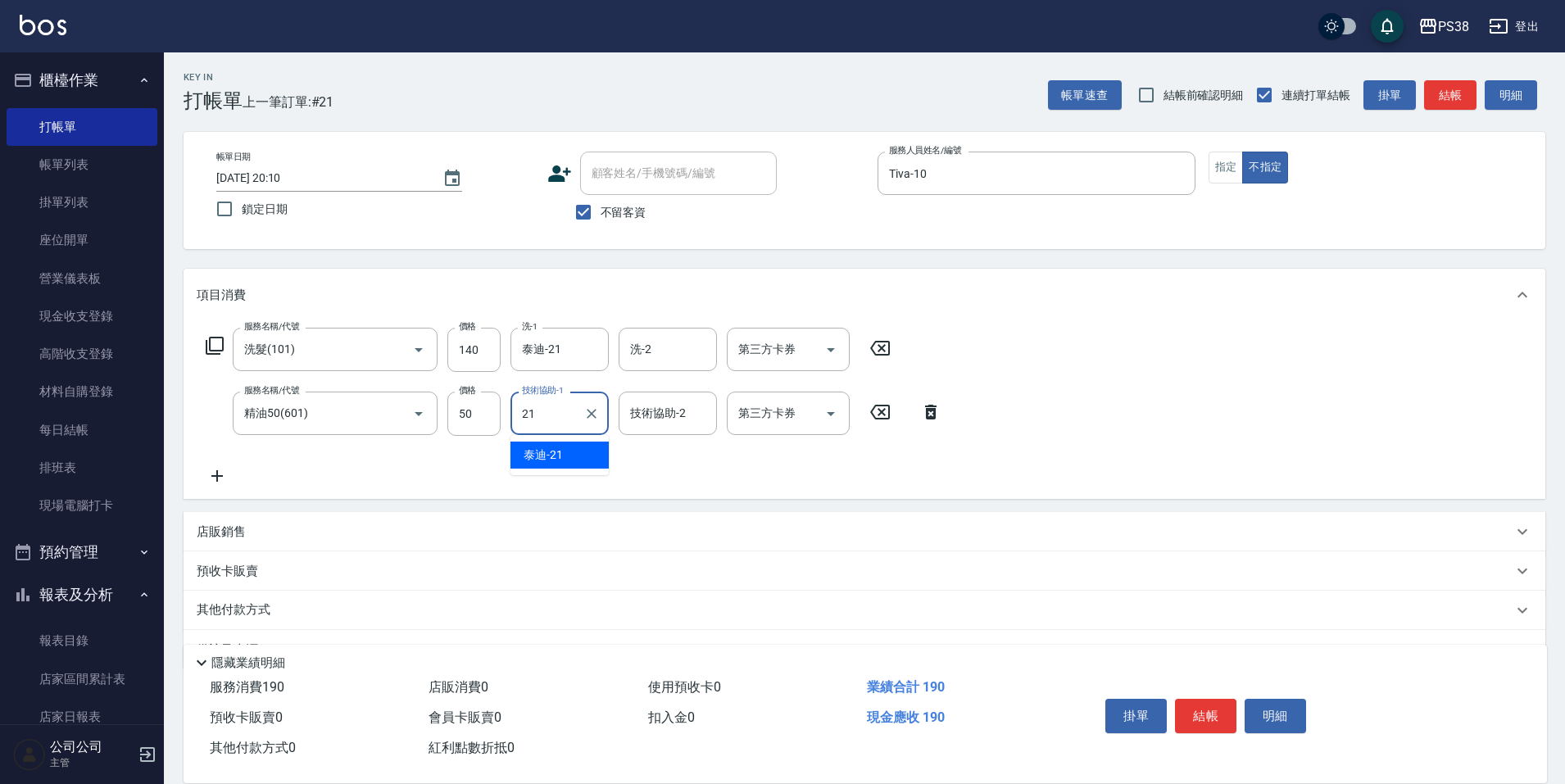
type input "泰迪-21"
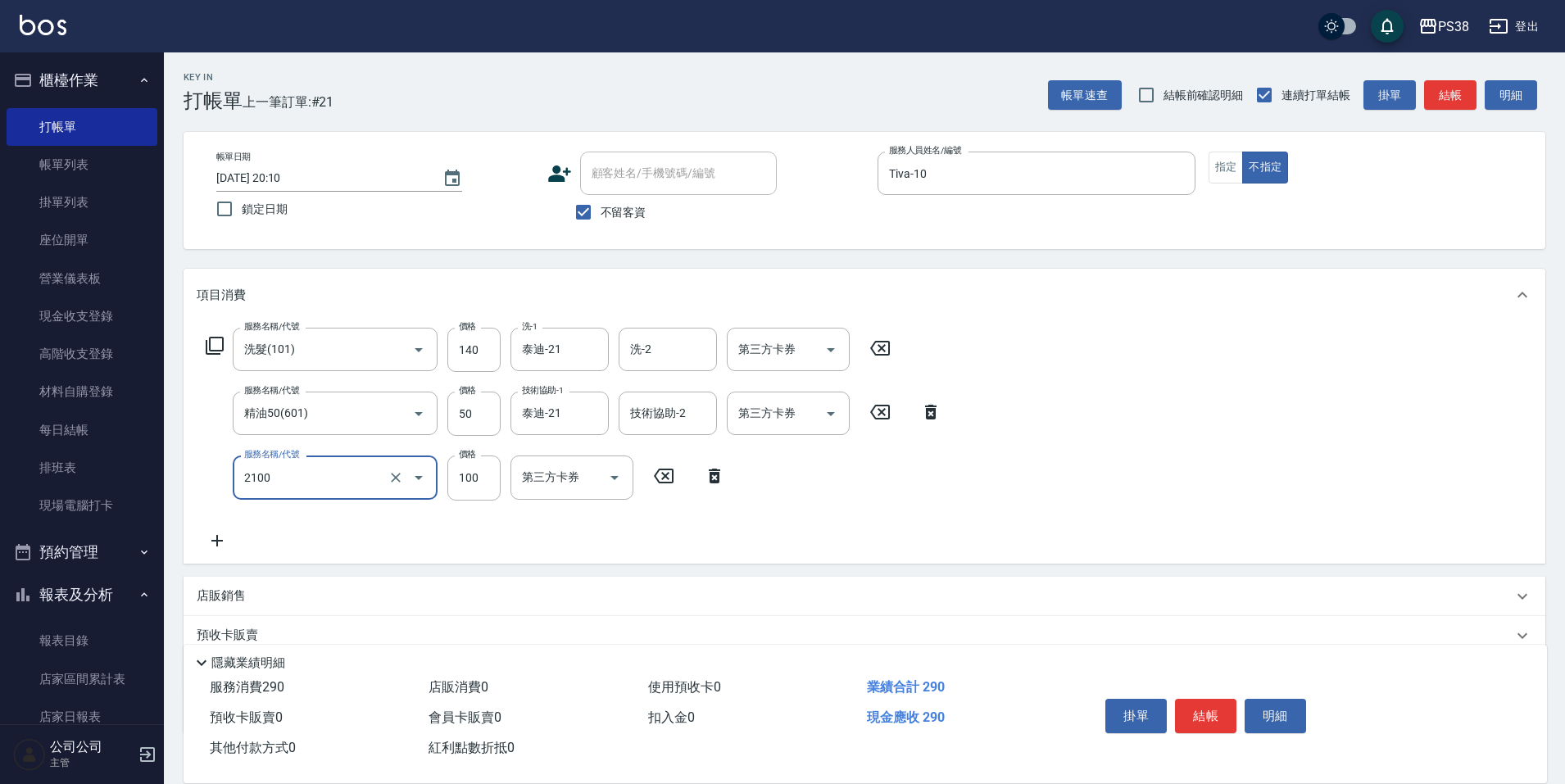
type input "剪髮與造型(任意金額)(2100)"
type input "160"
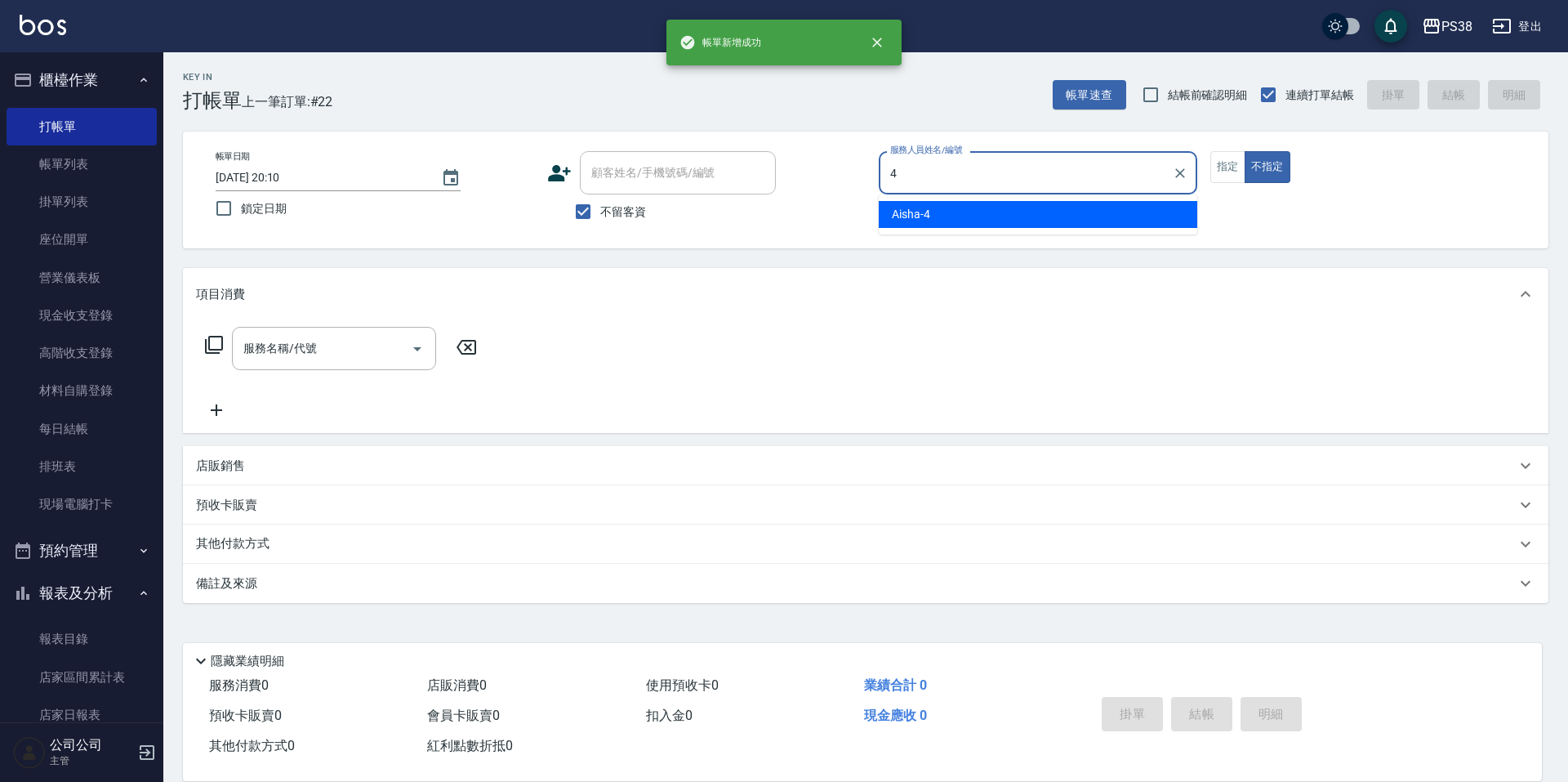
type input "Aisha-4"
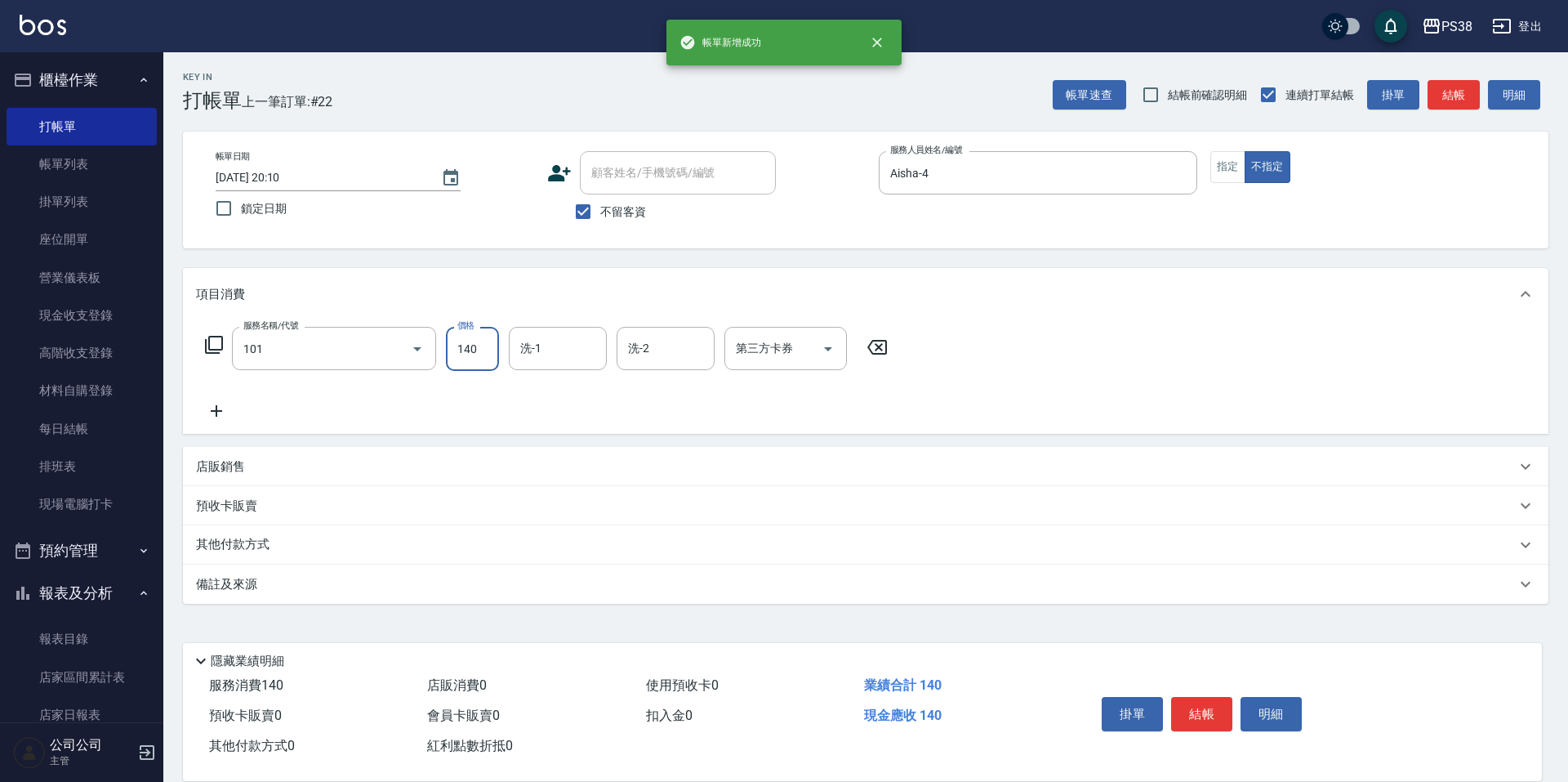
type input "洗髮(101)"
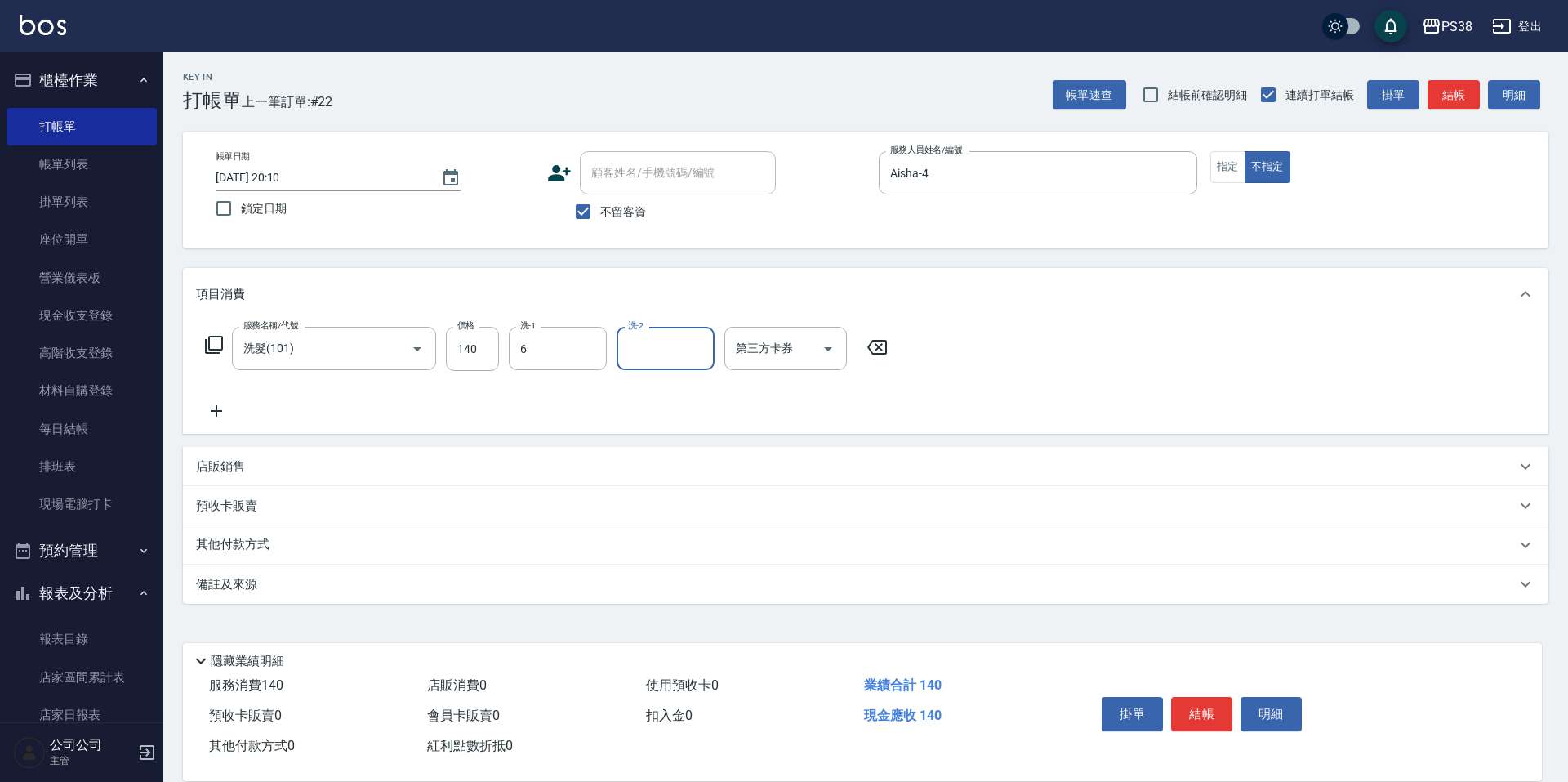
type input "Yuki-6"
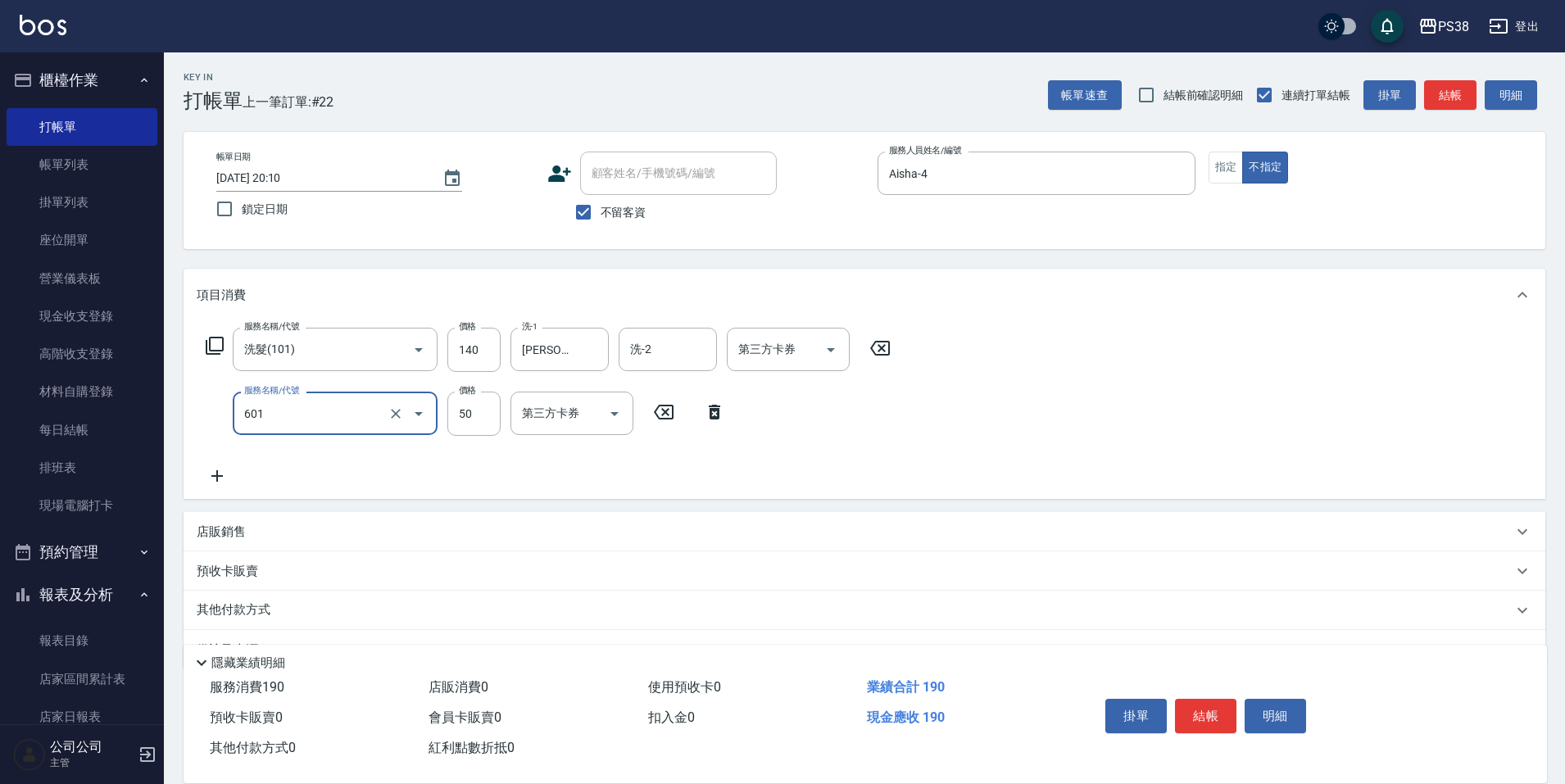
type input "精油50(601)"
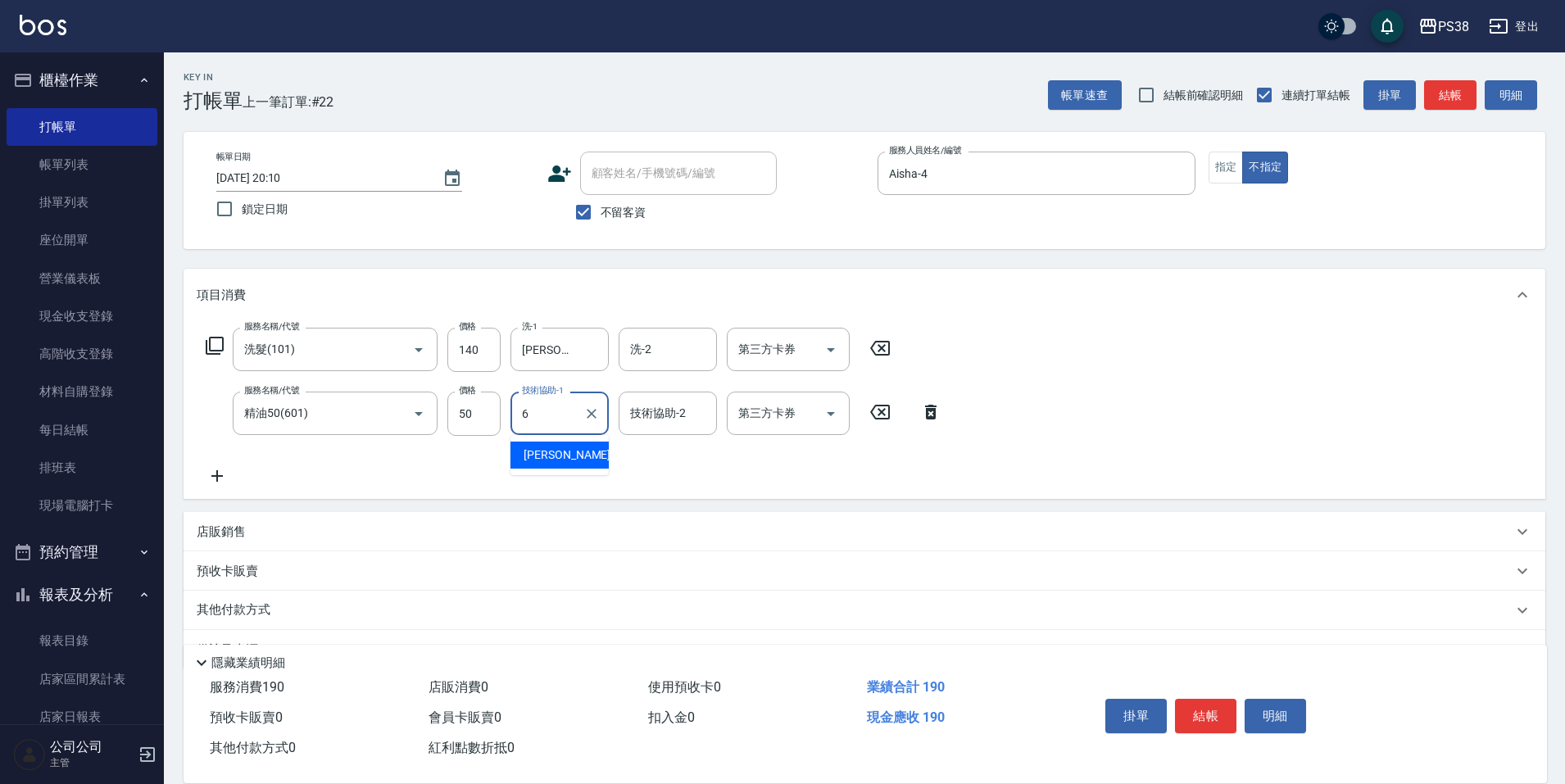
type input "Yuki-6"
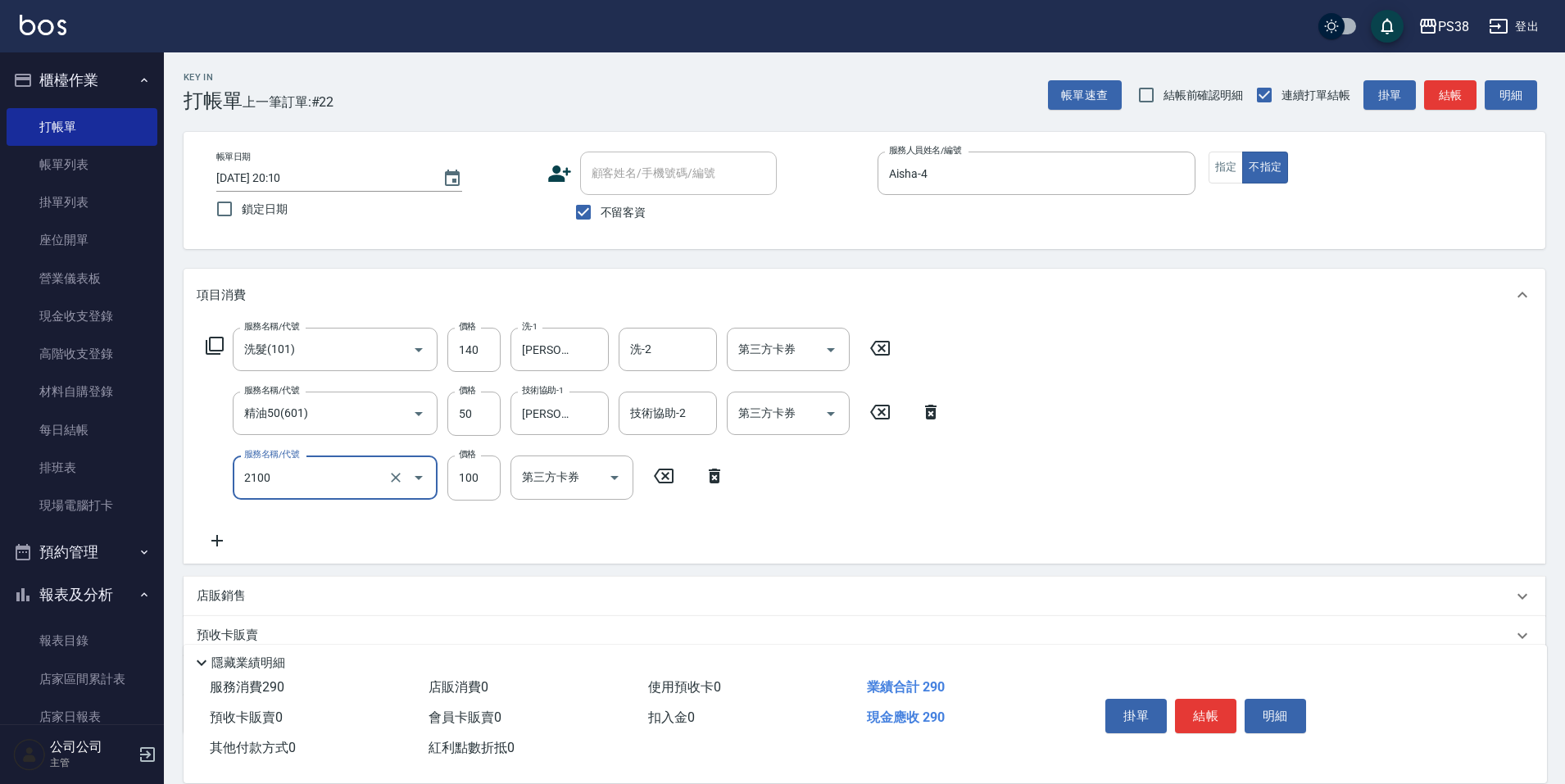
type input "剪髮與造型(任意金額)(2100)"
type input "160"
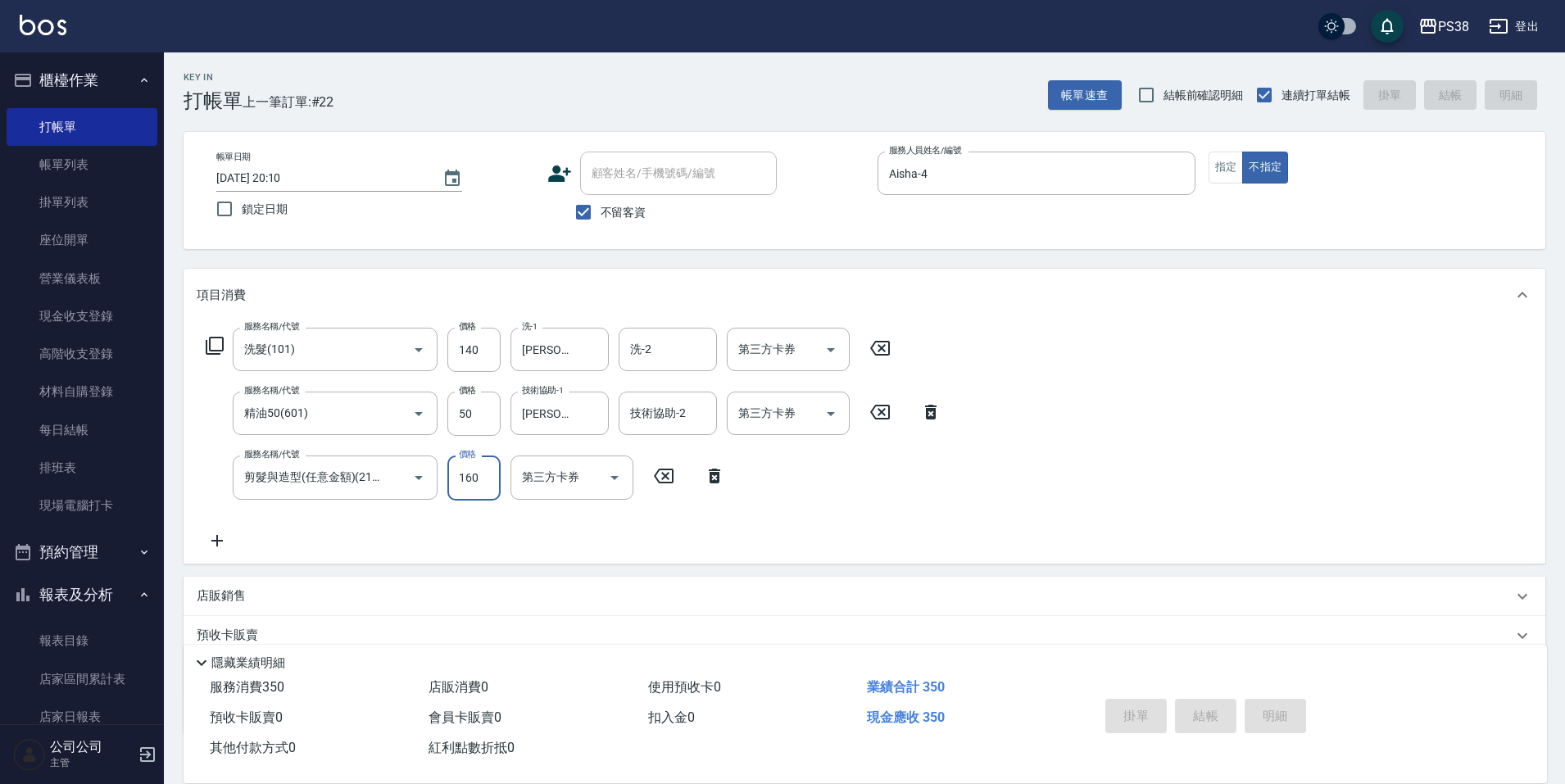
type input "2025/08/18 20:11"
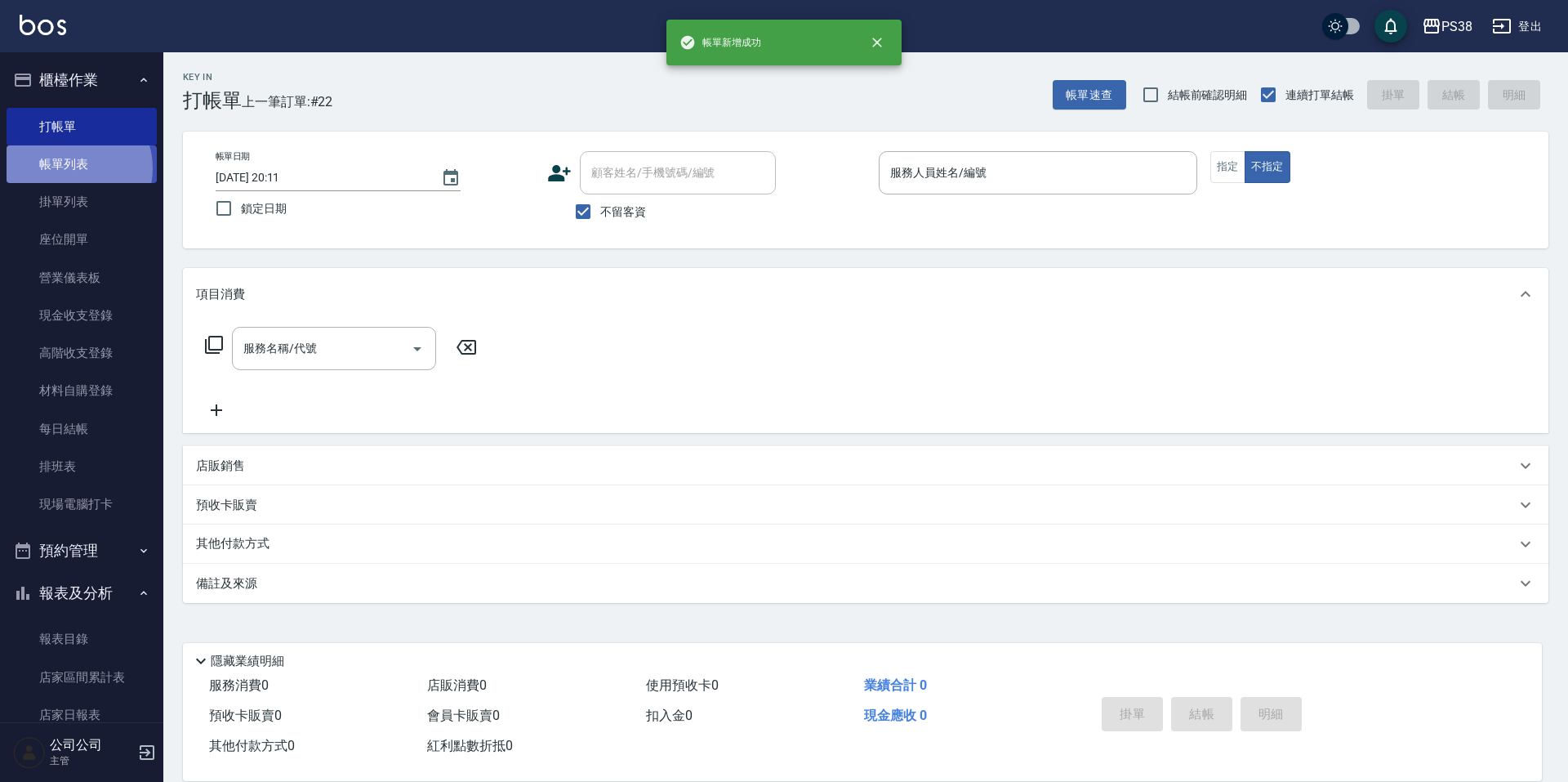
click at [70, 168] on link "帳單列表" at bounding box center [81, 165] width 150 height 38
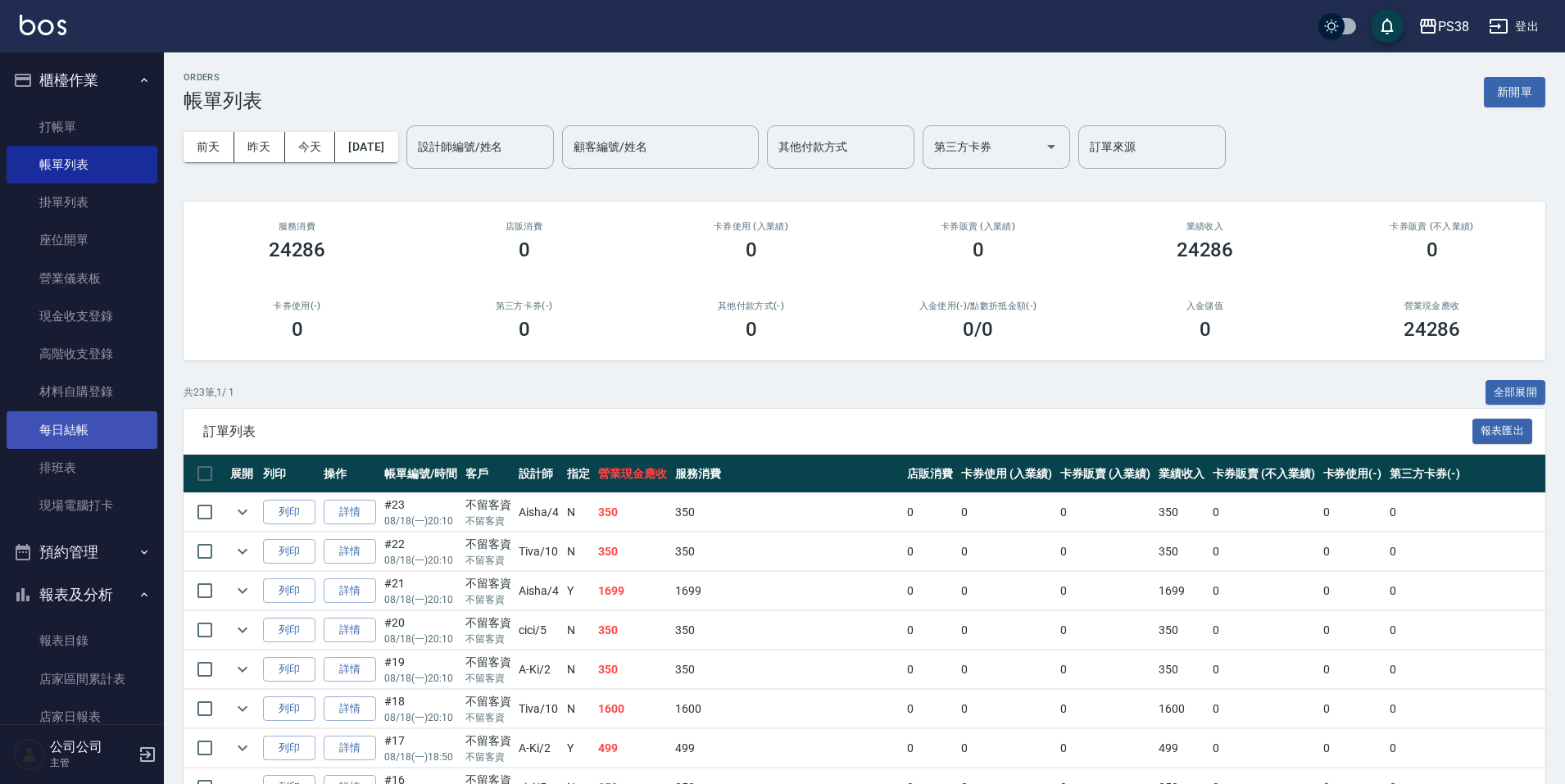
click at [100, 444] on link "每日結帳" at bounding box center [82, 431] width 151 height 38
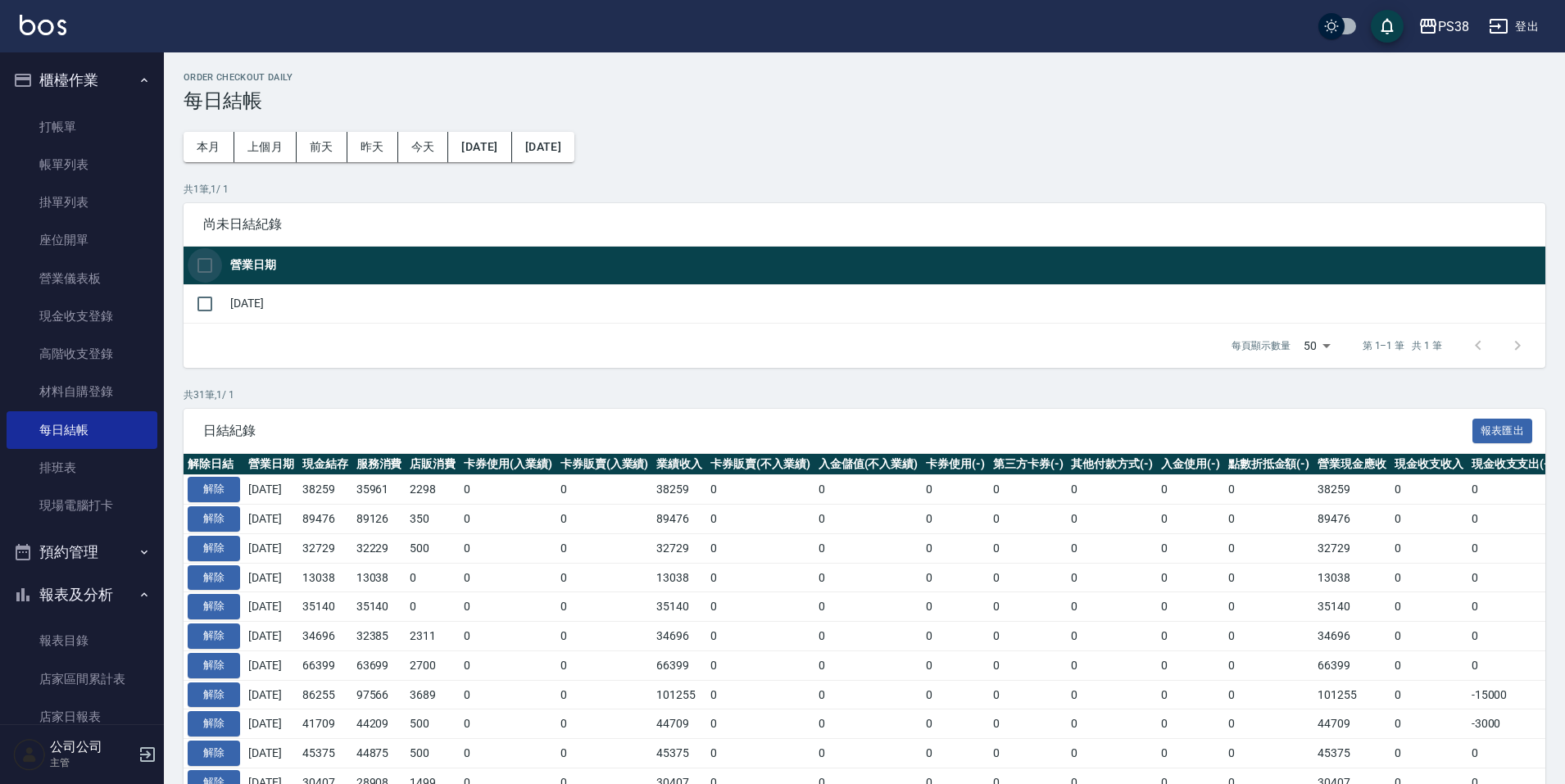
click at [199, 265] on input "checkbox" at bounding box center [205, 266] width 34 height 34
checkbox input "true"
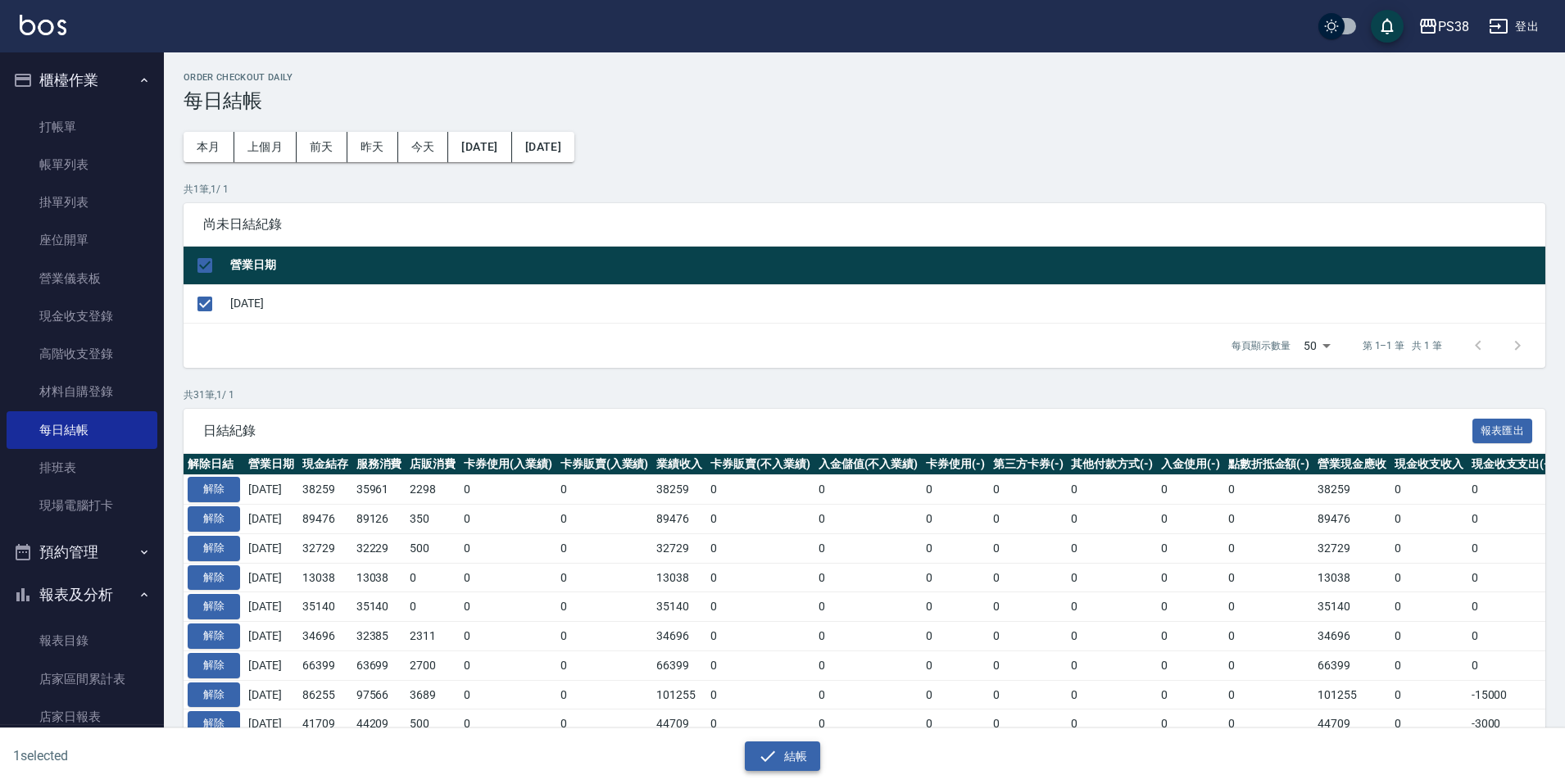
click at [771, 750] on icon "button" at bounding box center [768, 756] width 20 height 20
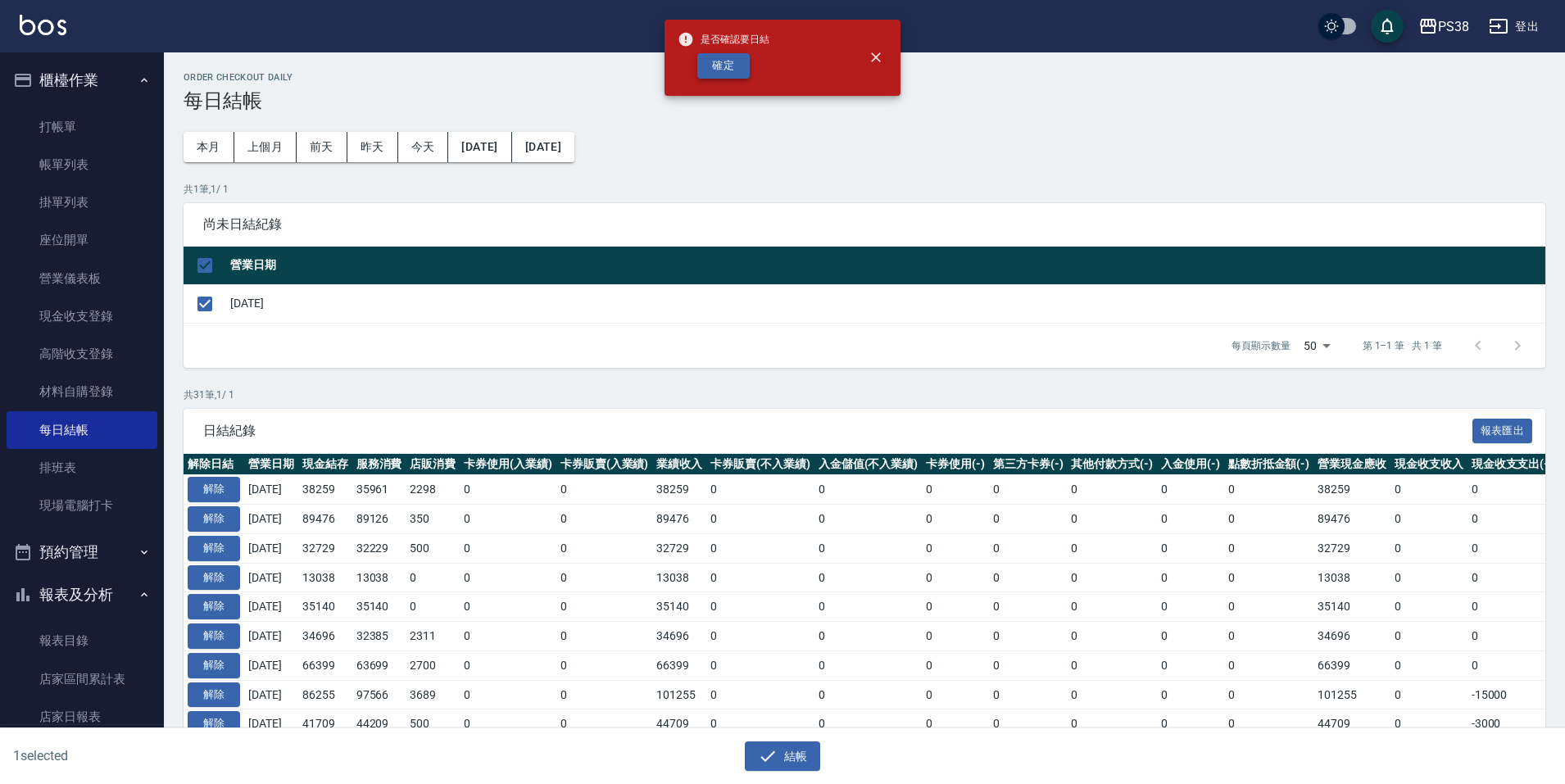
click at [743, 61] on button "確定" at bounding box center [724, 66] width 53 height 25
checkbox input "false"
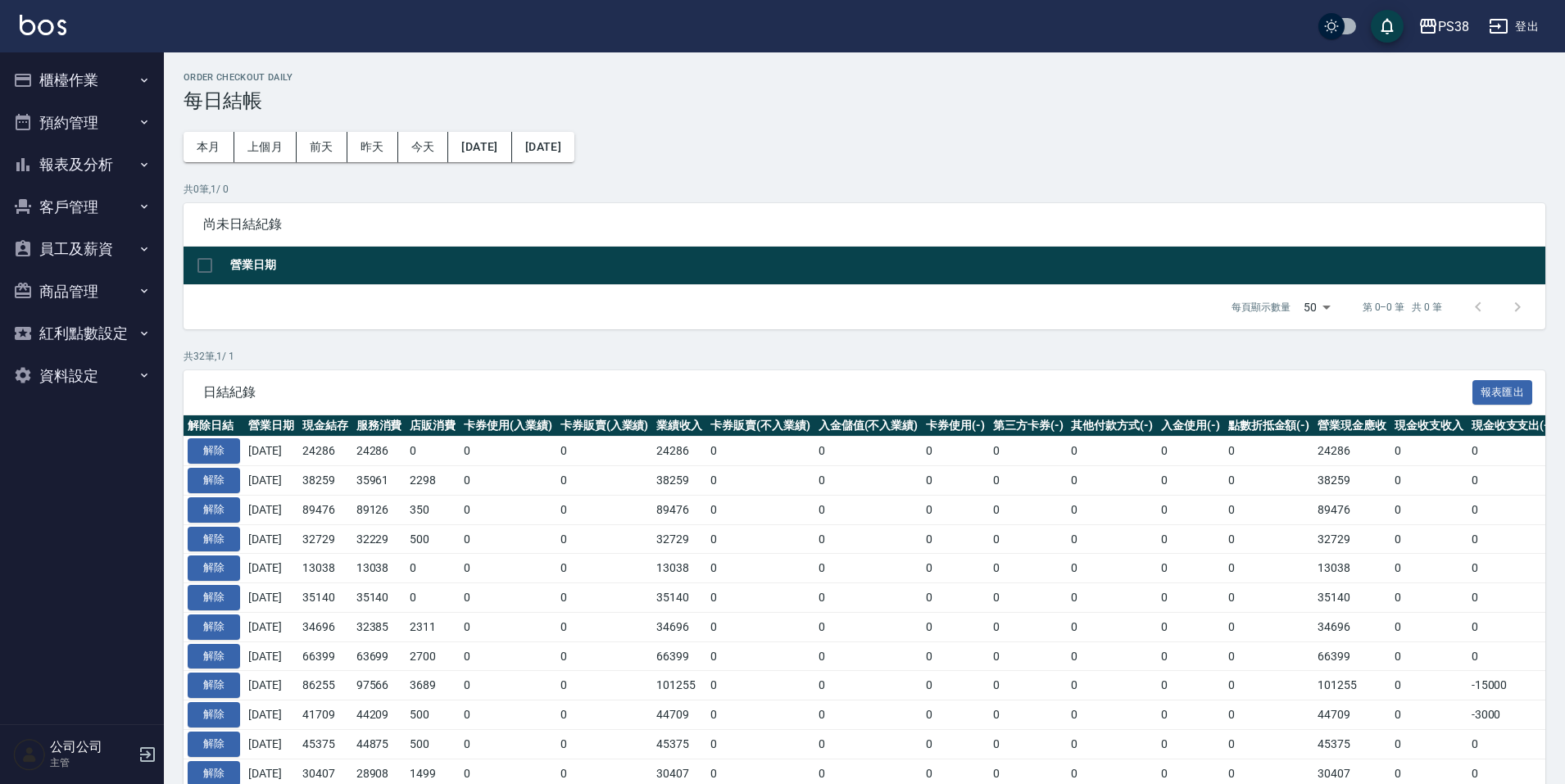
click at [78, 62] on button "櫃檯作業" at bounding box center [82, 80] width 151 height 43
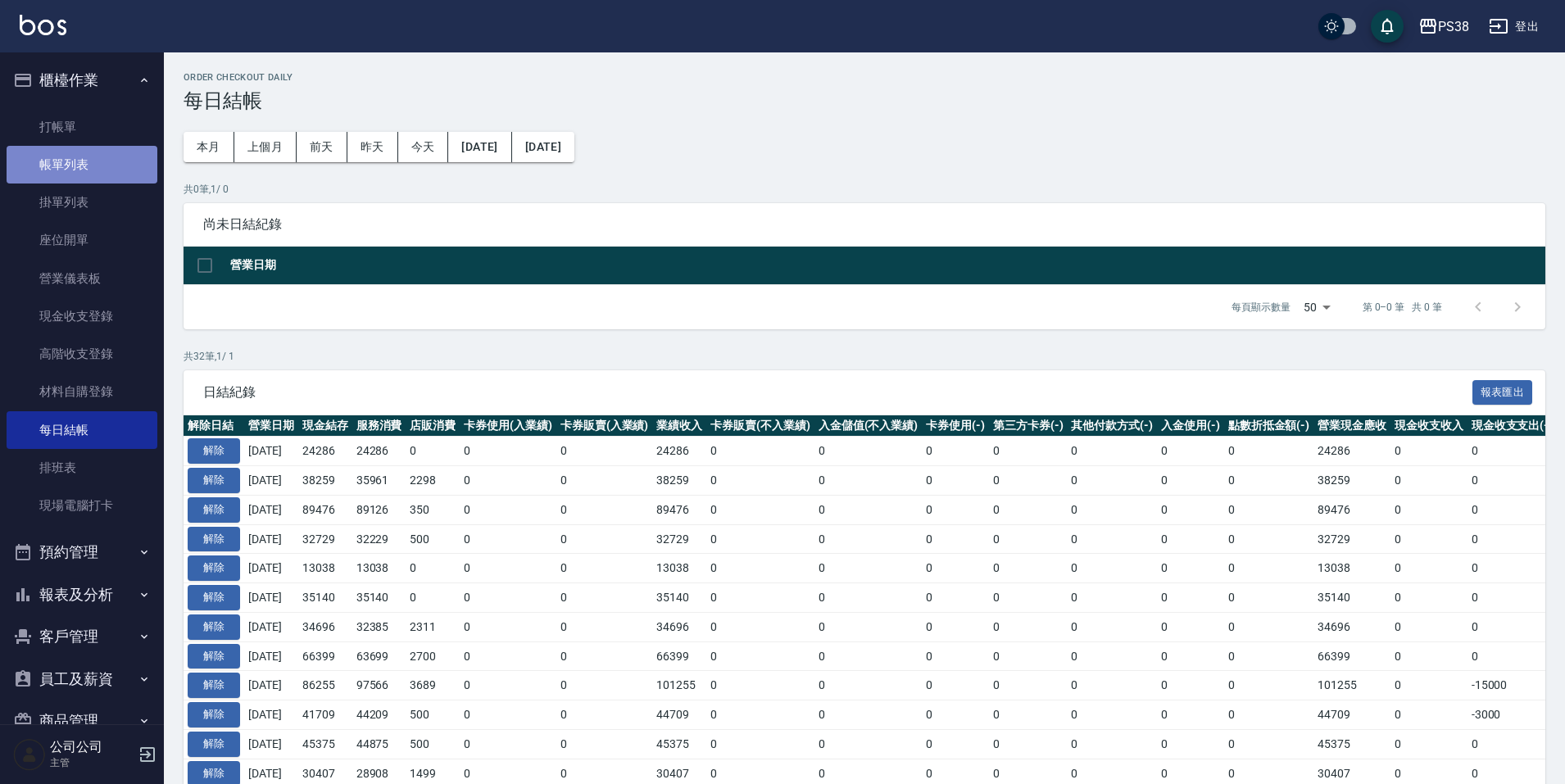
click at [88, 175] on link "帳單列表" at bounding box center [82, 165] width 151 height 38
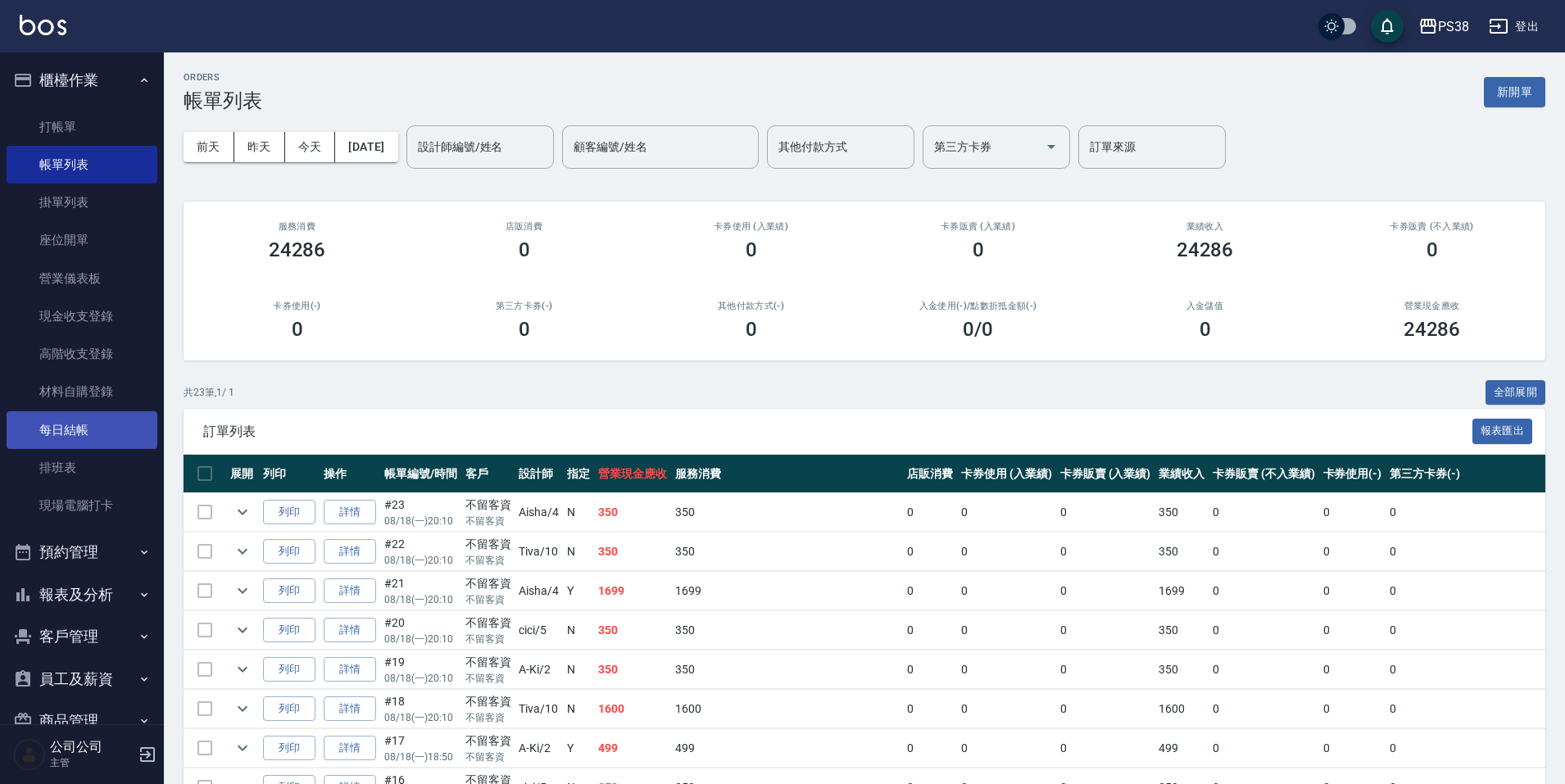
click at [110, 439] on link "每日結帳" at bounding box center [82, 431] width 151 height 38
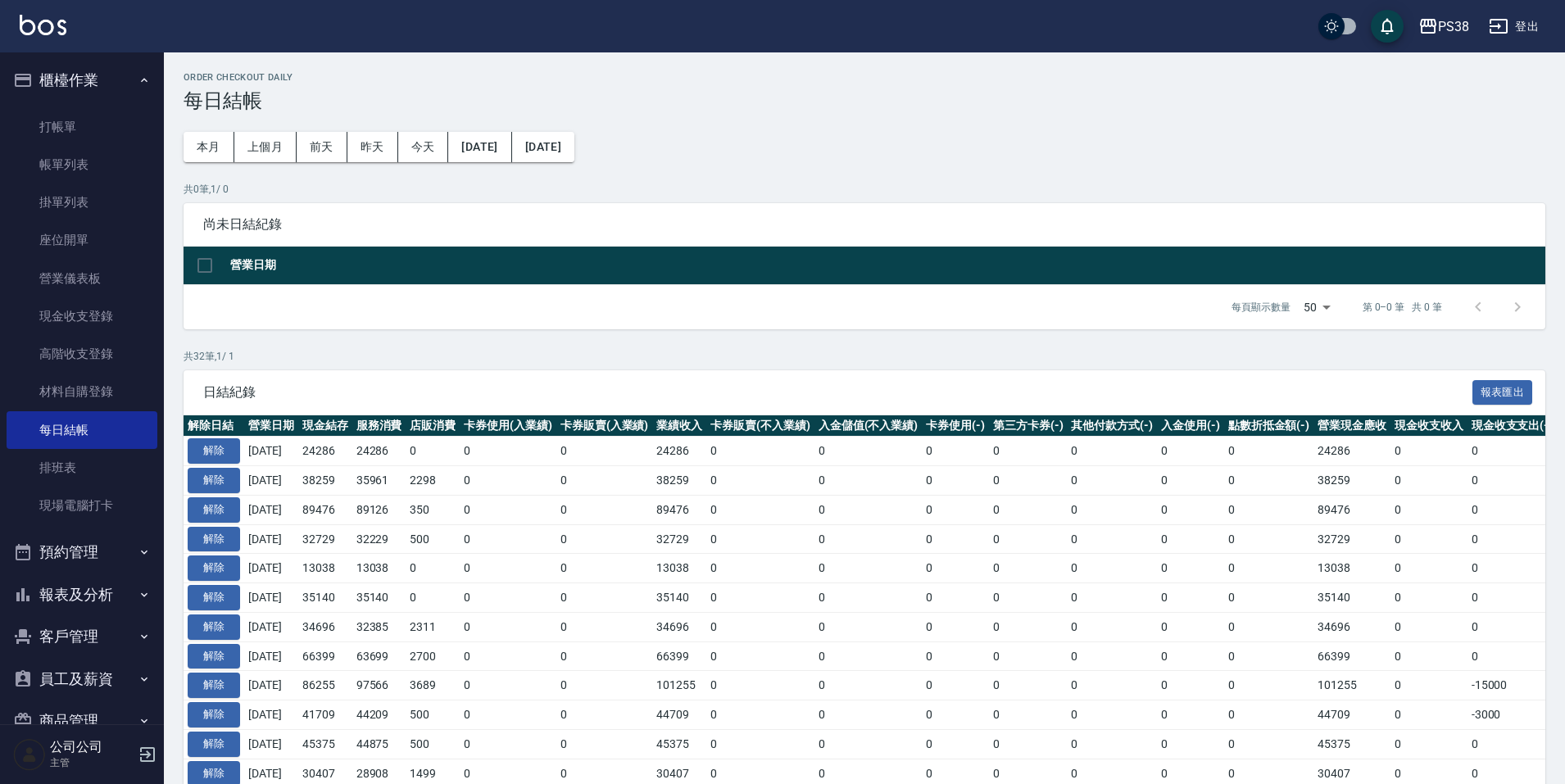
click at [1142, 123] on div "Order checkout daily 每日結帳 本月 上個月 [DATE] [DATE] [DATE] [DATE] [DATE] 共 0 筆, 1 / …" at bounding box center [865, 756] width 1402 height 1408
click at [84, 132] on link "打帳單" at bounding box center [82, 127] width 151 height 38
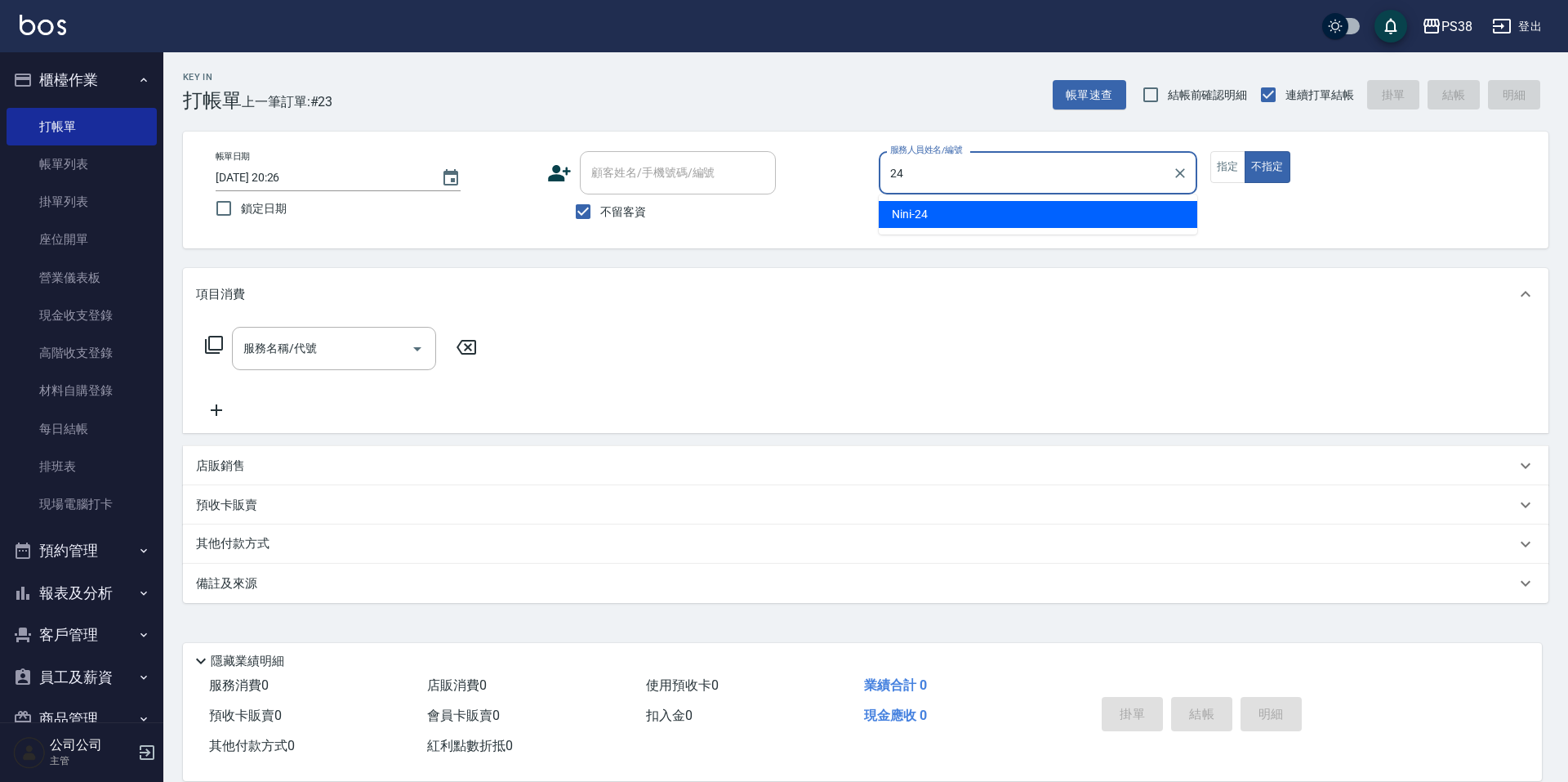
type input "Nini-24"
type button "false"
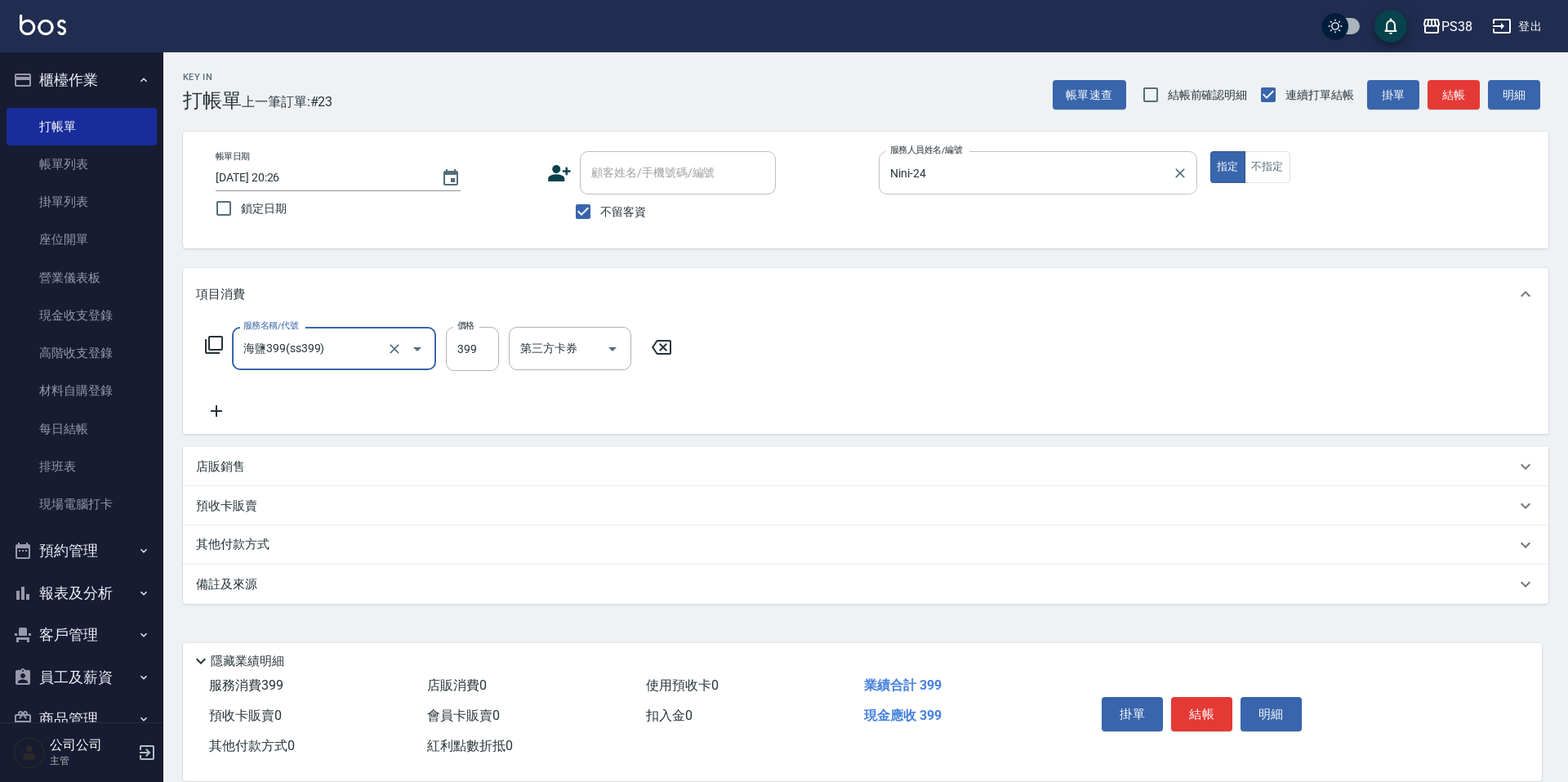
type input "海鹽399(ss399)"
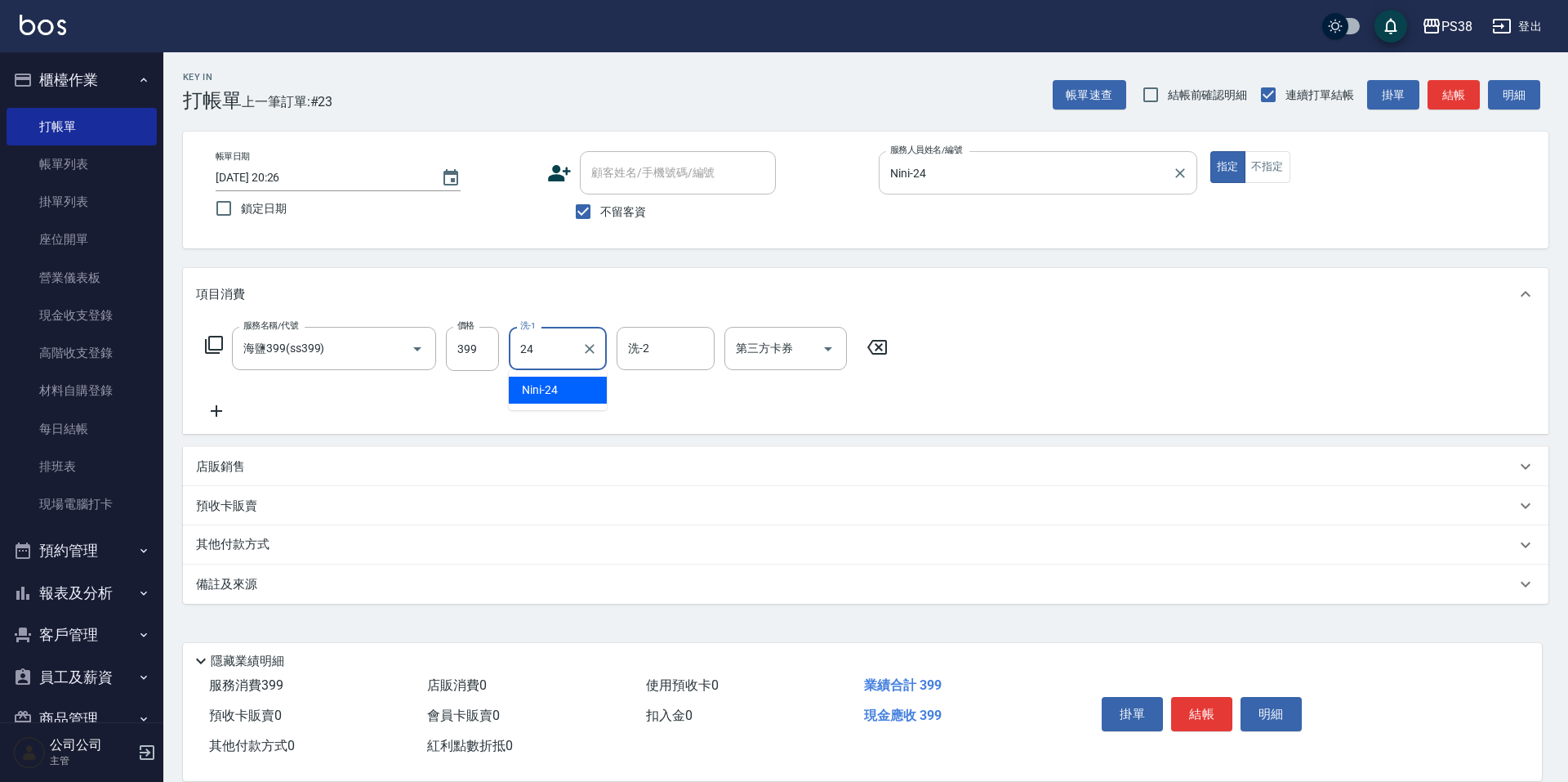
type input "Nini-24"
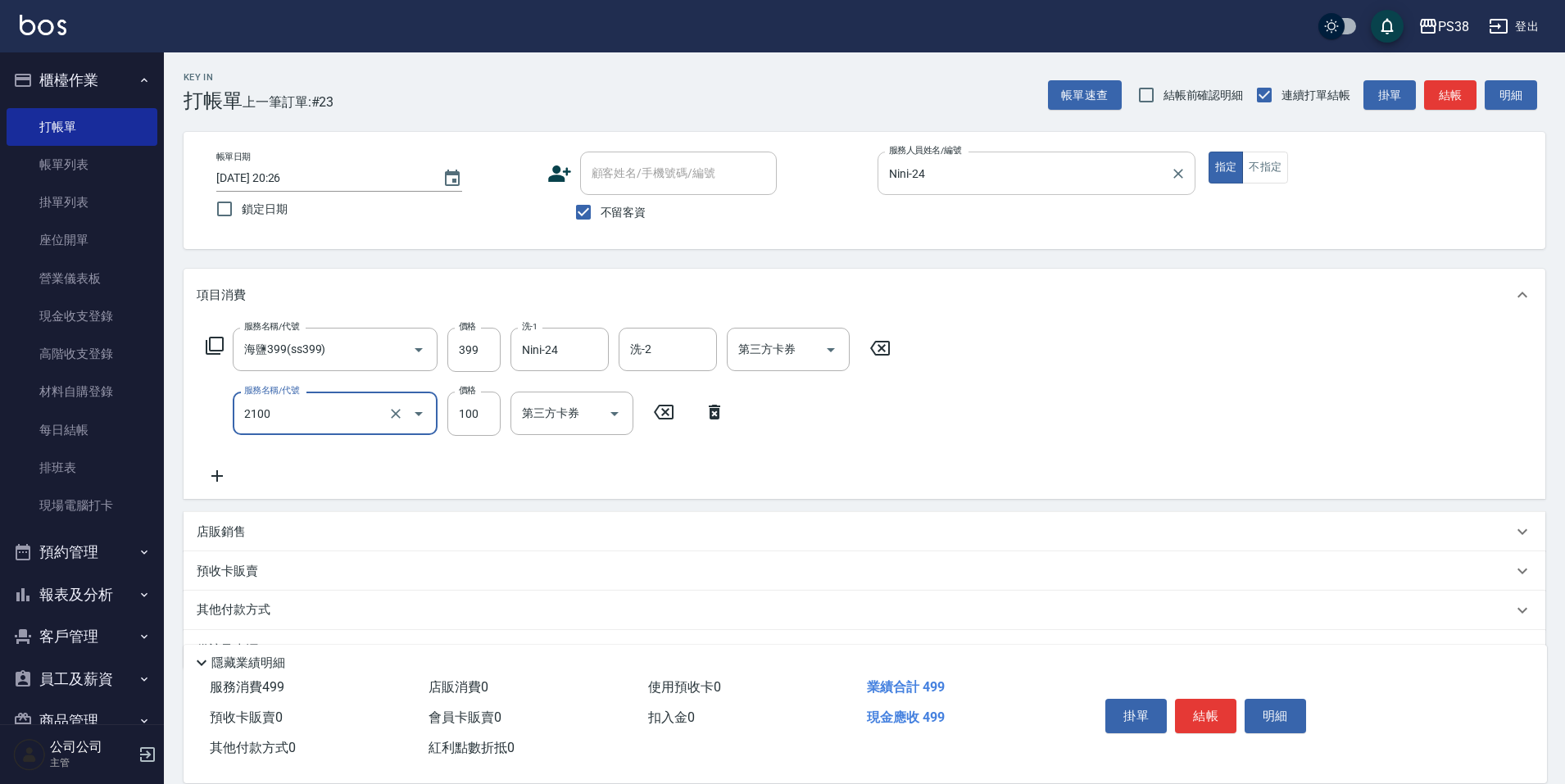
type input "剪髮與造型(任意金額)(2100)"
type input "50"
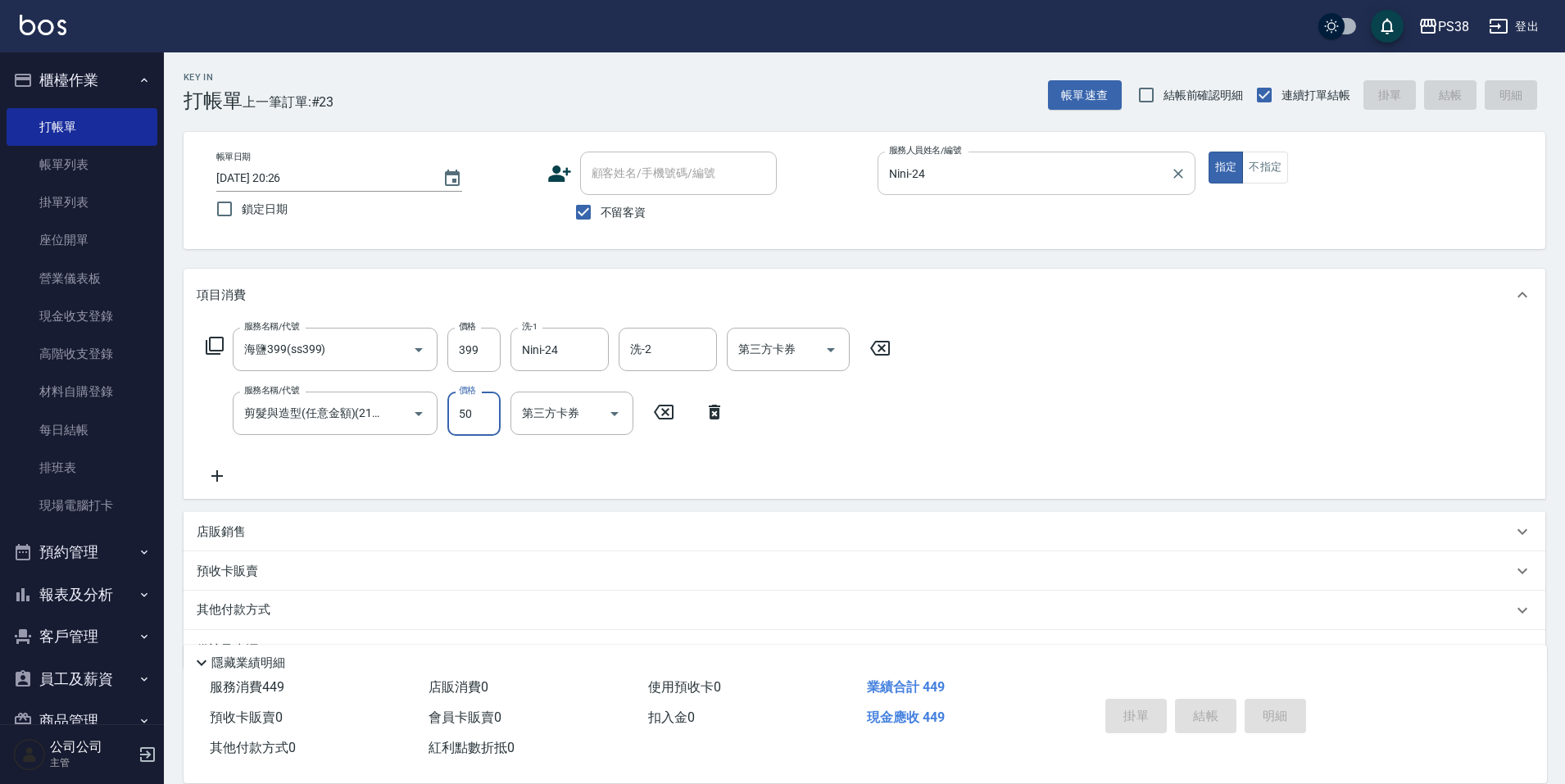
type input "[DATE] 20:27"
